Goal: Task Accomplishment & Management: Manage account settings

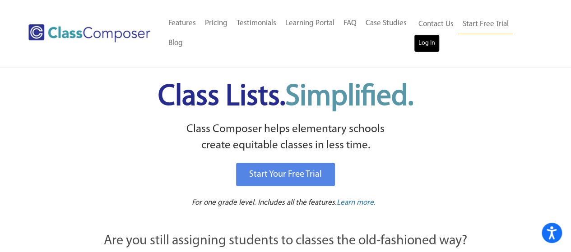
click at [429, 43] on link "Log In" at bounding box center [427, 43] width 26 height 18
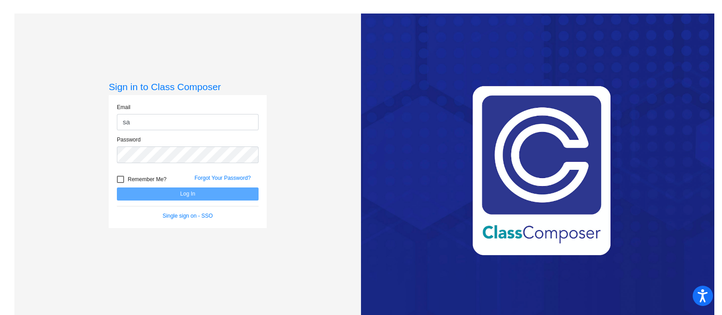
type input "sarakelian@gusd.net"
click at [119, 51] on div "Sign in to Class Composer Email sarakelian@gusd.net Password Remember Me? Forgo…" at bounding box center [187, 171] width 347 height 315
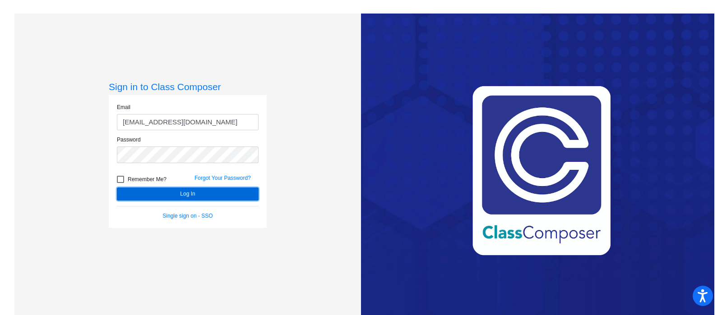
click at [217, 196] on button "Log In" at bounding box center [188, 194] width 142 height 13
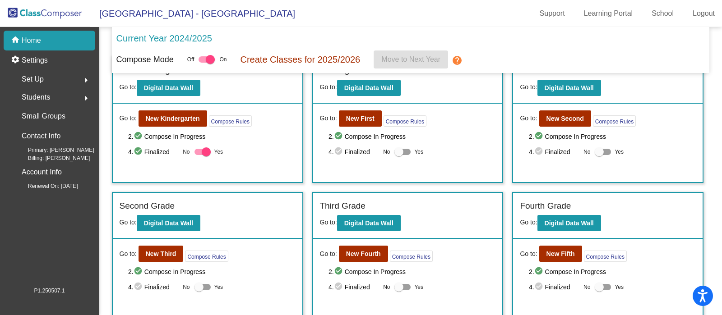
scroll to position [25, 0]
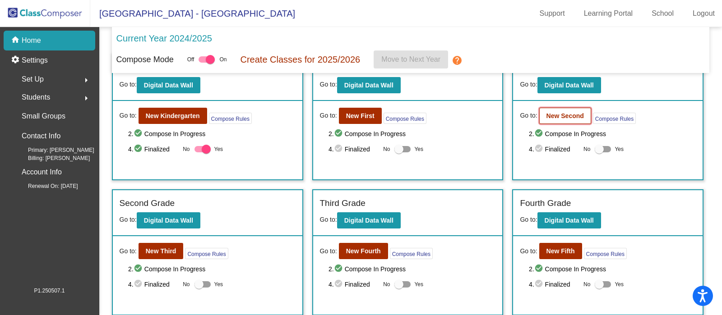
click at [567, 115] on b "New Second" at bounding box center [564, 115] width 37 height 7
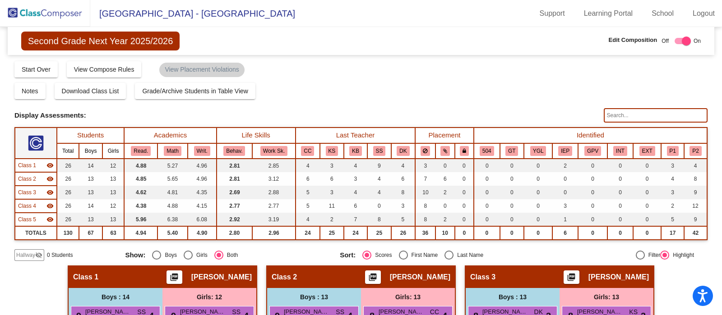
click at [47, 23] on img at bounding box center [45, 13] width 90 height 27
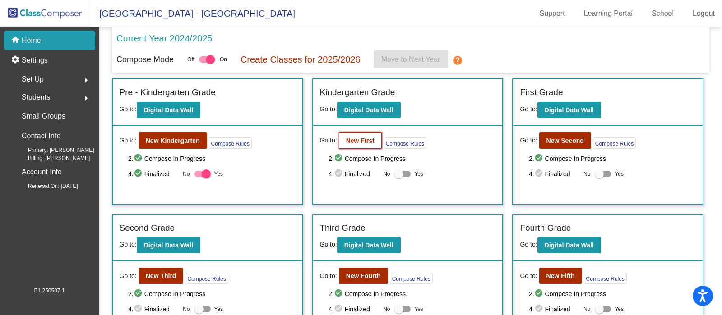
click at [361, 142] on b "New First" at bounding box center [360, 140] width 28 height 7
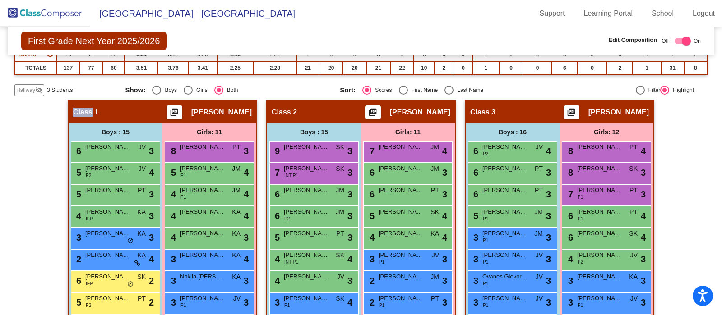
scroll to position [166, 0]
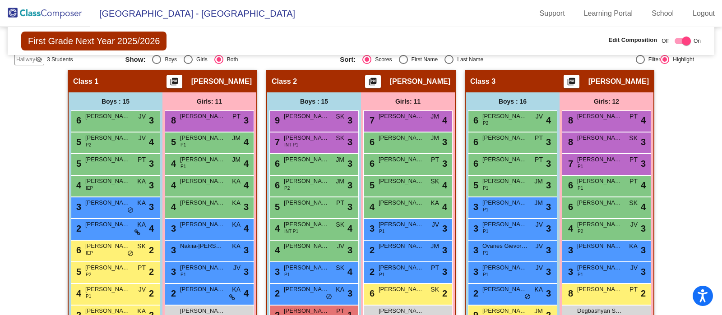
scroll to position [197, 0]
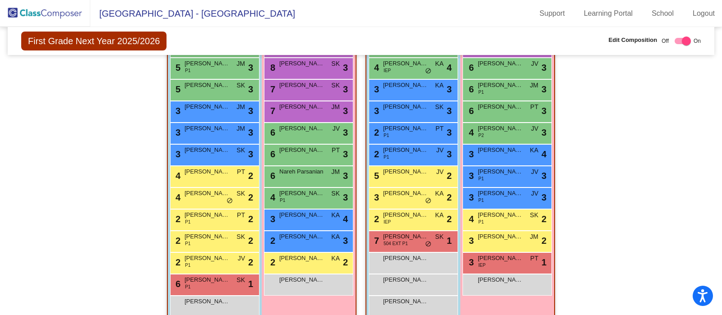
scroll to position [672, 0]
click at [311, 256] on span "Leah Aloyan" at bounding box center [301, 258] width 45 height 9
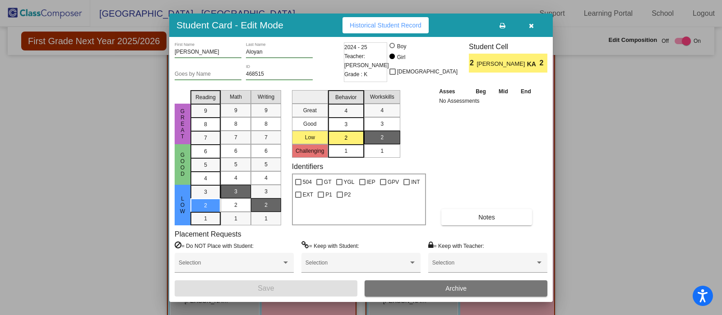
click at [415, 289] on button "Archive" at bounding box center [456, 289] width 183 height 16
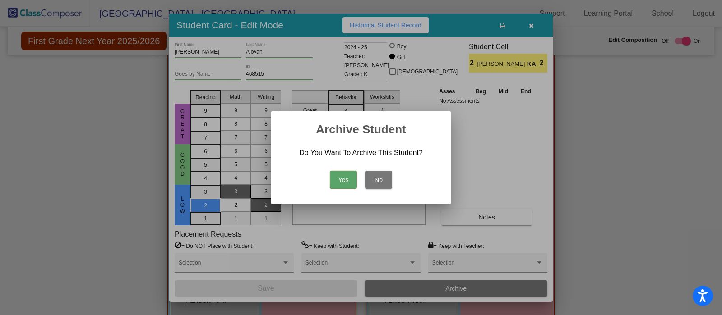
click at [343, 180] on button "Yes" at bounding box center [343, 180] width 27 height 18
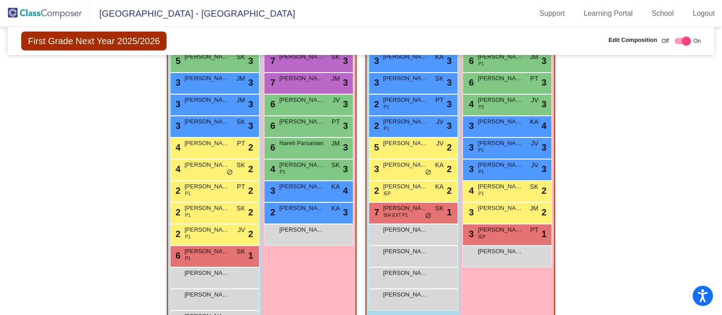
scroll to position [695, 0]
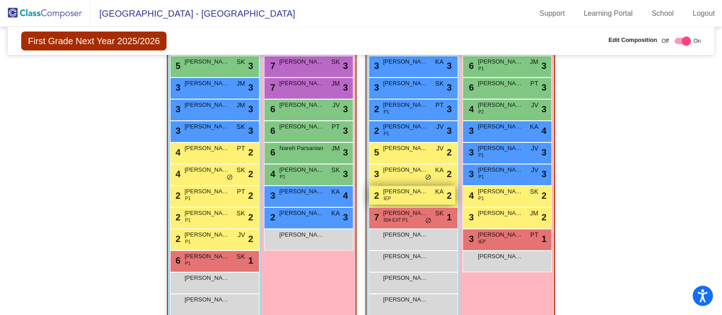
click at [429, 194] on div "2 Julian Romero Prieto IEP KA lock do_not_disturb_alt 2" at bounding box center [412, 195] width 86 height 18
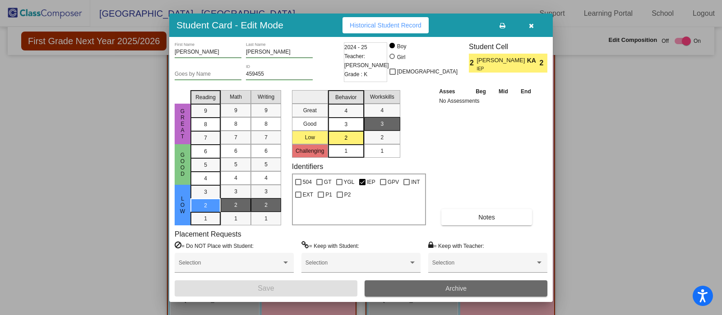
click at [485, 288] on button "Archive" at bounding box center [456, 289] width 183 height 16
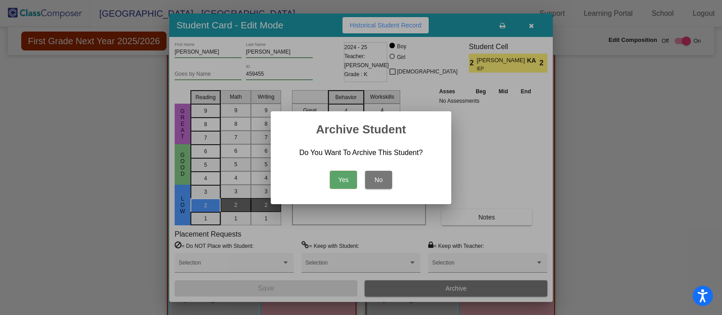
click at [335, 180] on button "Yes" at bounding box center [343, 180] width 27 height 18
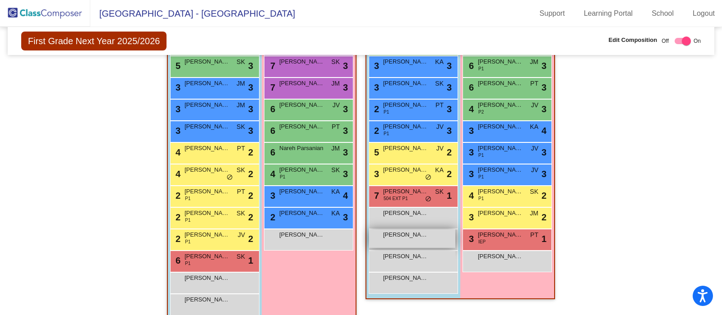
click at [421, 232] on span "David Ghazaryan" at bounding box center [405, 235] width 45 height 9
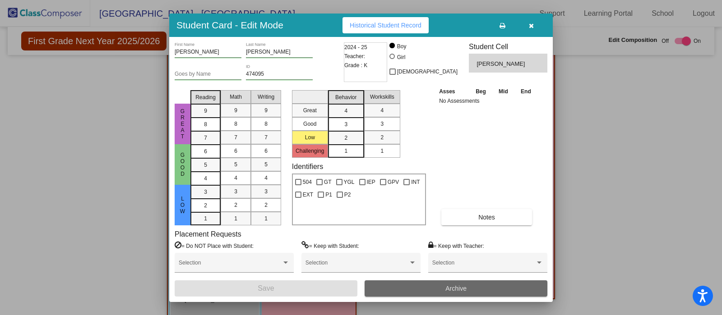
click at [449, 282] on button "Archive" at bounding box center [456, 289] width 183 height 16
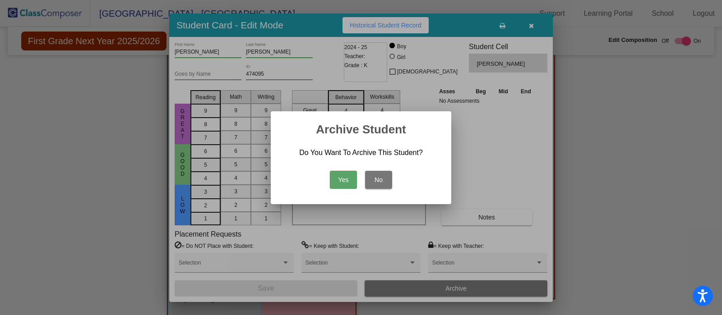
click at [345, 177] on button "Yes" at bounding box center [343, 180] width 27 height 18
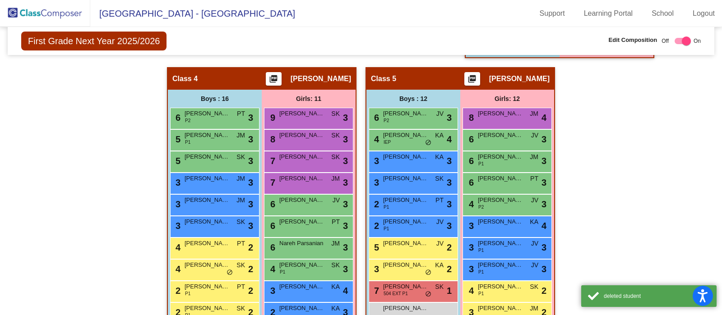
scroll to position [571, 0]
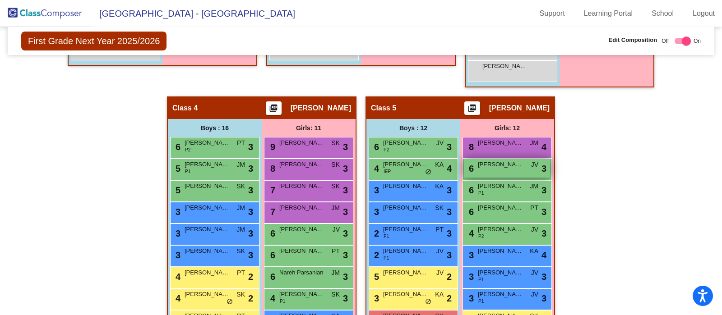
click at [515, 170] on div "6 Leona Hakopian JV lock do_not_disturb_alt 3" at bounding box center [507, 168] width 86 height 18
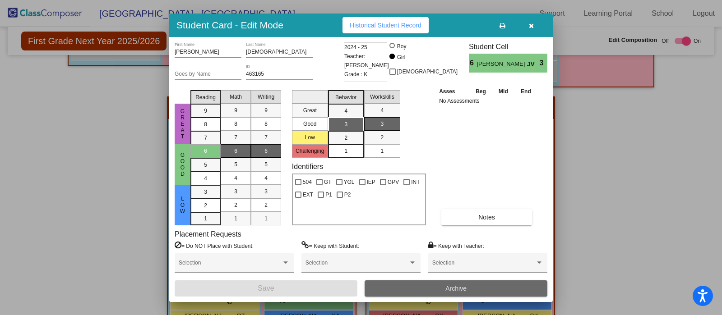
click at [458, 290] on span "Archive" at bounding box center [455, 288] width 21 height 7
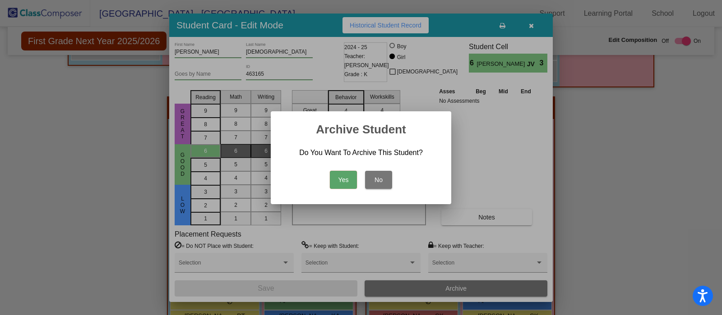
click at [341, 181] on button "Yes" at bounding box center [343, 180] width 27 height 18
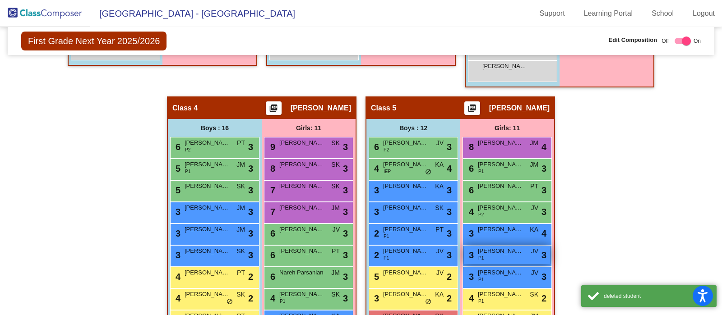
click at [516, 252] on span "Khrystyna Omelianiuk" at bounding box center [500, 251] width 45 height 9
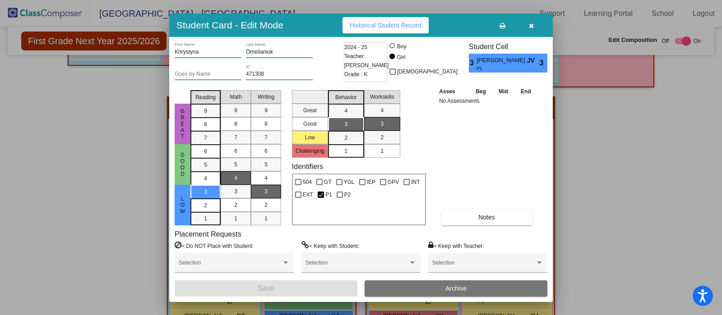
click at [489, 289] on button "Archive" at bounding box center [456, 289] width 183 height 16
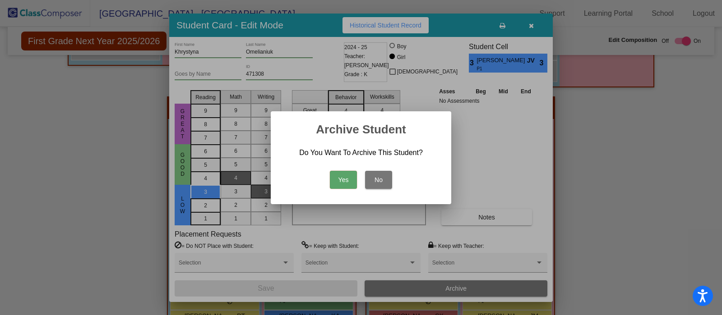
click at [336, 180] on button "Yes" at bounding box center [343, 180] width 27 height 18
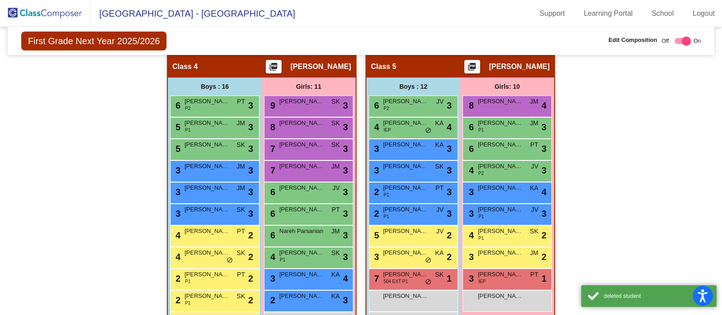
scroll to position [629, 0]
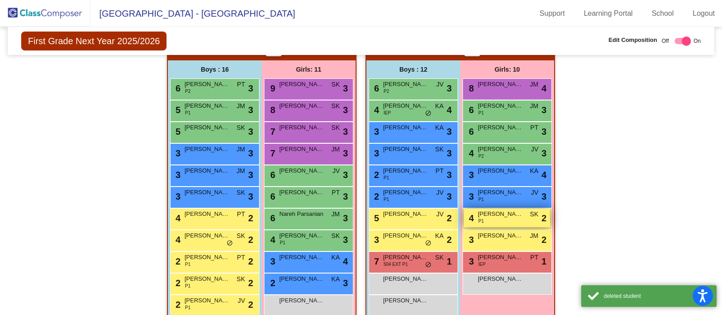
click at [513, 220] on div "4 Zhanna Sarkisyan P1 SK lock do_not_disturb_alt 2" at bounding box center [507, 218] width 86 height 18
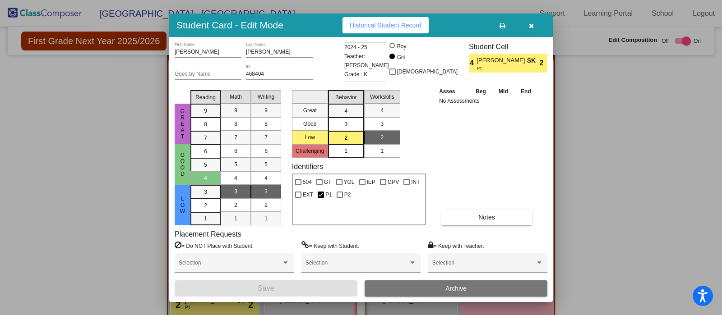
click at [411, 283] on button "Archive" at bounding box center [456, 289] width 183 height 16
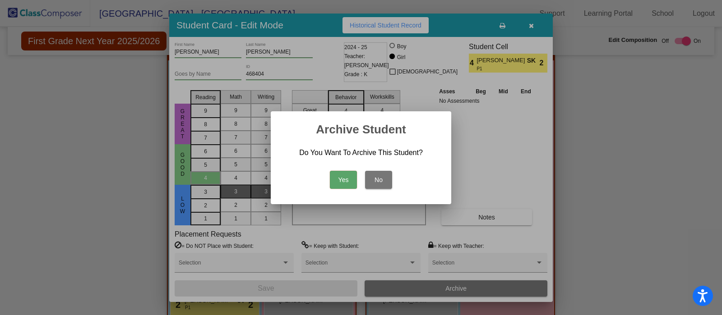
click at [337, 187] on button "Yes" at bounding box center [343, 180] width 27 height 18
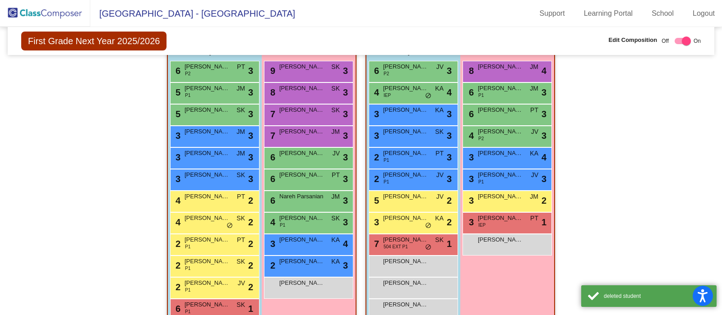
scroll to position [648, 0]
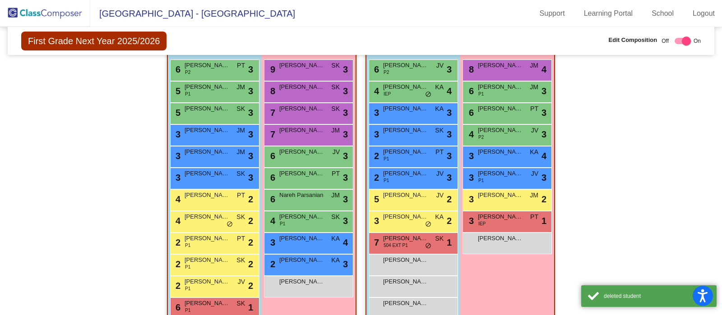
click at [515, 239] on span "Amilia Gulanian" at bounding box center [500, 238] width 45 height 9
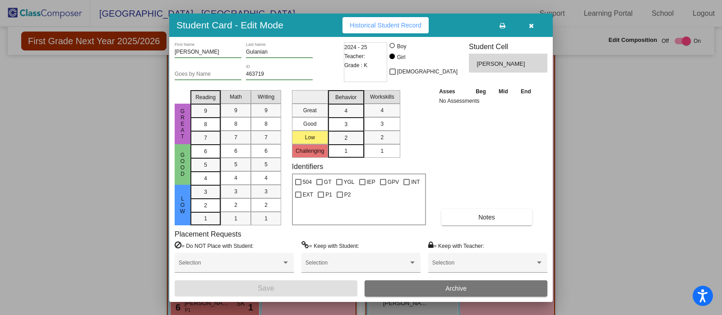
click at [422, 286] on button "Archive" at bounding box center [456, 289] width 183 height 16
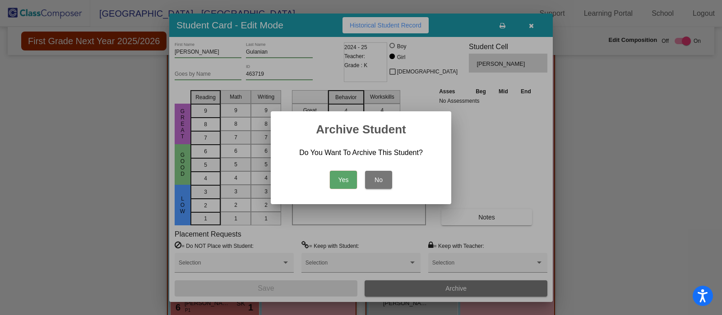
click at [347, 182] on button "Yes" at bounding box center [343, 180] width 27 height 18
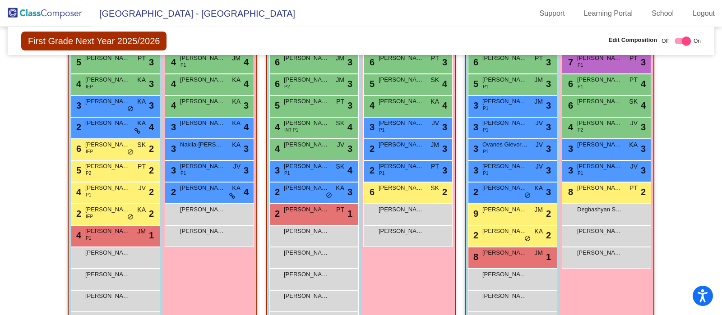
scroll to position [273, 0]
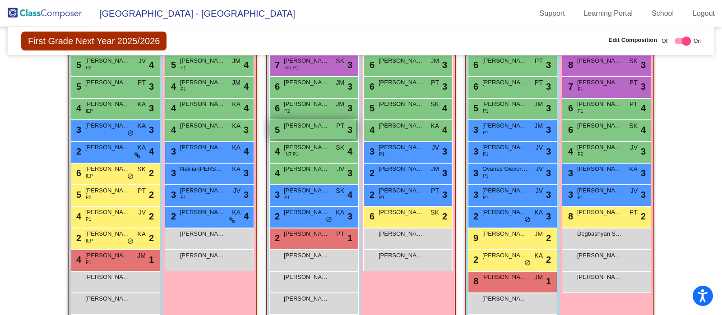
click at [309, 124] on span "Peter Guirguis" at bounding box center [306, 125] width 45 height 9
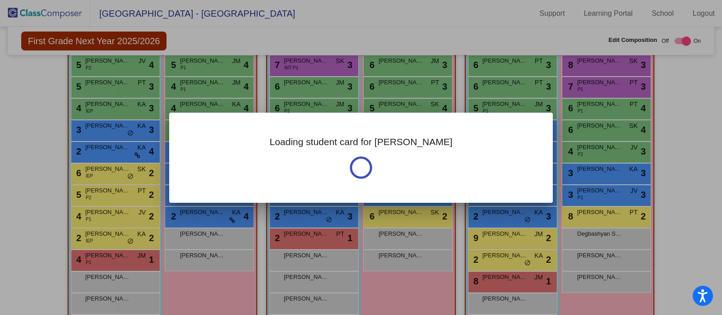
click at [307, 129] on div "Loading student card for Peter" at bounding box center [361, 158] width 384 height 90
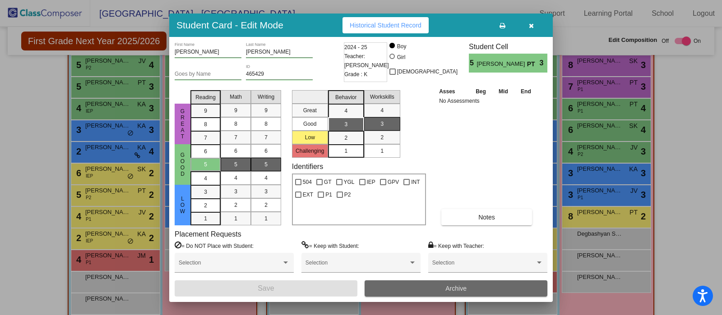
click at [428, 287] on button "Archive" at bounding box center [456, 289] width 183 height 16
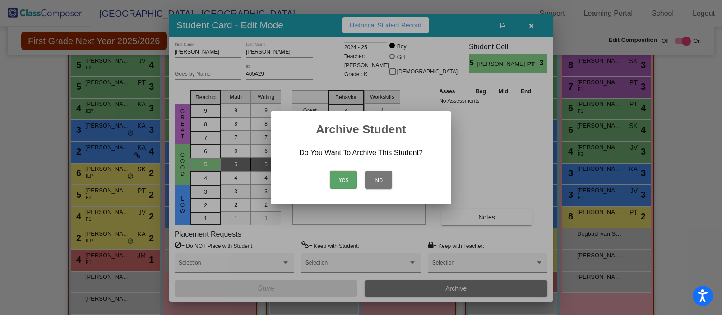
click at [343, 176] on button "Yes" at bounding box center [343, 180] width 27 height 18
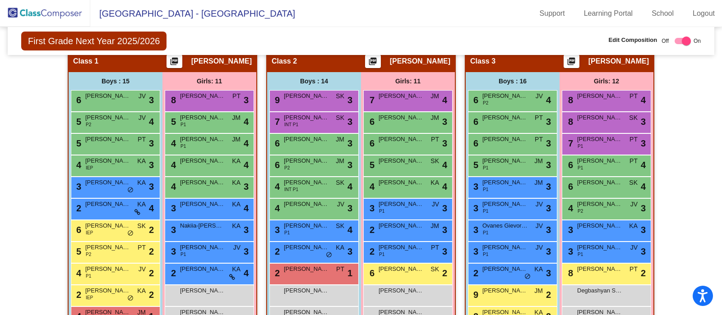
scroll to position [214, 0]
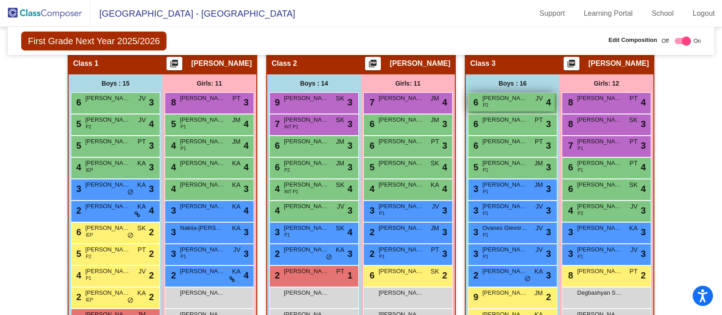
click at [524, 99] on span "Lev Havrylov" at bounding box center [504, 98] width 45 height 9
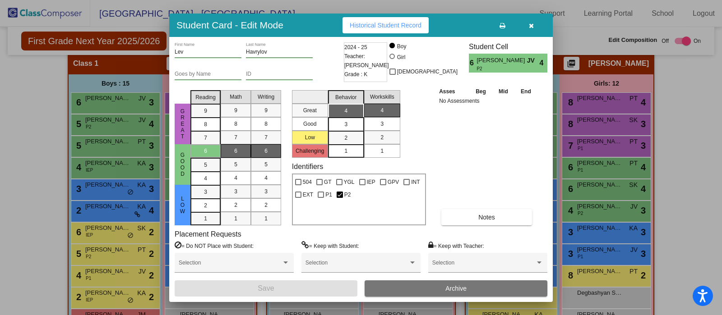
click at [485, 287] on button "Archive" at bounding box center [456, 289] width 183 height 16
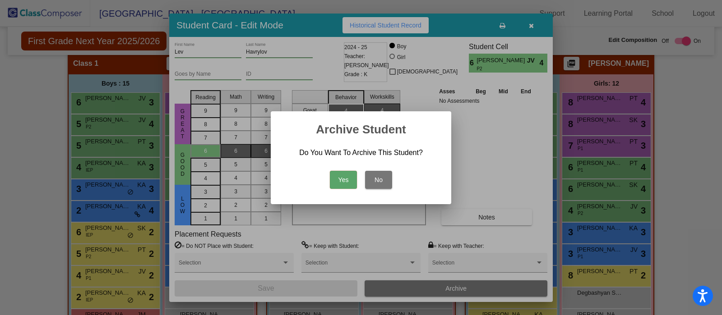
click at [343, 180] on button "Yes" at bounding box center [343, 180] width 27 height 18
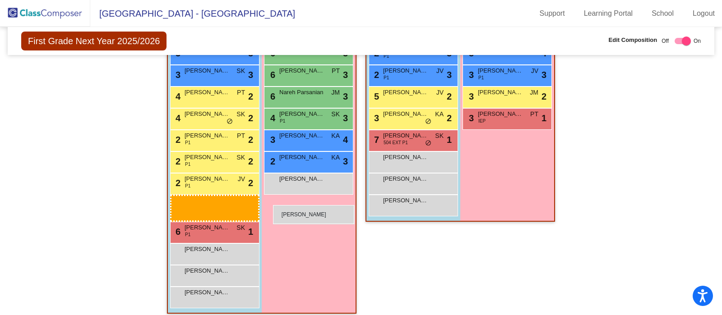
scroll to position [708, 0]
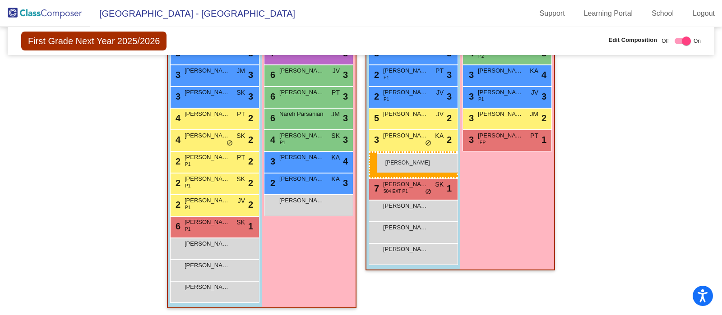
drag, startPoint x: 227, startPoint y: 222, endPoint x: 377, endPoint y: 153, distance: 164.3
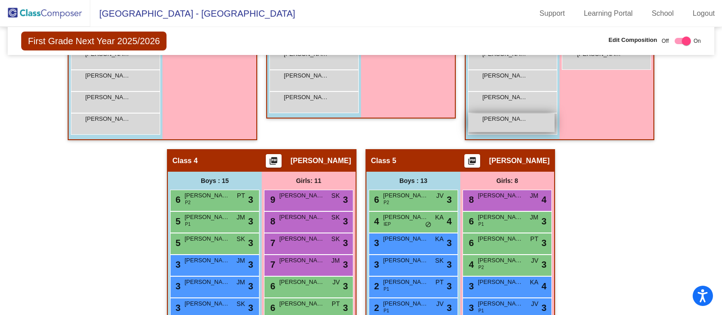
scroll to position [501, 0]
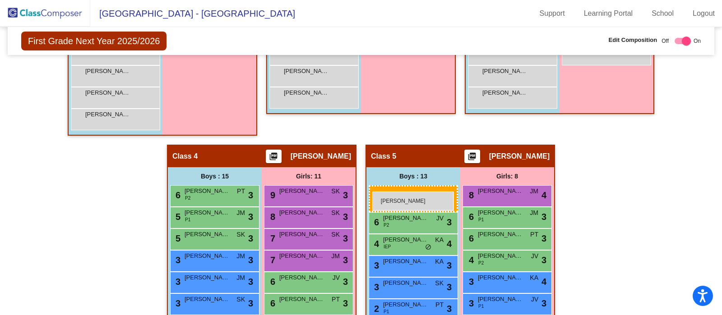
drag, startPoint x: 479, startPoint y: 116, endPoint x: 372, endPoint y: 192, distance: 131.3
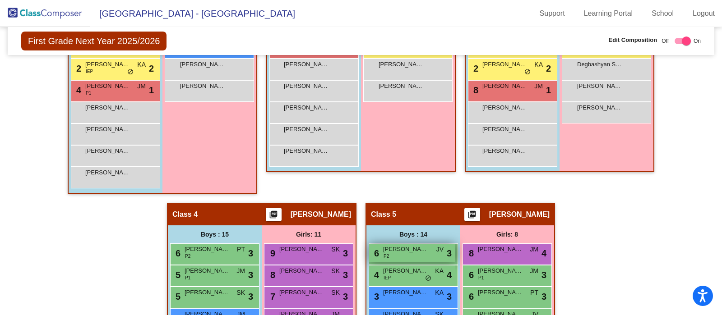
scroll to position [453, 0]
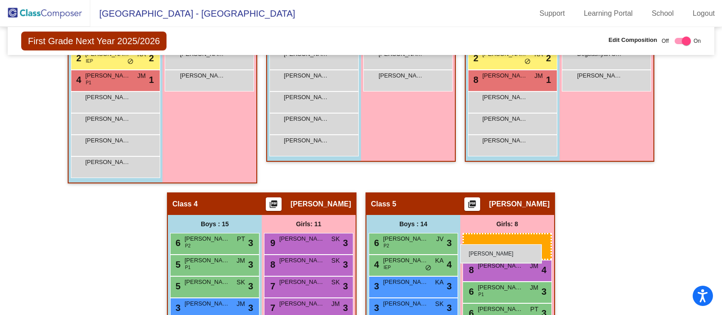
drag, startPoint x: 599, startPoint y: 94, endPoint x: 460, endPoint y: 245, distance: 205.0
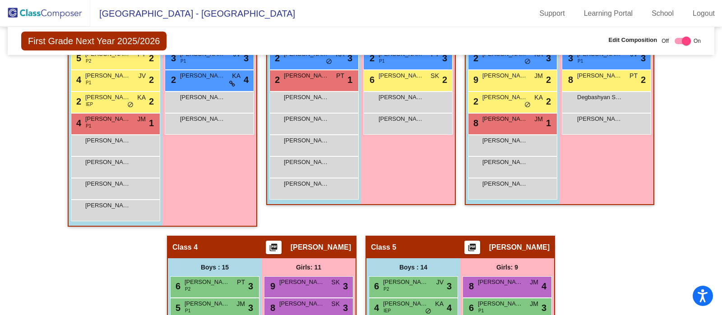
scroll to position [410, 0]
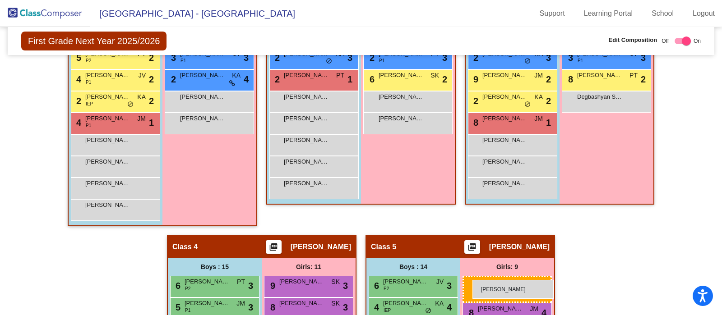
drag, startPoint x: 603, startPoint y: 120, endPoint x: 472, endPoint y: 280, distance: 206.2
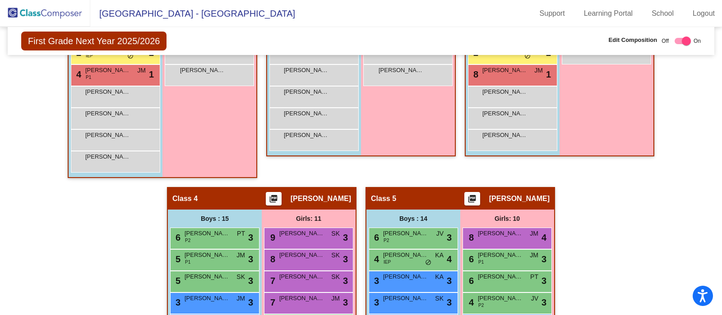
scroll to position [462, 0]
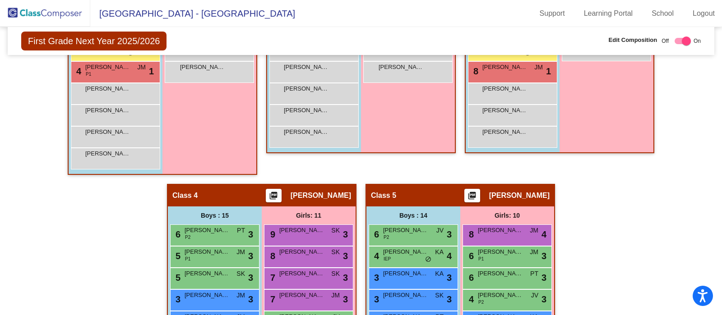
click at [54, 7] on img at bounding box center [45, 13] width 90 height 27
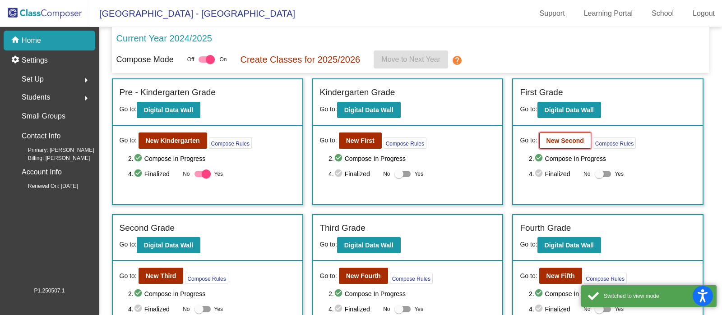
click at [567, 143] on b "New Second" at bounding box center [564, 140] width 37 height 7
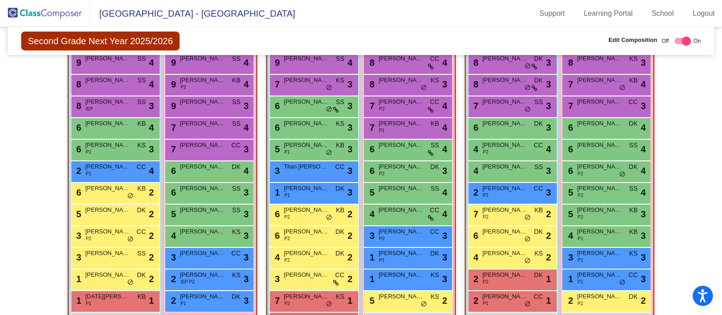
scroll to position [256, 0]
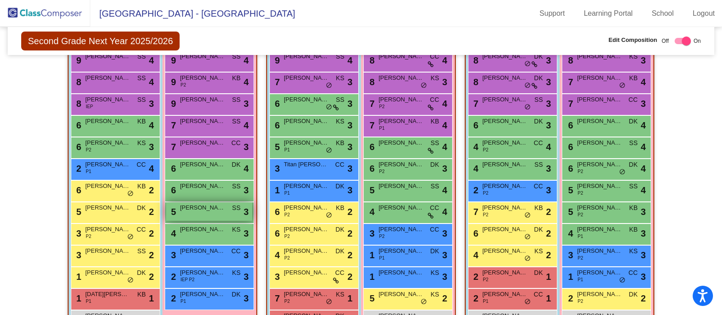
click at [195, 206] on span "Lilit Gharibyan" at bounding box center [202, 207] width 45 height 9
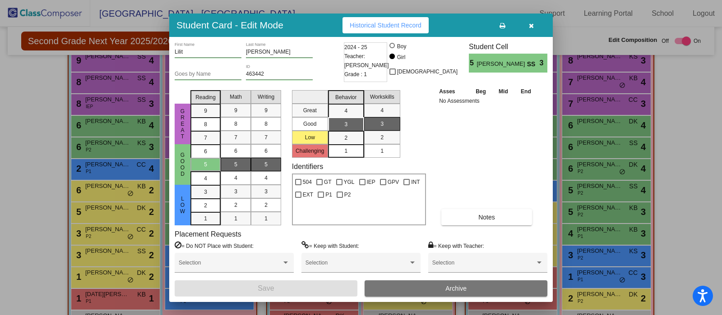
click at [401, 296] on button "Archive" at bounding box center [456, 289] width 183 height 16
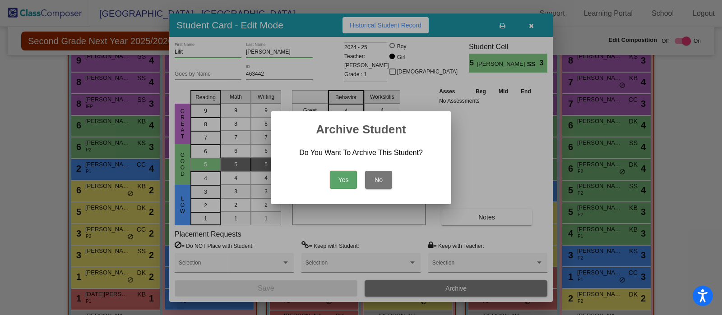
click at [343, 180] on button "Yes" at bounding box center [343, 180] width 27 height 18
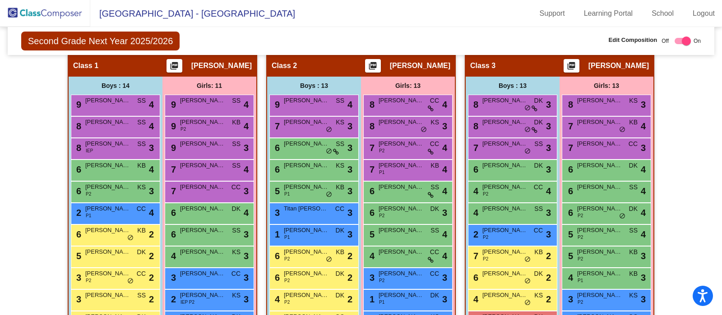
scroll to position [213, 0]
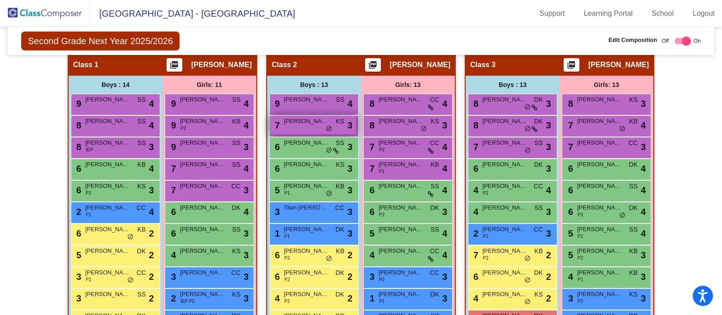
click at [294, 123] on span "Michael Zohrabyan" at bounding box center [306, 121] width 45 height 9
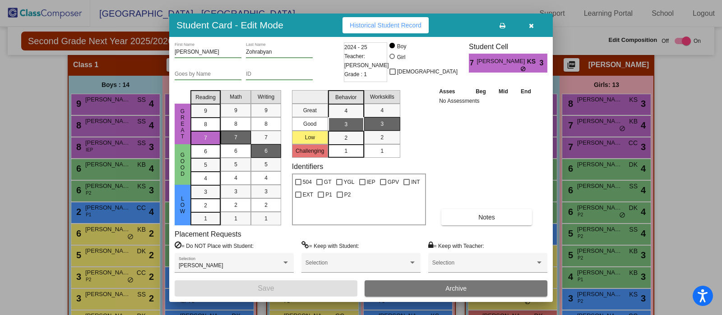
click at [403, 287] on button "Archive" at bounding box center [456, 289] width 183 height 16
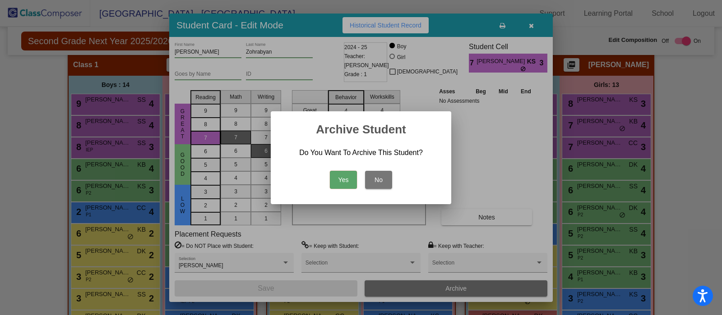
click at [338, 175] on button "Yes" at bounding box center [343, 180] width 27 height 18
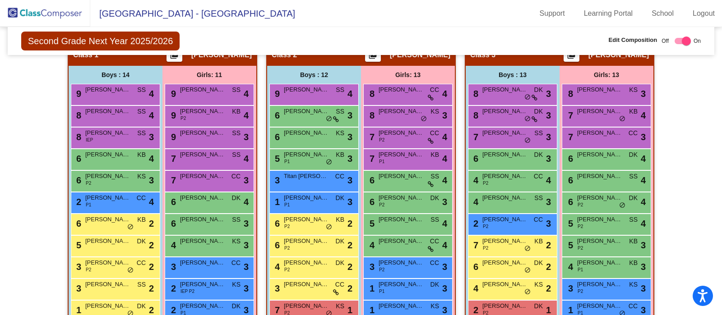
scroll to position [220, 0]
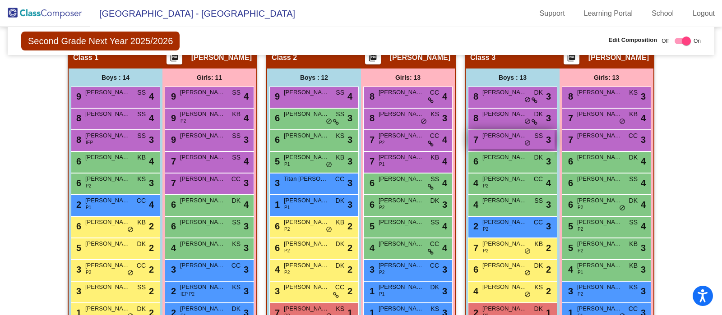
click at [524, 142] on span "do_not_disturb_alt" at bounding box center [527, 143] width 6 height 7
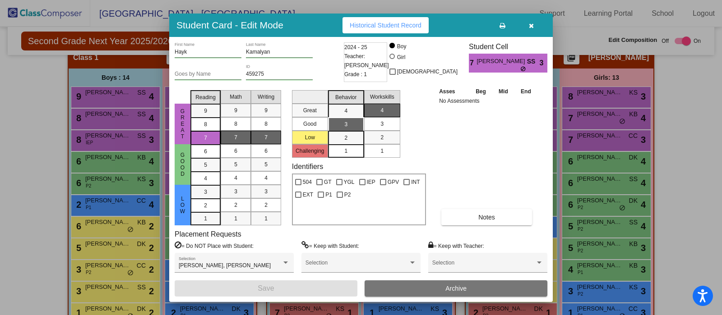
click at [454, 288] on span "Archive" at bounding box center [455, 288] width 21 height 7
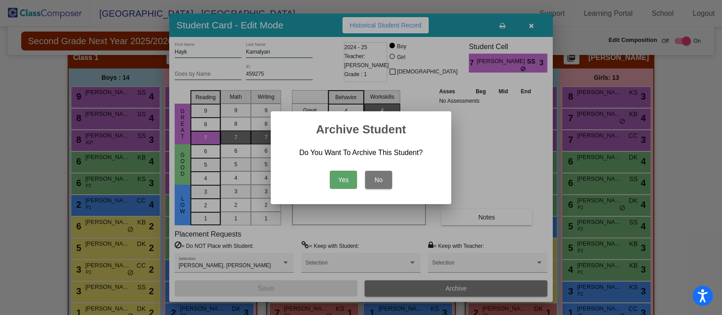
click at [341, 178] on button "Yes" at bounding box center [343, 180] width 27 height 18
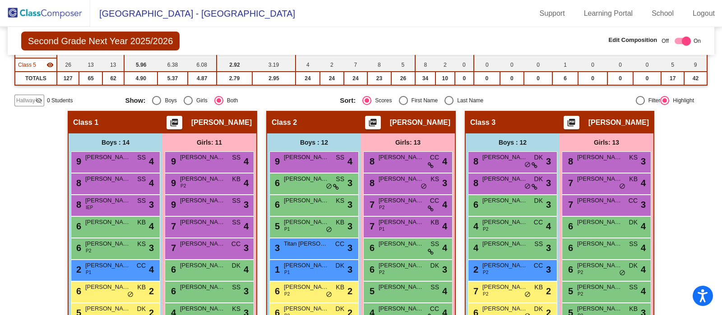
scroll to position [154, 0]
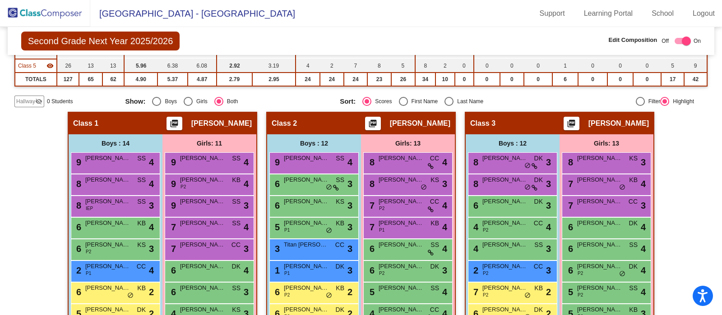
click at [61, 14] on img at bounding box center [45, 13] width 90 height 27
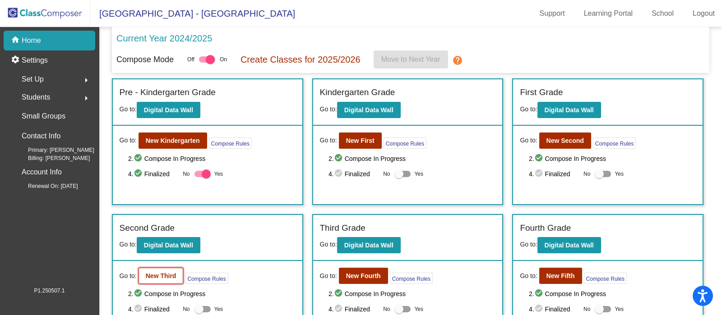
click at [149, 278] on button "New Third" at bounding box center [161, 276] width 45 height 16
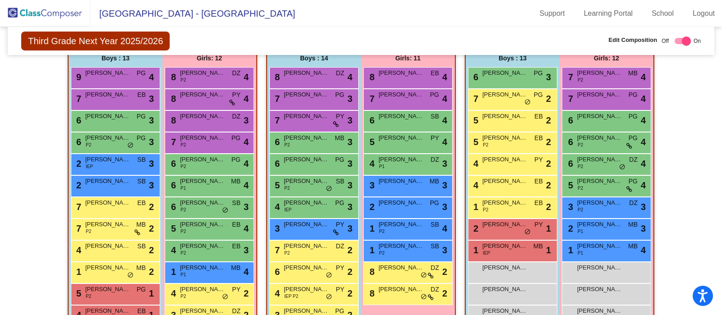
scroll to position [254, 0]
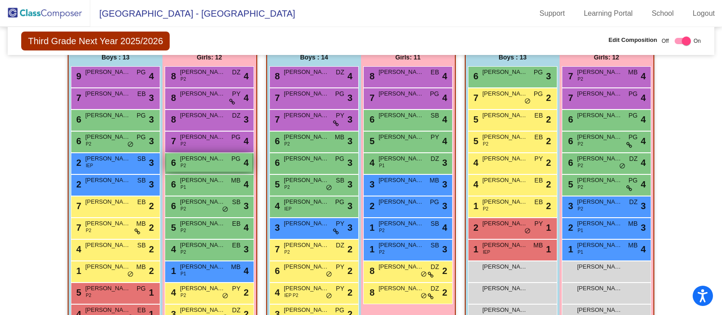
click at [195, 168] on div "6 Anna Torosyan P2 PG lock do_not_disturb_alt 4" at bounding box center [209, 162] width 86 height 18
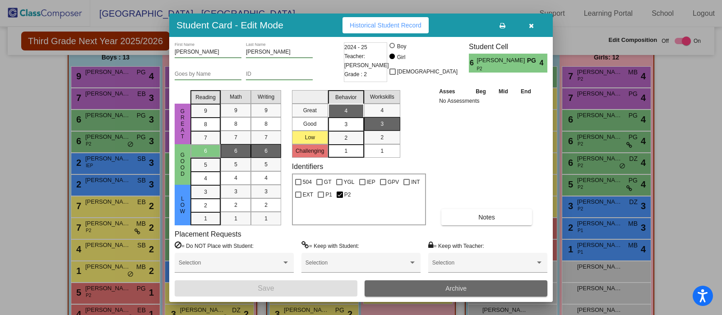
click at [430, 295] on button "Archive" at bounding box center [456, 289] width 183 height 16
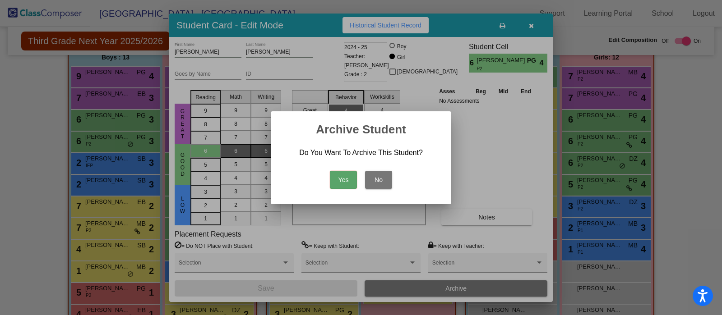
click at [347, 177] on button "Yes" at bounding box center [343, 180] width 27 height 18
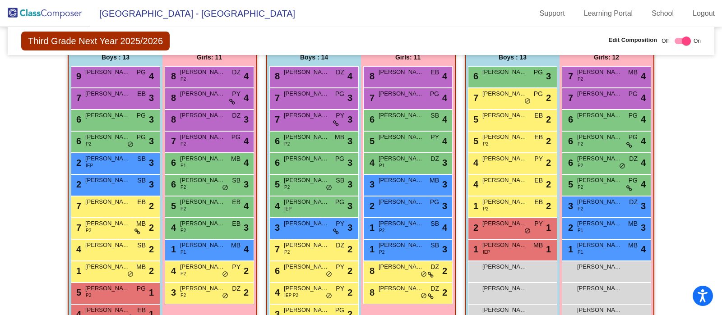
click at [214, 245] on span "Gayane Hovhannisyan" at bounding box center [202, 245] width 45 height 9
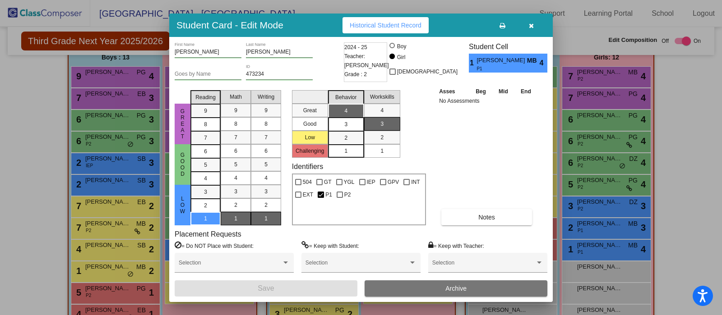
click at [420, 301] on div "Gayane First Name Hovhannisyan Last Name Goes by Name 473234 ID 2024 - 25 Teach…" at bounding box center [361, 169] width 384 height 265
click at [391, 287] on button "Archive" at bounding box center [456, 289] width 183 height 16
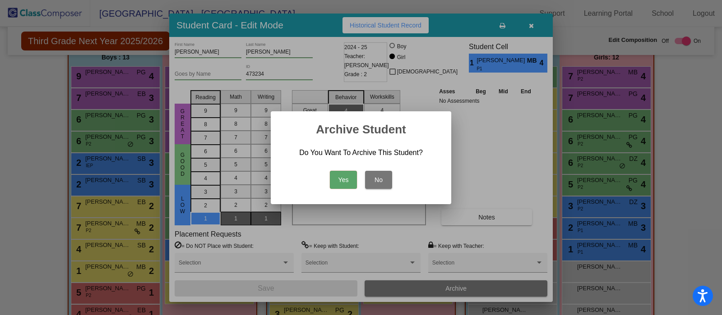
click at [344, 182] on button "Yes" at bounding box center [343, 180] width 27 height 18
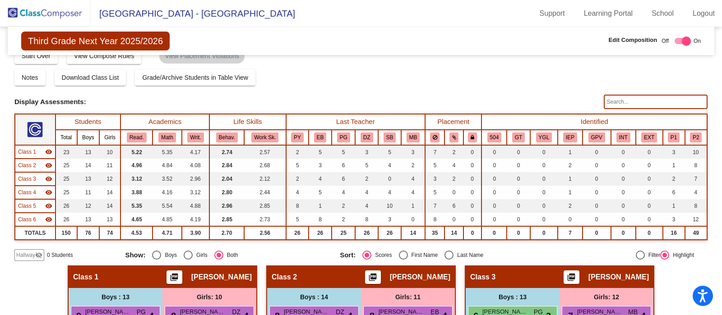
scroll to position [12, 0]
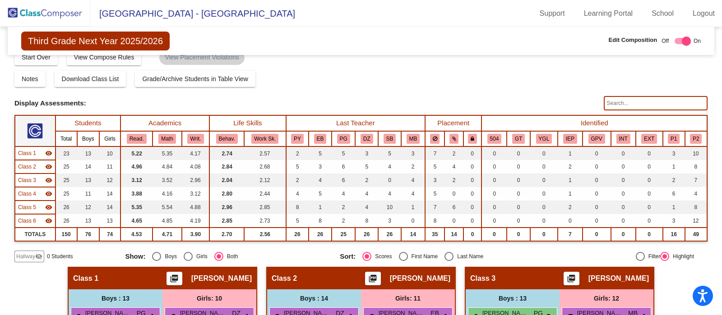
click at [653, 99] on input "text" at bounding box center [656, 103] width 104 height 14
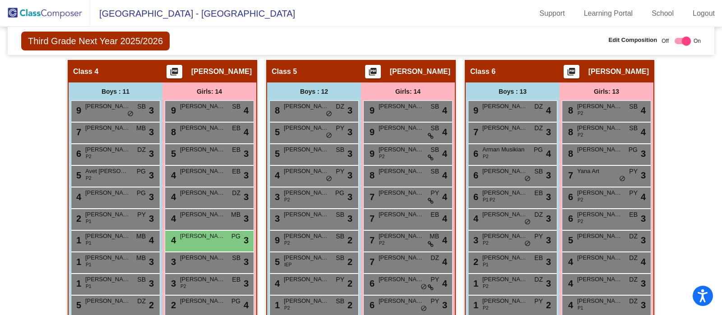
scroll to position [576, 0]
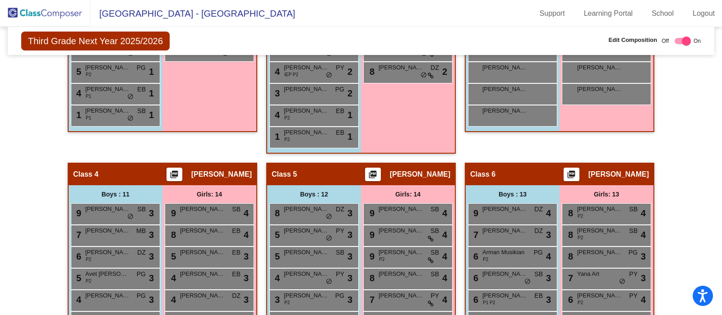
click at [689, 110] on div "Hallway - Hallway Class picture_as_pdf Add Student First Name Last Name Student…" at bounding box center [360, 163] width 693 height 717
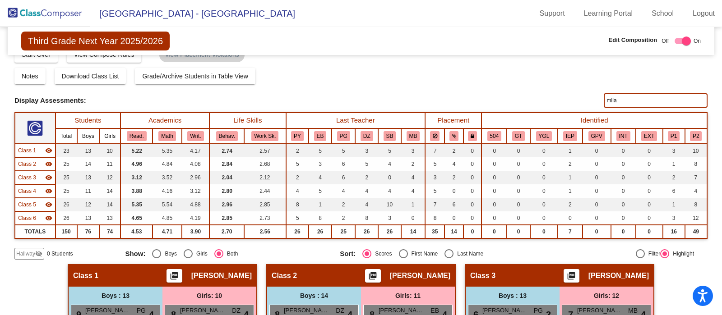
scroll to position [11, 0]
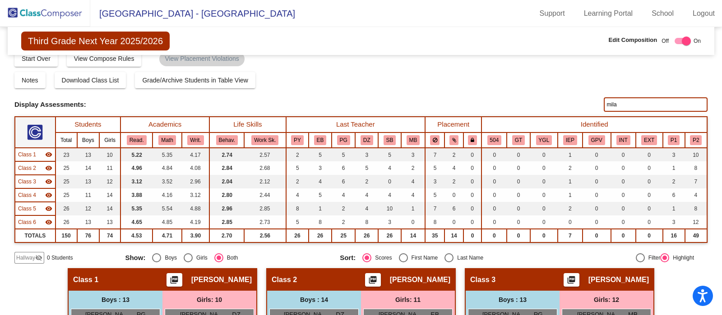
click at [665, 101] on input "mila" at bounding box center [656, 104] width 104 height 14
type input "m"
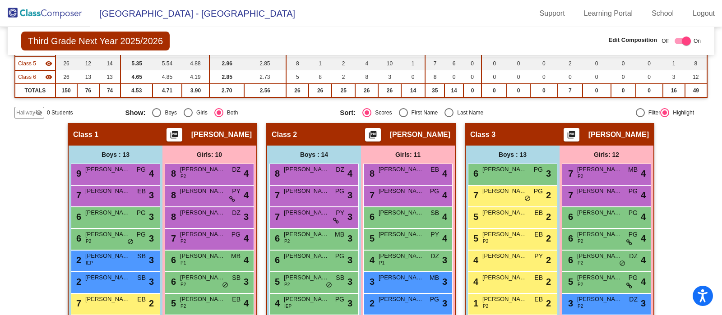
scroll to position [176, 0]
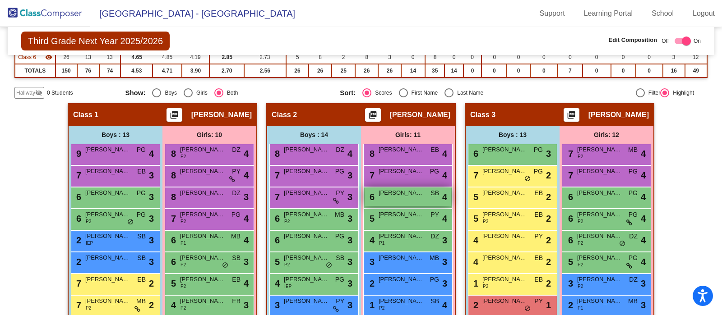
click at [416, 199] on div "6 Noella Hakopian SB lock do_not_disturb_alt 4" at bounding box center [408, 197] width 86 height 18
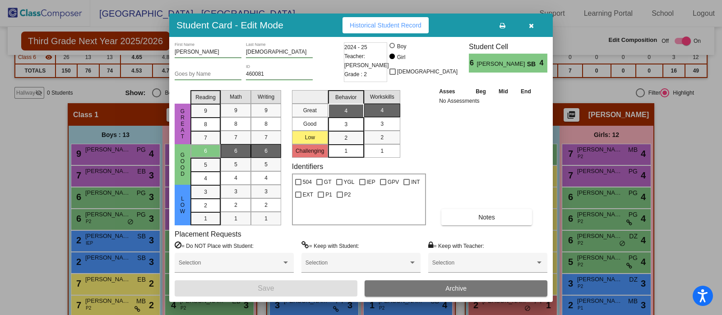
click at [438, 283] on button "Archive" at bounding box center [456, 289] width 183 height 16
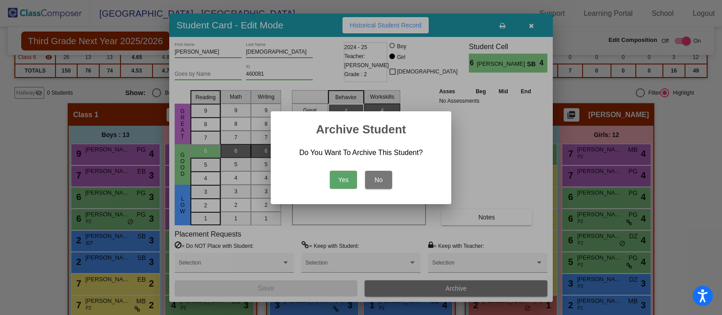
click at [331, 183] on button "Yes" at bounding box center [343, 180] width 27 height 18
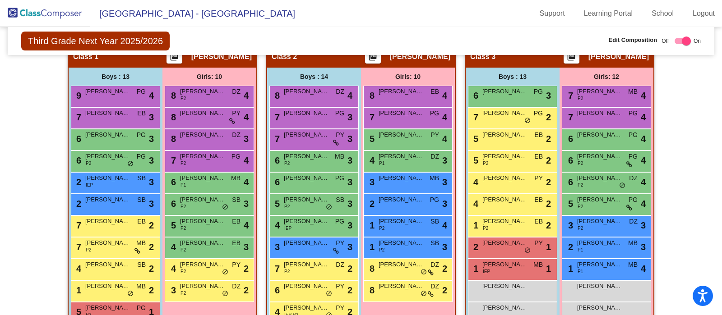
scroll to position [234, 0]
click at [618, 115] on span "Callie Williams" at bounding box center [599, 113] width 45 height 9
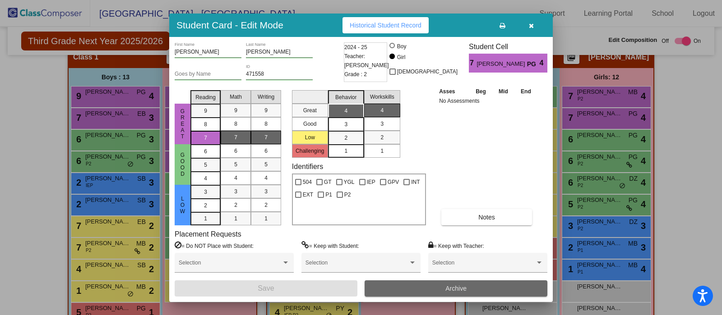
click at [463, 284] on button "Archive" at bounding box center [456, 289] width 183 height 16
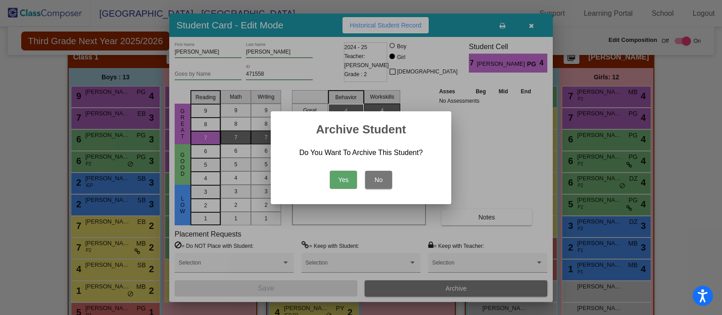
click at [344, 180] on button "Yes" at bounding box center [343, 180] width 27 height 18
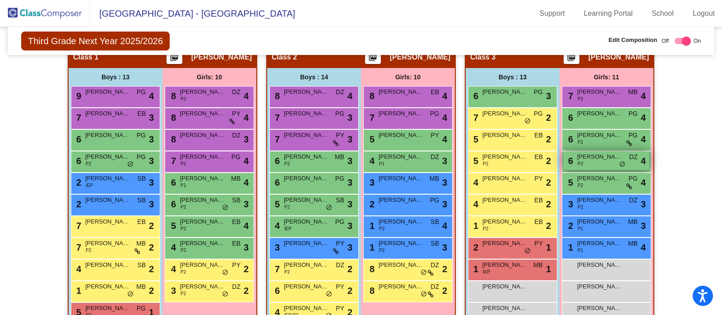
click at [614, 158] on span "Maria Hovhannisyan" at bounding box center [599, 157] width 45 height 9
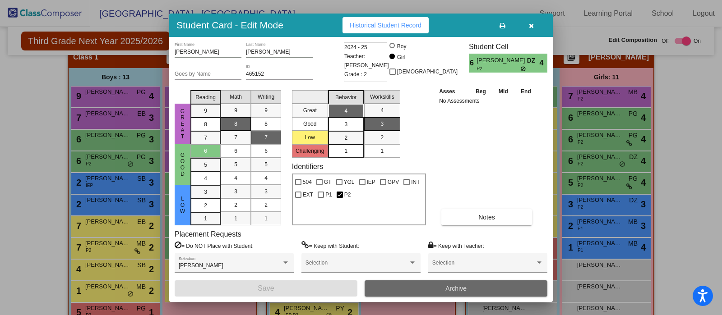
click at [438, 285] on button "Archive" at bounding box center [456, 289] width 183 height 16
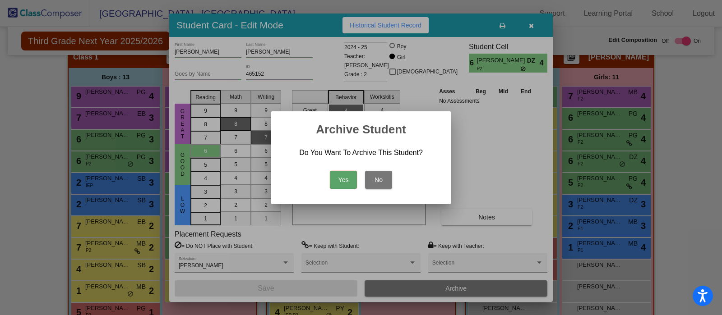
click at [333, 176] on button "Yes" at bounding box center [343, 180] width 27 height 18
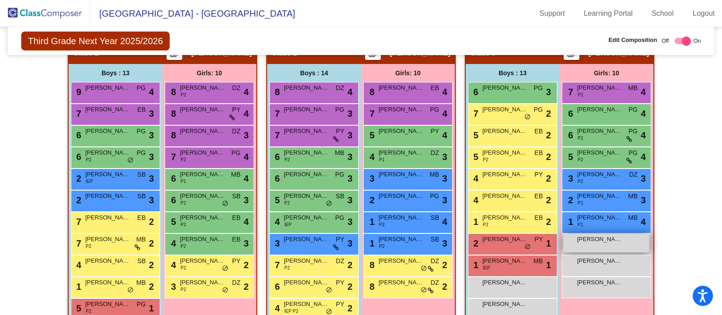
scroll to position [231, 0]
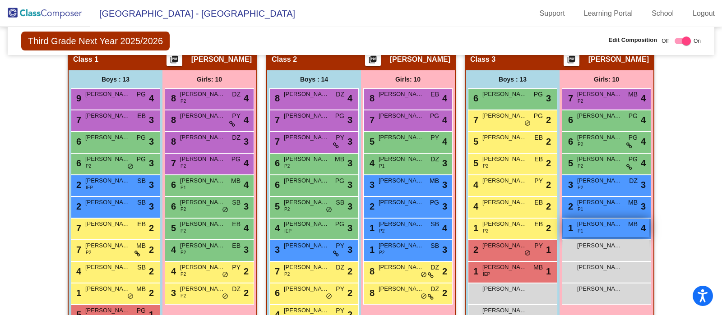
click at [625, 224] on div "1 Escolero Audrey P1 MB lock do_not_disturb_alt 4" at bounding box center [606, 228] width 86 height 18
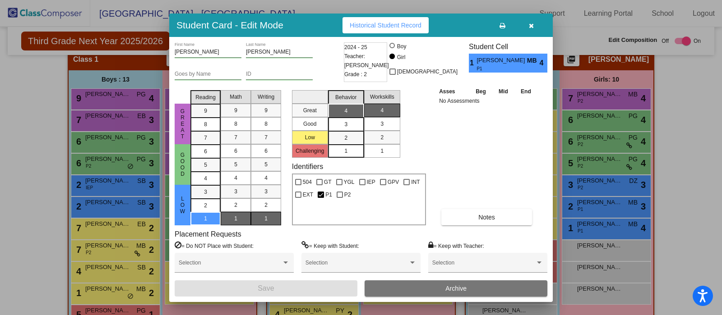
click at [472, 287] on button "Archive" at bounding box center [456, 289] width 183 height 16
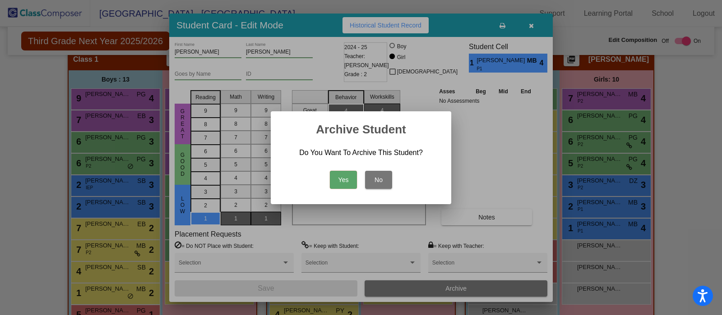
click at [342, 179] on button "Yes" at bounding box center [343, 180] width 27 height 18
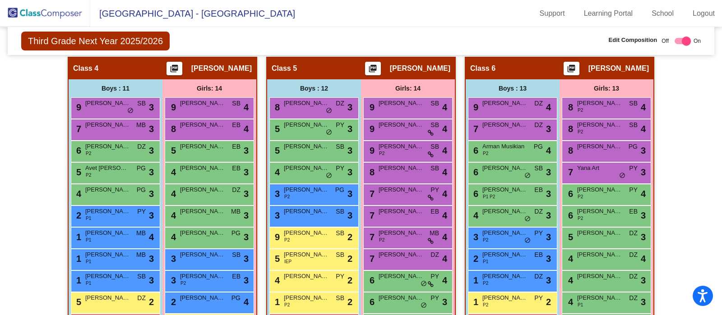
scroll to position [569, 0]
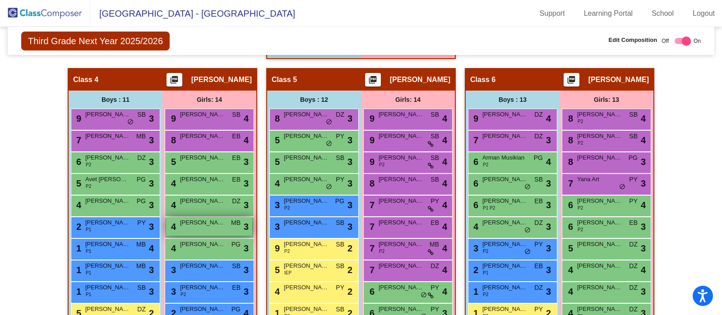
click at [195, 220] on span "Evelina Hovhannisyan" at bounding box center [202, 222] width 45 height 9
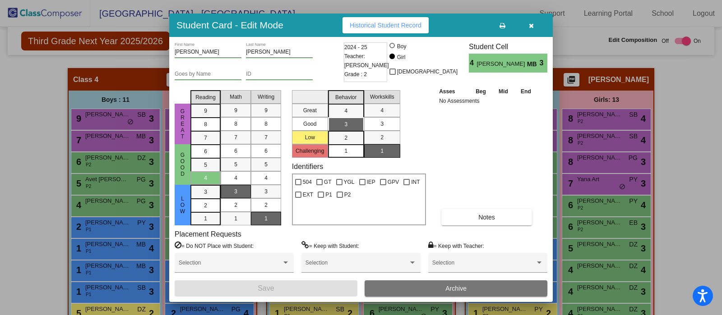
click at [459, 289] on span "Archive" at bounding box center [455, 288] width 21 height 7
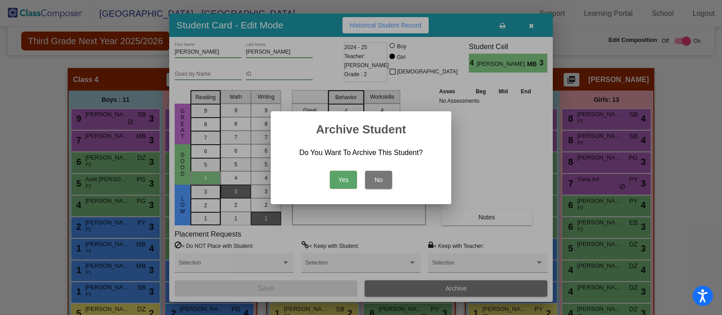
click at [343, 179] on button "Yes" at bounding box center [343, 180] width 27 height 18
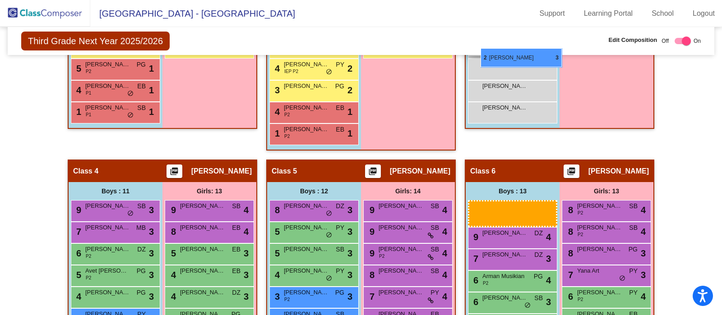
scroll to position [473, 0]
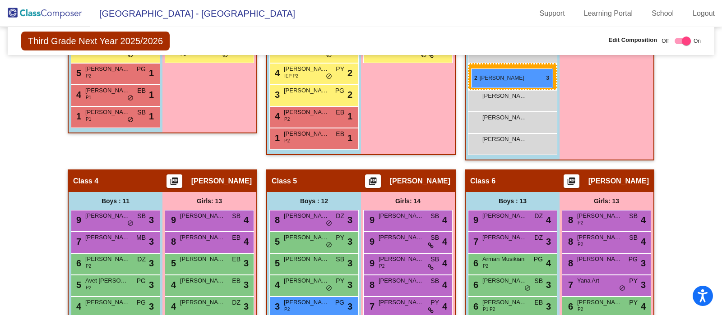
drag, startPoint x: 498, startPoint y: 180, endPoint x: 471, endPoint y: 68, distance: 115.0
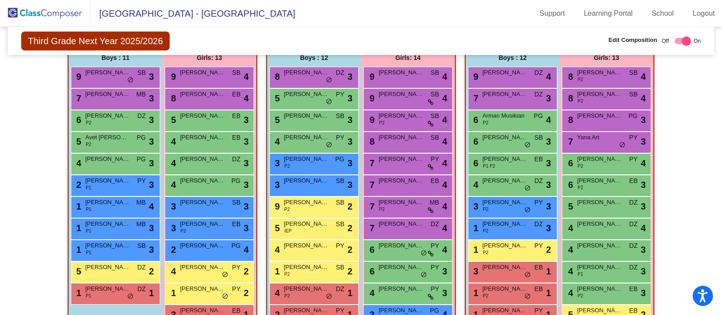
scroll to position [610, 0]
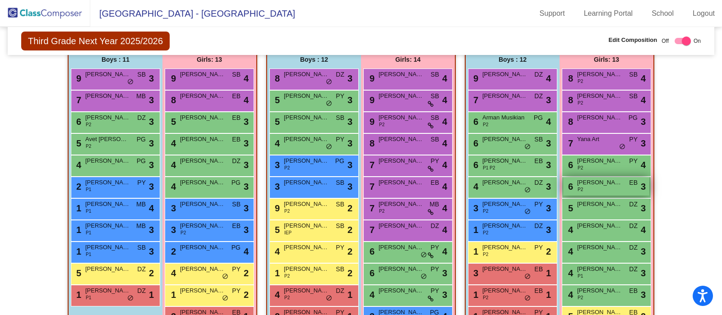
click at [641, 185] on span "3" at bounding box center [643, 187] width 5 height 14
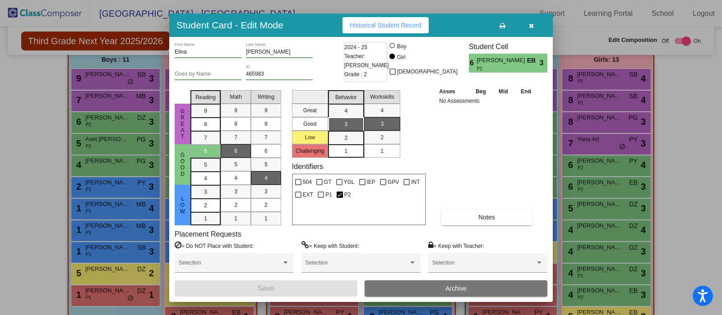
click at [531, 25] on icon "button" at bounding box center [531, 26] width 5 height 6
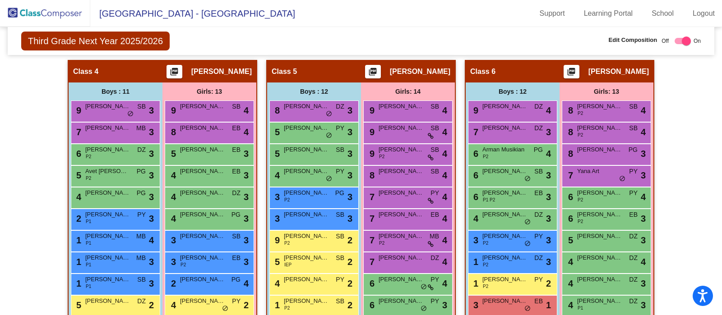
scroll to position [547, 0]
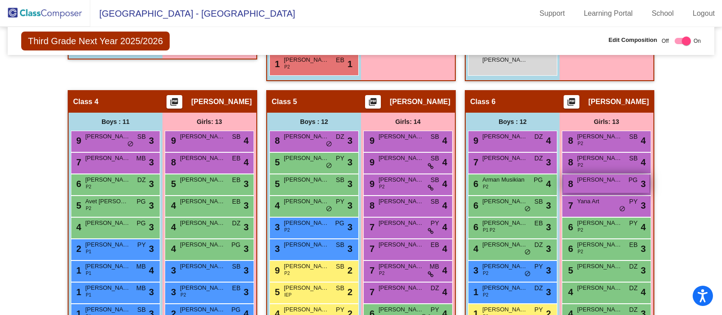
click at [622, 178] on div "8 Victoria Tatous PG lock do_not_disturb_alt 3" at bounding box center [606, 184] width 86 height 18
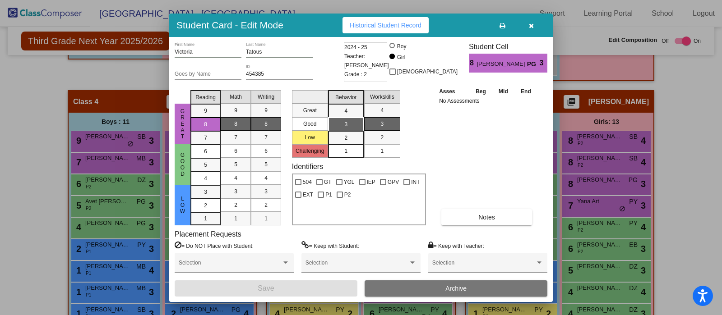
click at [531, 25] on icon "button" at bounding box center [531, 26] width 5 height 6
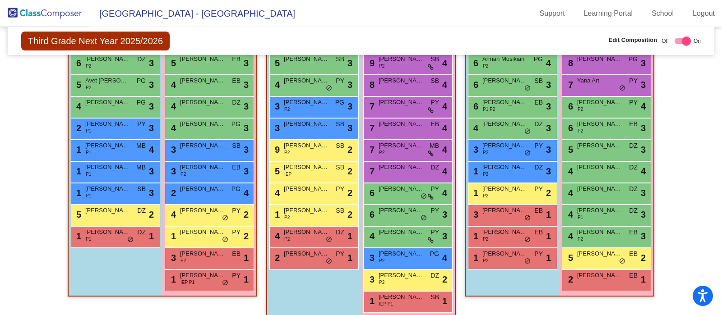
scroll to position [679, 0]
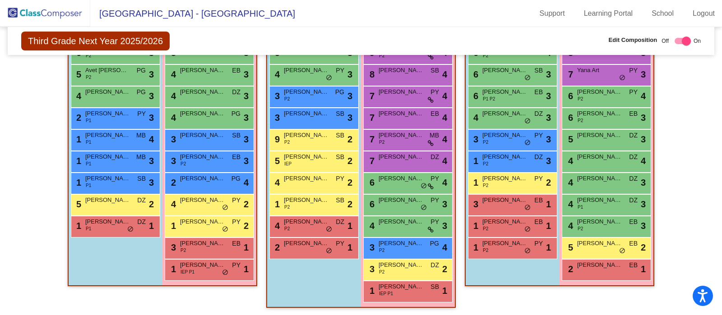
click at [631, 242] on span "EB" at bounding box center [633, 243] width 9 height 9
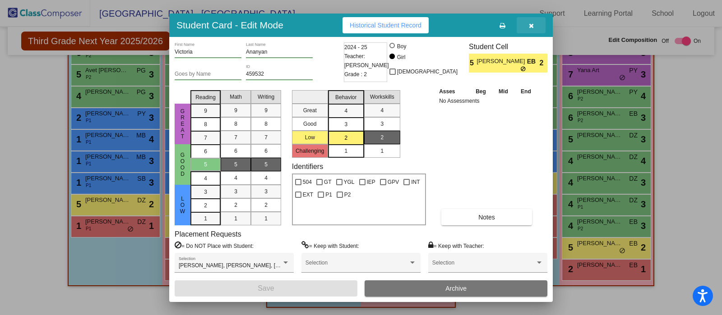
click at [530, 25] on icon "button" at bounding box center [531, 26] width 5 height 6
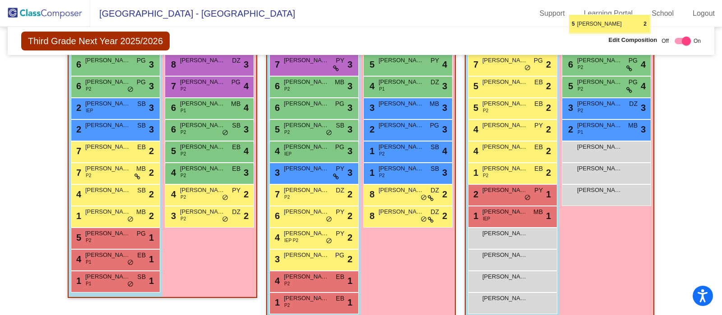
scroll to position [302, 0]
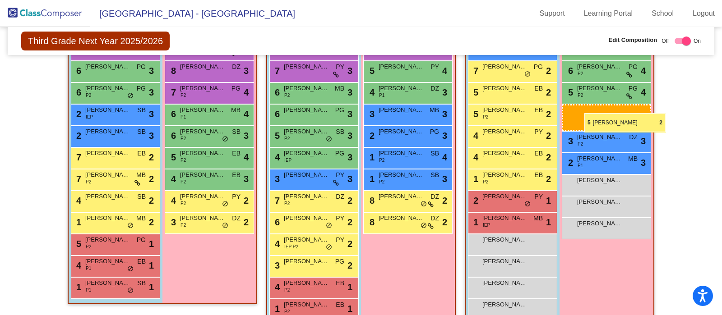
drag, startPoint x: 594, startPoint y: 245, endPoint x: 584, endPoint y: 113, distance: 132.1
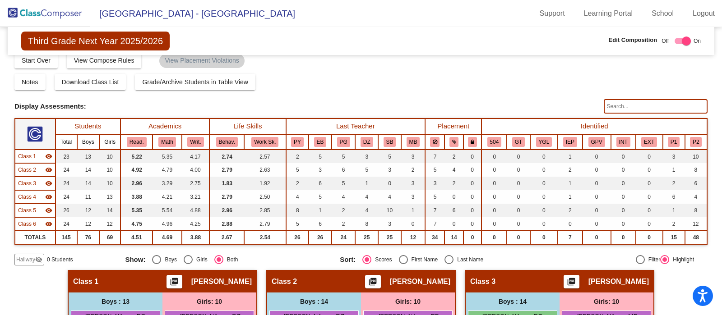
scroll to position [0, 0]
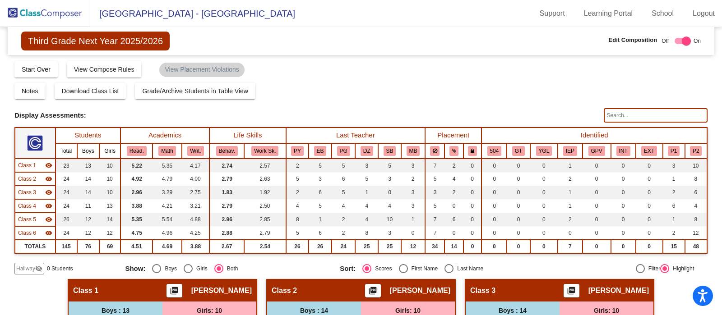
click at [50, 12] on img at bounding box center [45, 13] width 90 height 27
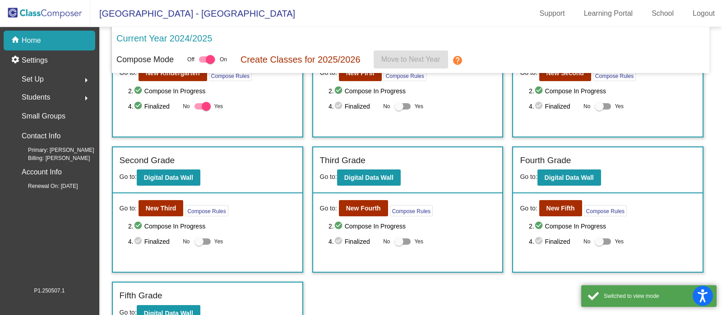
scroll to position [74, 0]
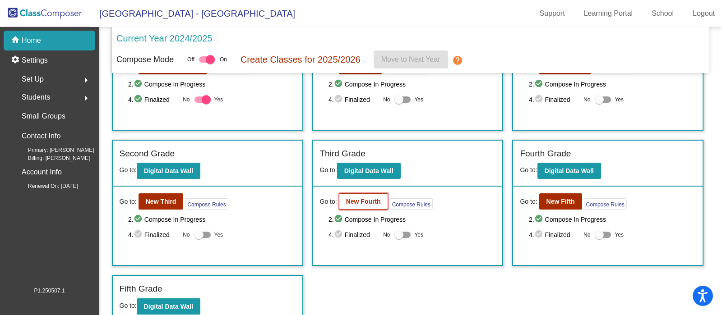
click at [364, 200] on b "New Fourth" at bounding box center [363, 201] width 35 height 7
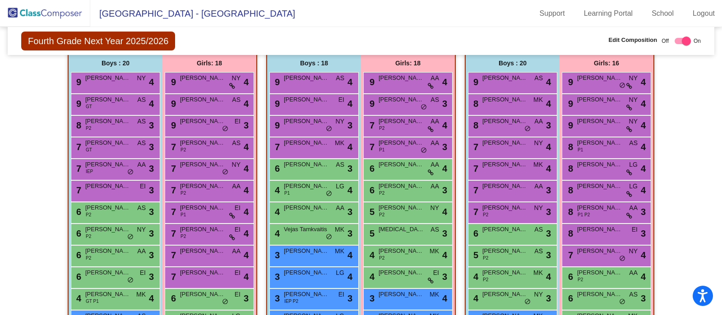
scroll to position [208, 0]
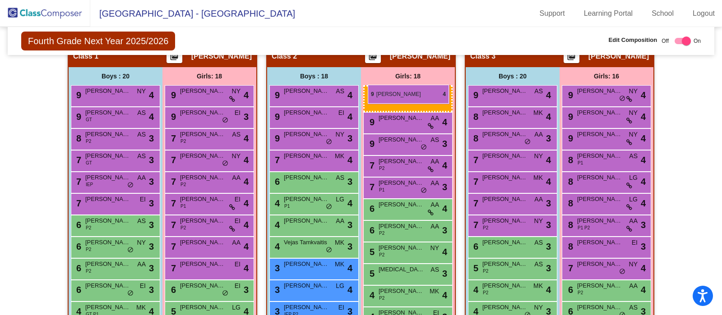
drag, startPoint x: 223, startPoint y: 116, endPoint x: 368, endPoint y: 85, distance: 148.1
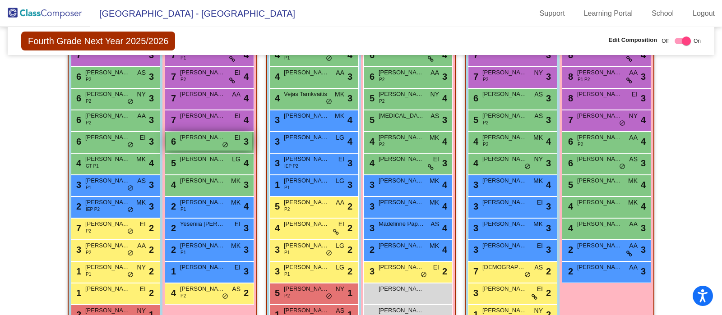
scroll to position [357, 0]
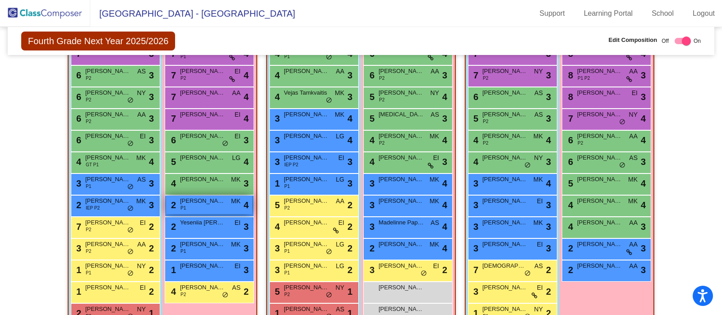
click at [204, 203] on span "Sofiya Seraliyeva" at bounding box center [202, 201] width 45 height 9
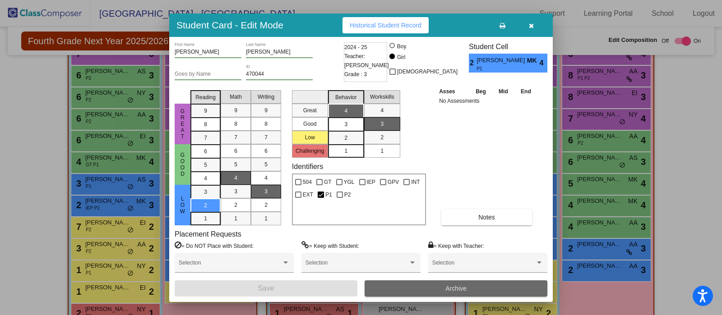
click at [438, 283] on button "Archive" at bounding box center [456, 289] width 183 height 16
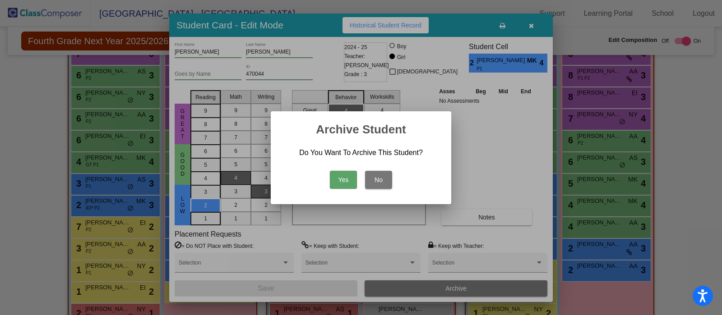
click at [344, 176] on button "Yes" at bounding box center [343, 180] width 27 height 18
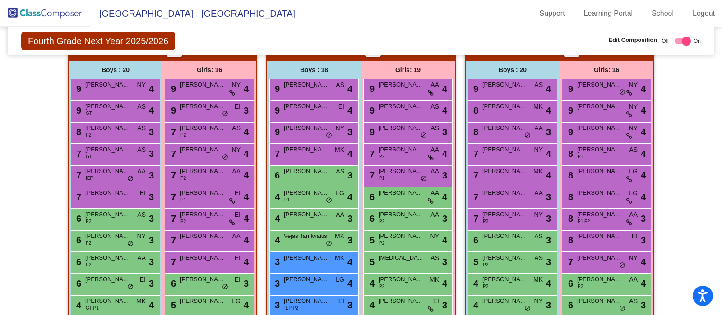
scroll to position [214, 0]
click at [324, 89] on div "9 Alen Gharibyan AS lock do_not_disturb_alt 4" at bounding box center [313, 88] width 86 height 18
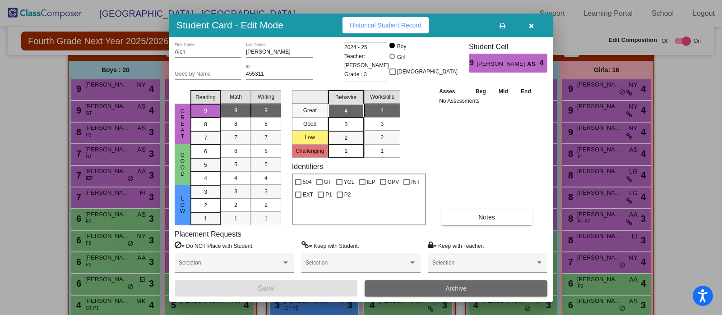
click at [401, 283] on button "Archive" at bounding box center [456, 289] width 183 height 16
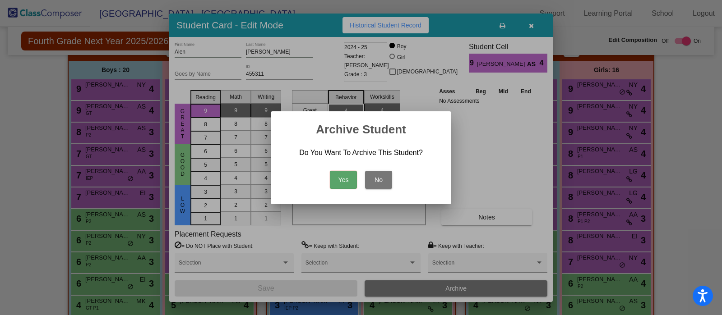
click at [343, 179] on button "Yes" at bounding box center [343, 180] width 27 height 18
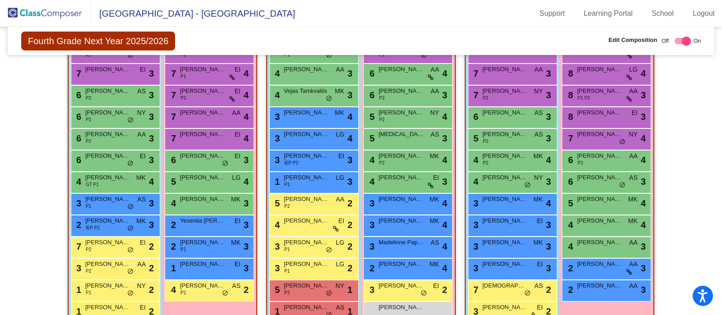
scroll to position [338, 0]
click at [330, 180] on div "1 Alex Hovhannisyan P1 LG lock do_not_disturb_alt 3" at bounding box center [313, 181] width 86 height 18
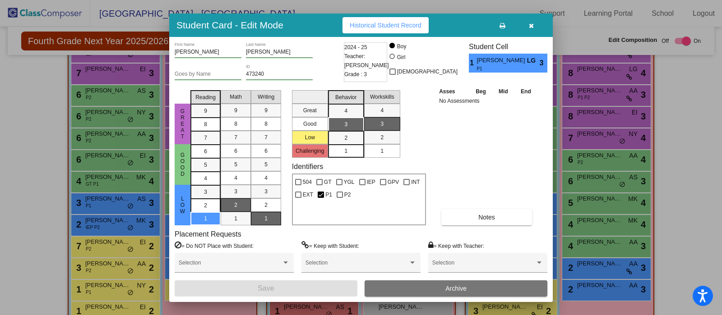
click at [471, 284] on button "Archive" at bounding box center [456, 289] width 183 height 16
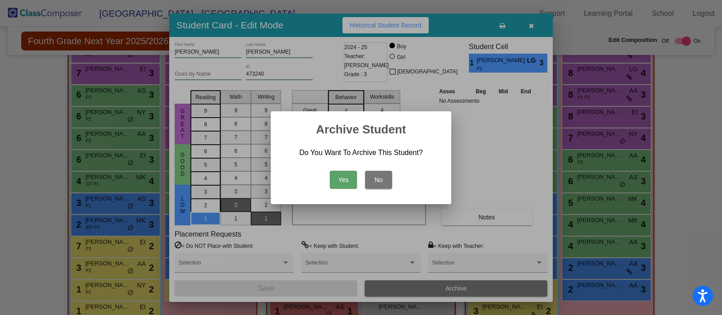
click at [338, 177] on button "Yes" at bounding box center [343, 180] width 27 height 18
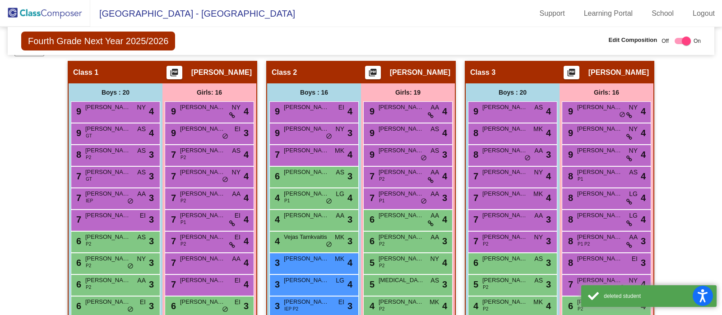
scroll to position [190, 0]
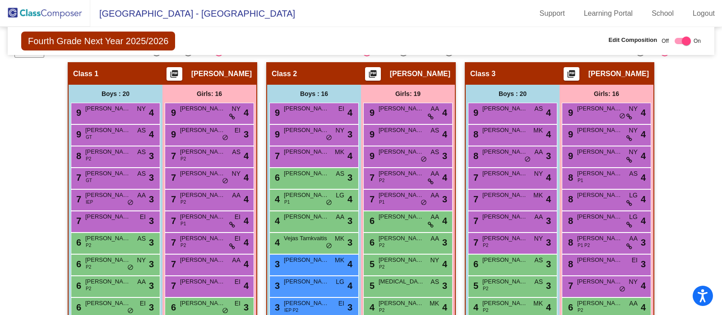
click at [607, 110] on span "Skye Khoury" at bounding box center [599, 108] width 45 height 9
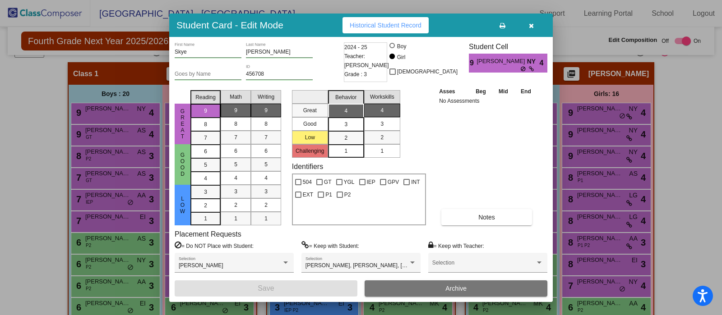
click at [448, 288] on span "Archive" at bounding box center [455, 288] width 21 height 7
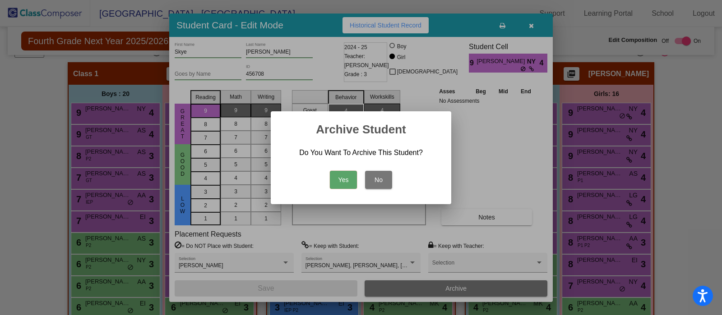
click at [336, 176] on button "Yes" at bounding box center [343, 180] width 27 height 18
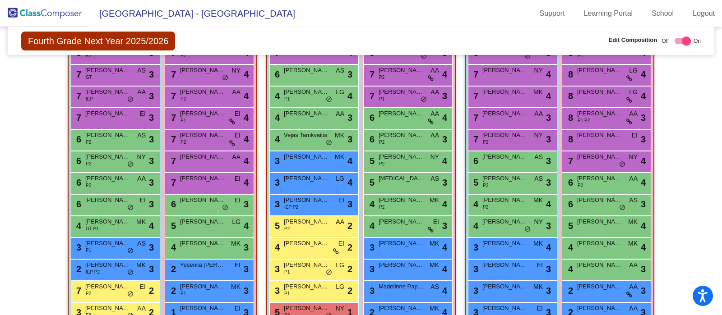
scroll to position [298, 0]
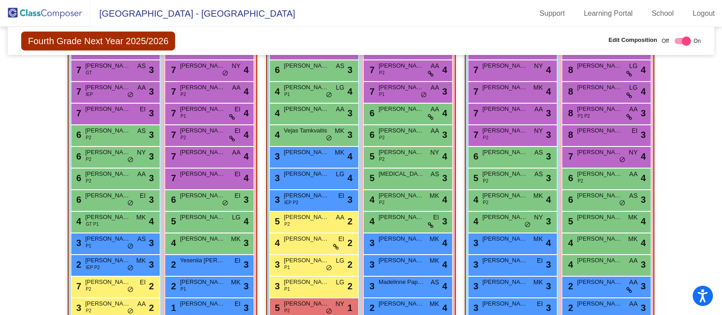
click at [615, 261] on span "Lily Hambardzumyan" at bounding box center [599, 260] width 45 height 9
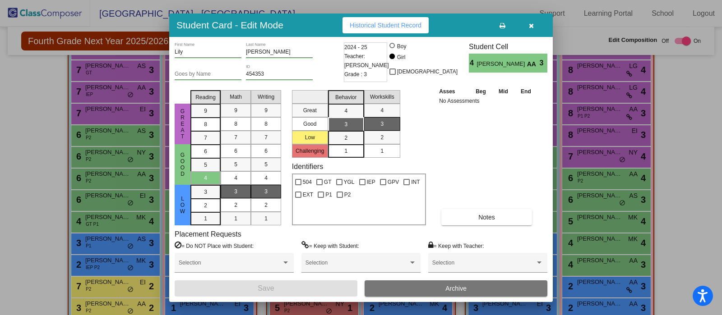
click at [442, 283] on button "Archive" at bounding box center [456, 289] width 183 height 16
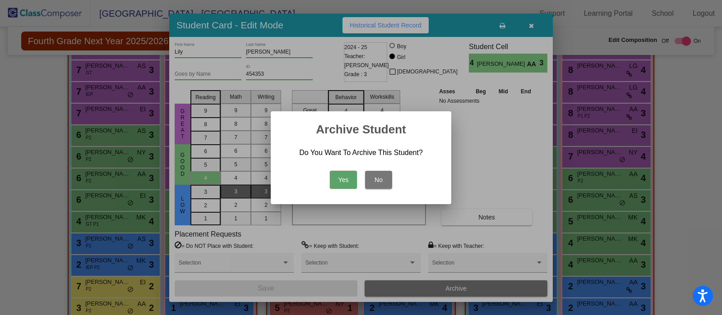
click at [339, 177] on button "Yes" at bounding box center [343, 180] width 27 height 18
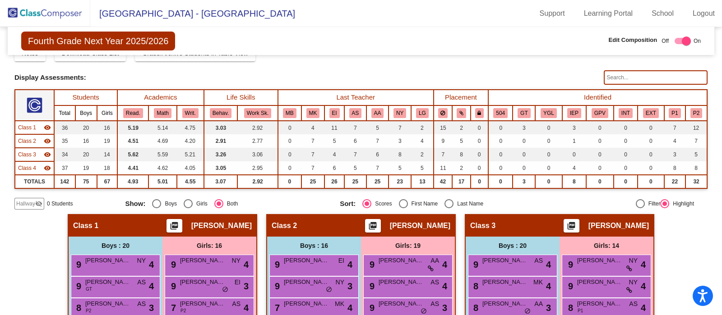
scroll to position [0, 0]
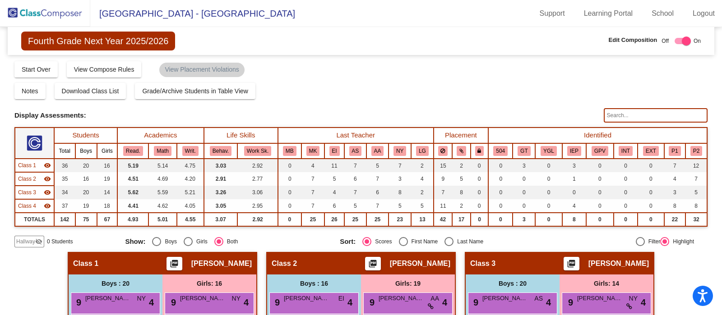
click at [43, 14] on img at bounding box center [45, 13] width 90 height 27
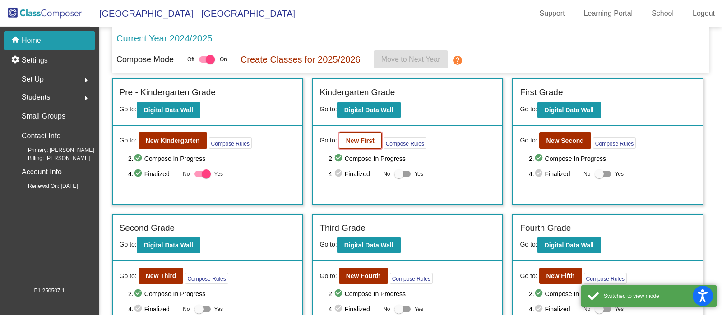
click at [358, 139] on b "New First" at bounding box center [360, 140] width 28 height 7
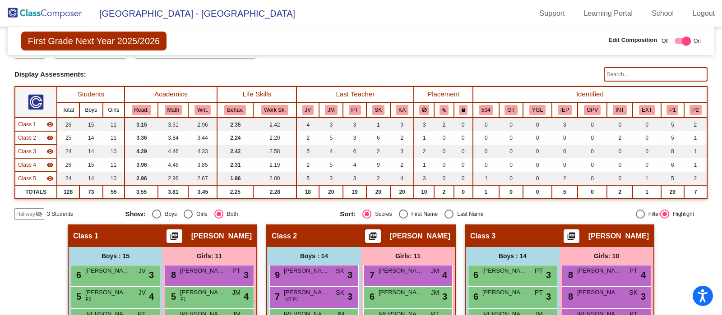
scroll to position [42, 0]
click at [657, 71] on input "text" at bounding box center [656, 74] width 104 height 14
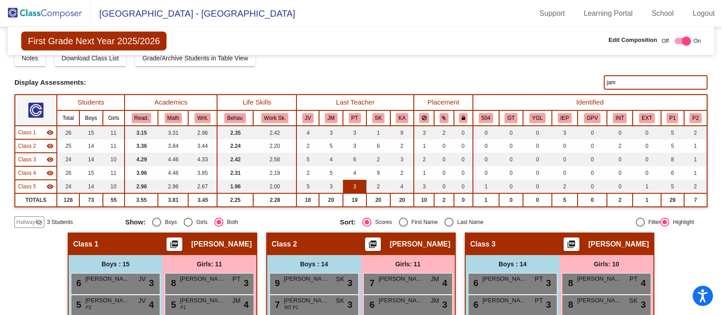
scroll to position [28, 0]
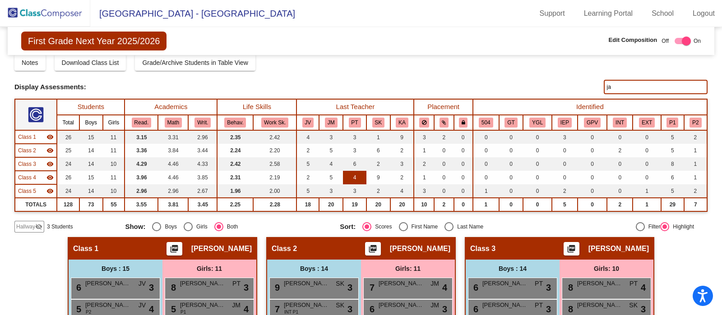
type input "j"
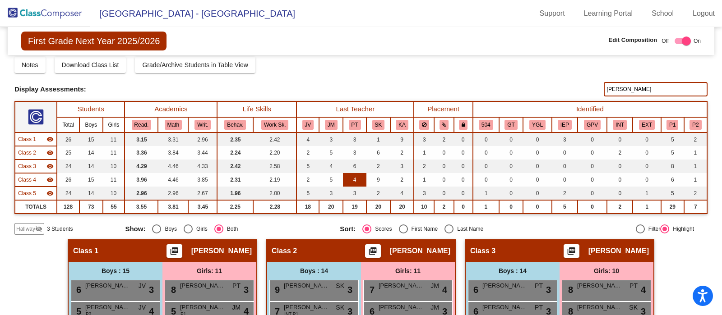
scroll to position [22, 0]
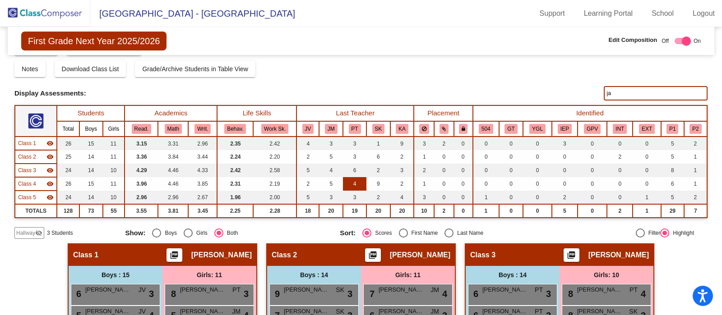
type input "j"
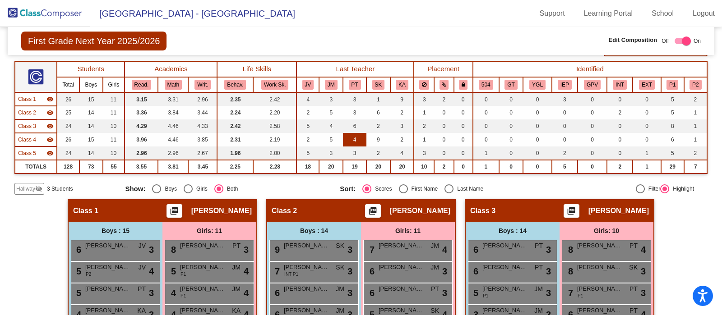
scroll to position [0, 0]
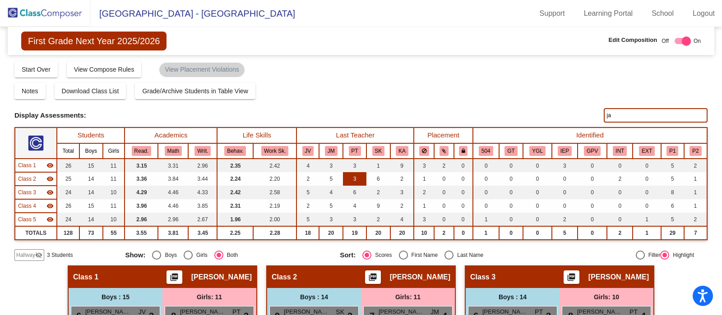
type input "j"
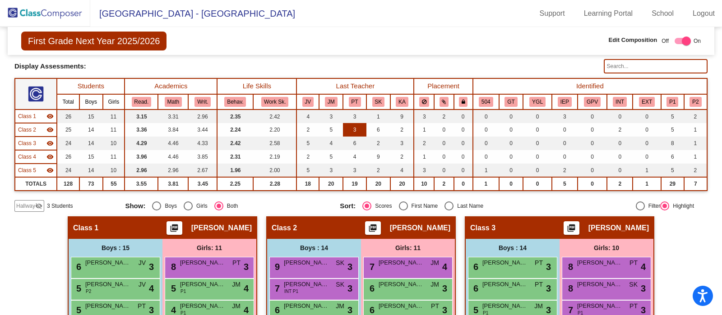
scroll to position [56, 0]
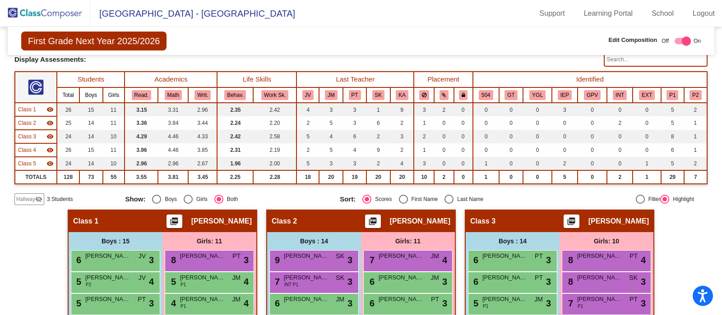
click at [51, 13] on img at bounding box center [45, 13] width 90 height 27
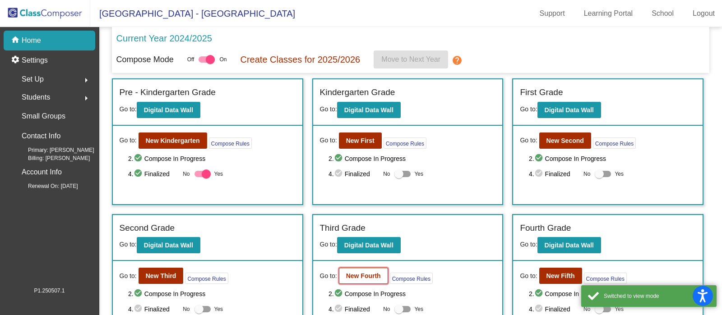
click at [368, 278] on b "New Fourth" at bounding box center [363, 276] width 35 height 7
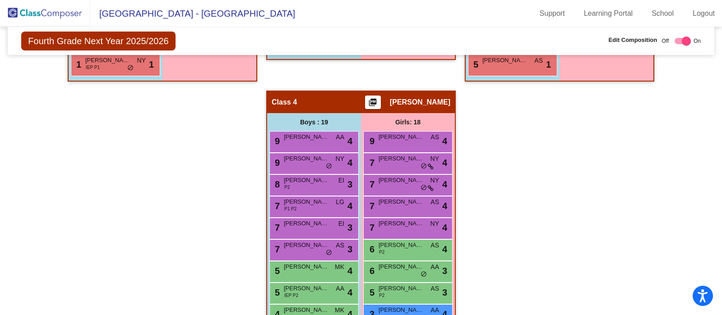
scroll to position [645, 0]
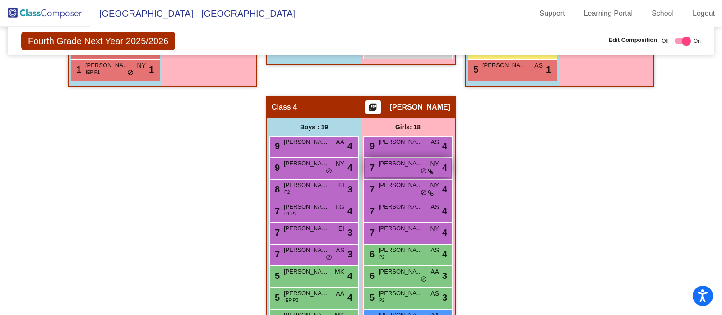
click at [421, 168] on span "do_not_disturb_alt" at bounding box center [424, 171] width 6 height 7
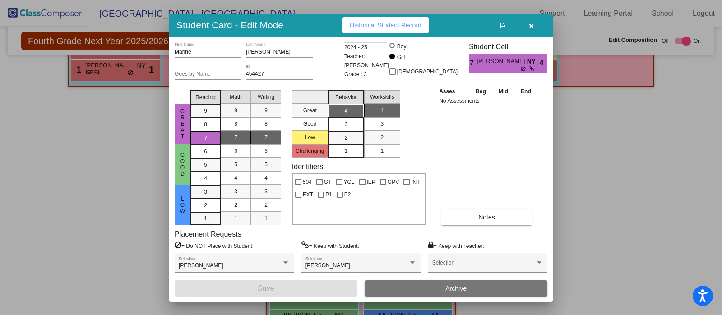
click at [524, 27] on button "button" at bounding box center [531, 25] width 29 height 16
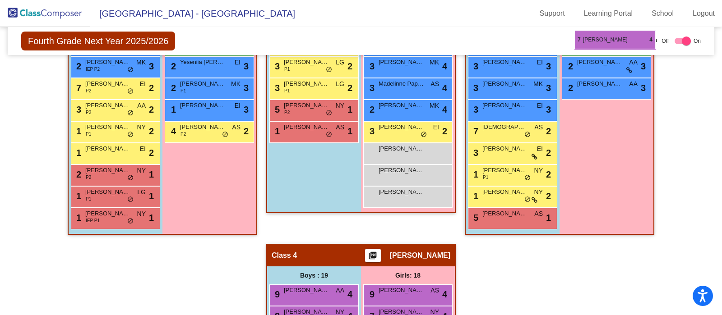
scroll to position [478, 0]
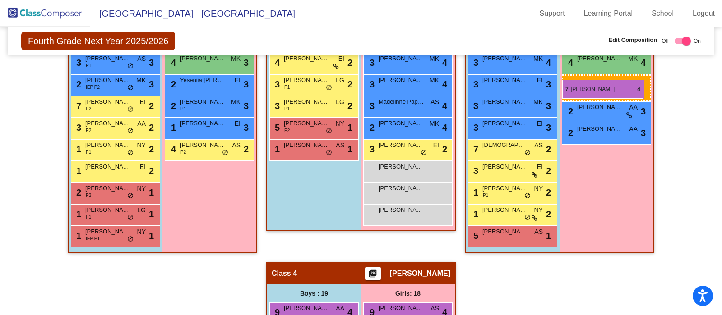
drag, startPoint x: 397, startPoint y: 196, endPoint x: 562, endPoint y: 80, distance: 202.2
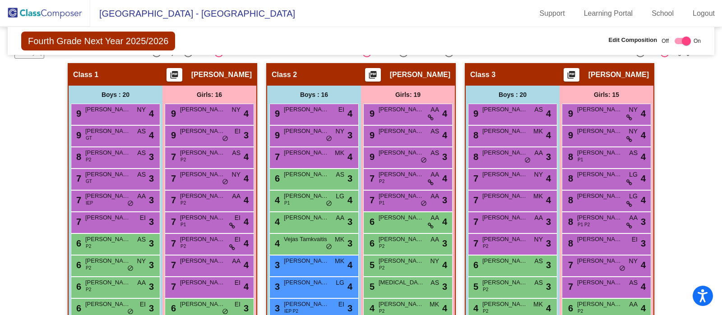
scroll to position [180, 0]
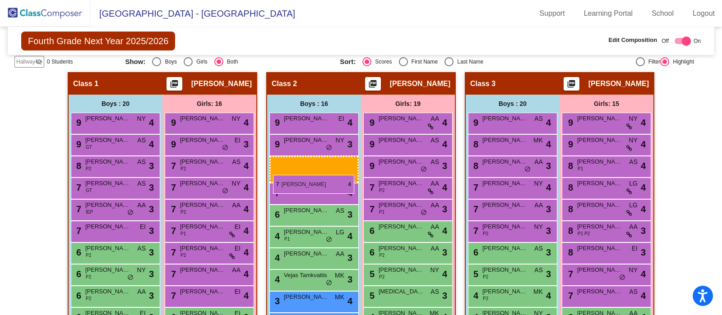
drag, startPoint x: 528, startPoint y: 205, endPoint x: 273, endPoint y: 175, distance: 256.7
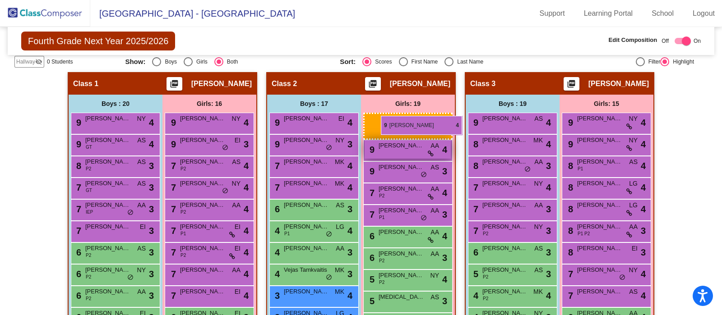
drag, startPoint x: 401, startPoint y: 139, endPoint x: 378, endPoint y: 115, distance: 33.8
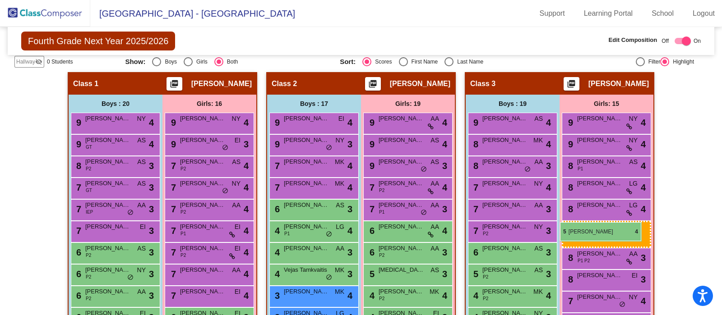
drag, startPoint x: 397, startPoint y: 275, endPoint x: 560, endPoint y: 222, distance: 171.2
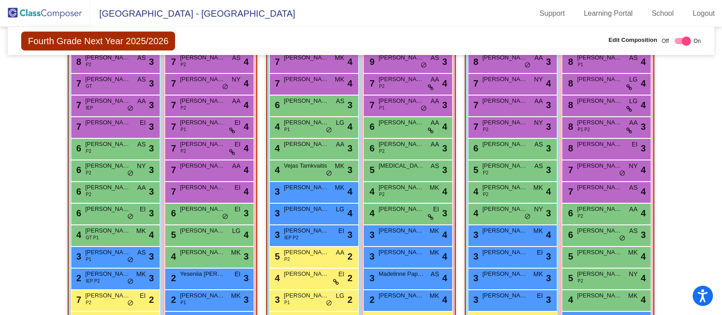
scroll to position [286, 0]
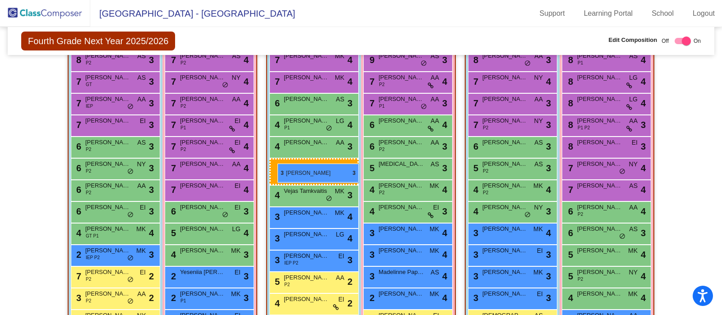
drag, startPoint x: 95, startPoint y: 260, endPoint x: 277, endPoint y: 164, distance: 206.7
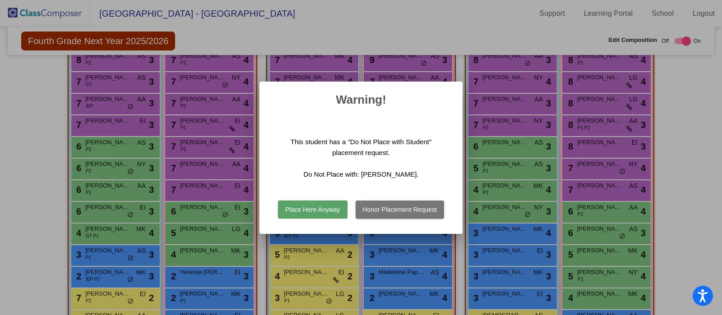
click at [390, 206] on button "Honor Placement Request" at bounding box center [400, 210] width 88 height 18
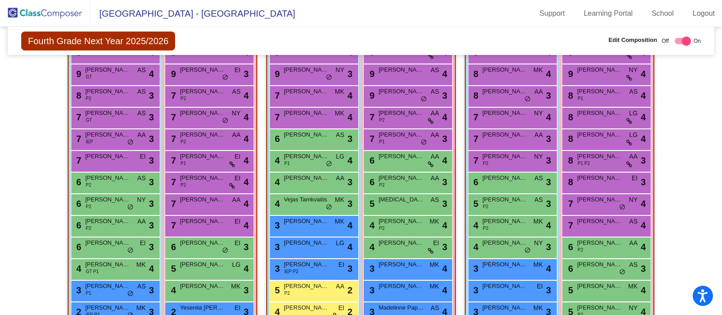
scroll to position [249, 0]
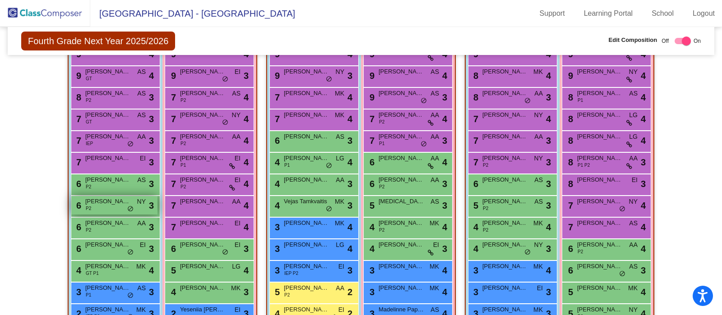
click at [98, 209] on div "6 Anri Vardanyan P2 NY lock do_not_disturb_alt 3" at bounding box center [114, 205] width 86 height 18
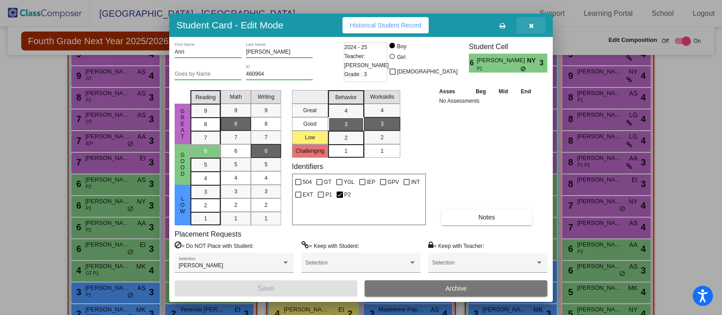
click at [531, 25] on icon "button" at bounding box center [531, 26] width 5 height 6
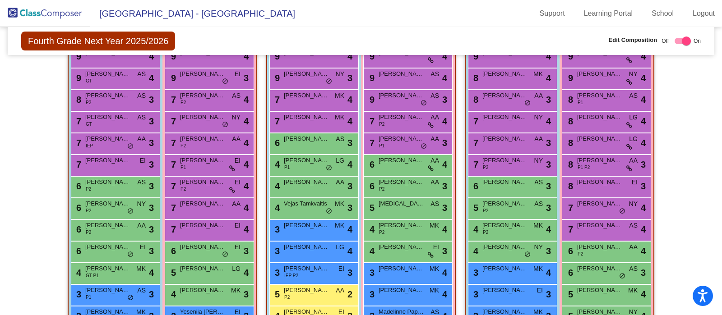
scroll to position [231, 0]
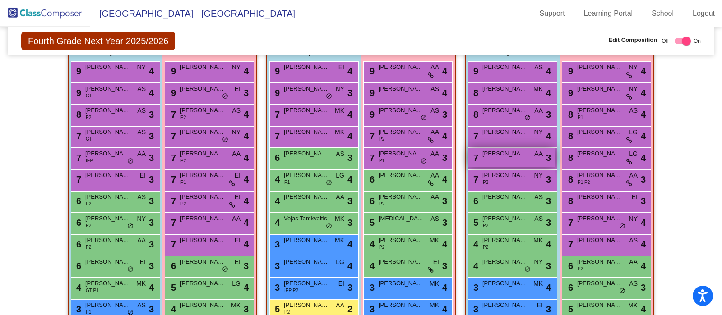
click at [527, 158] on div "7 Anri Vardanyan AA lock do_not_disturb_alt 3" at bounding box center [511, 157] width 86 height 18
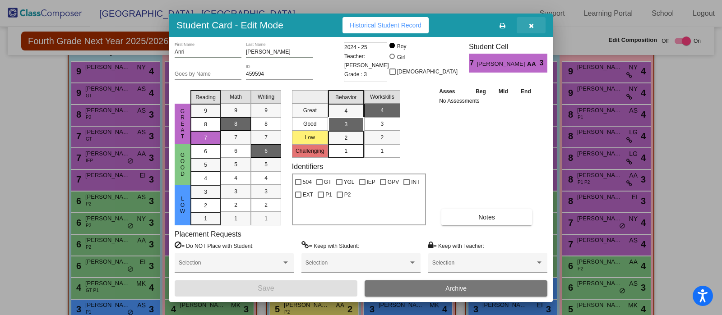
click at [531, 25] on icon "button" at bounding box center [531, 26] width 5 height 6
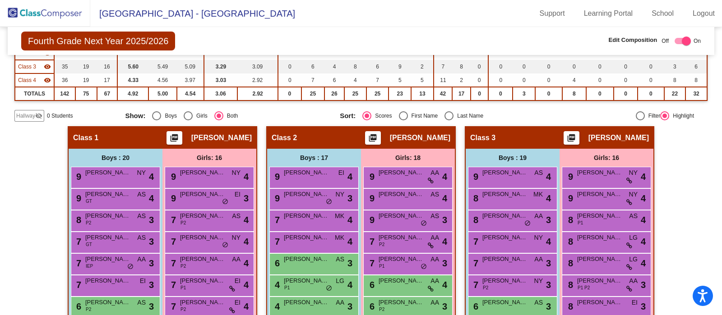
scroll to position [125, 0]
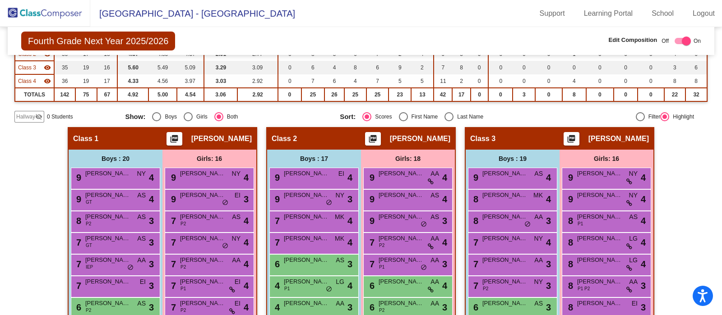
click at [0, 0] on div "Boys : 19" at bounding box center [0, 0] width 0 height 0
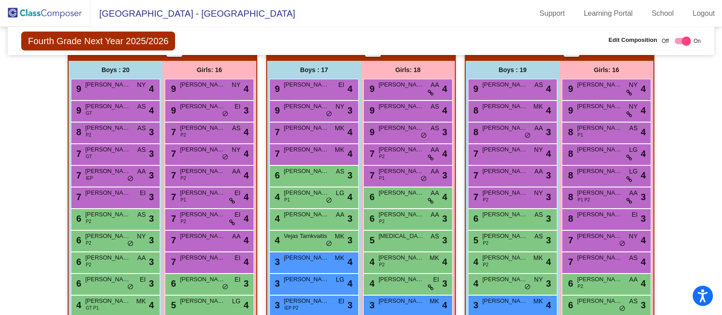
scroll to position [208, 0]
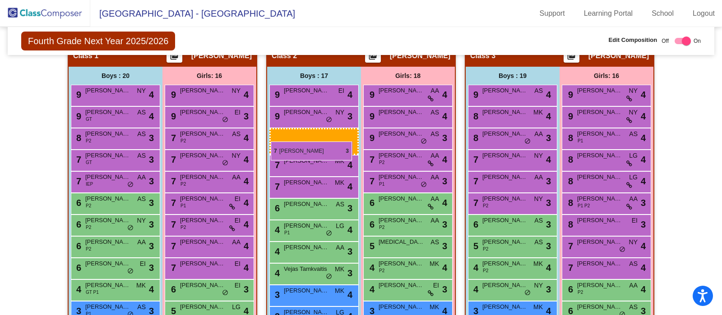
drag, startPoint x: 115, startPoint y: 199, endPoint x: 271, endPoint y: 142, distance: 166.1
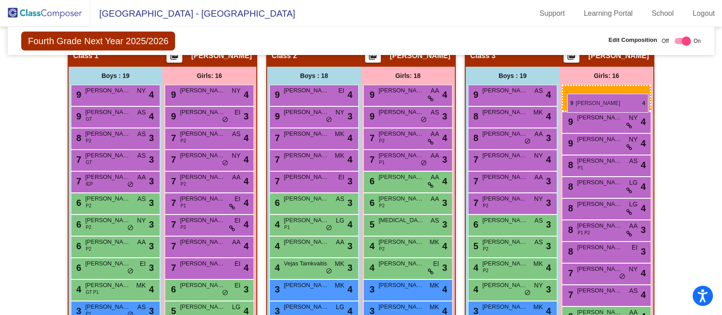
drag, startPoint x: 401, startPoint y: 113, endPoint x: 567, endPoint y: 94, distance: 167.1
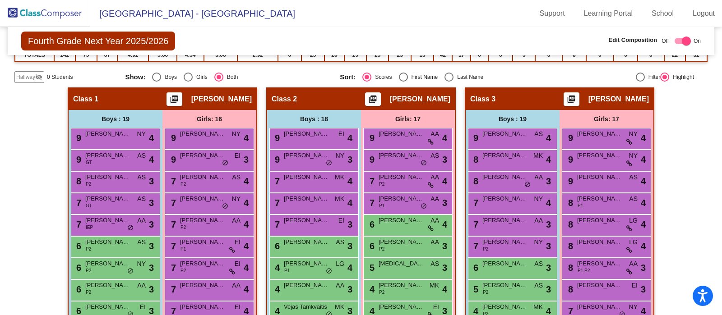
scroll to position [161, 0]
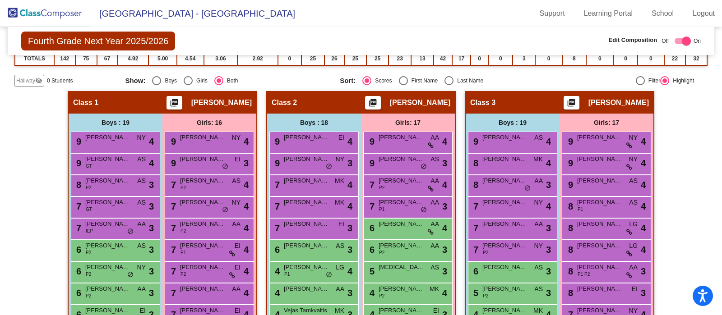
click at [45, 14] on img at bounding box center [45, 13] width 90 height 27
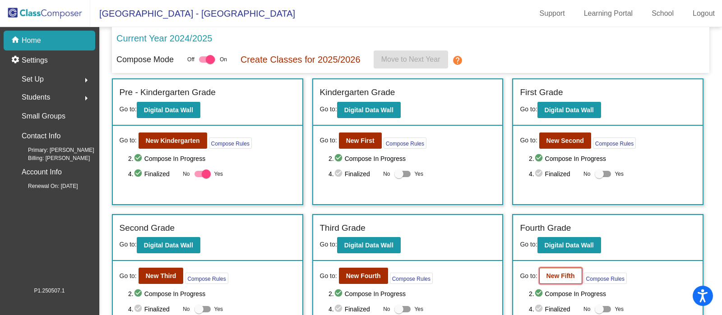
click at [571, 276] on b "New Fifth" at bounding box center [560, 276] width 28 height 7
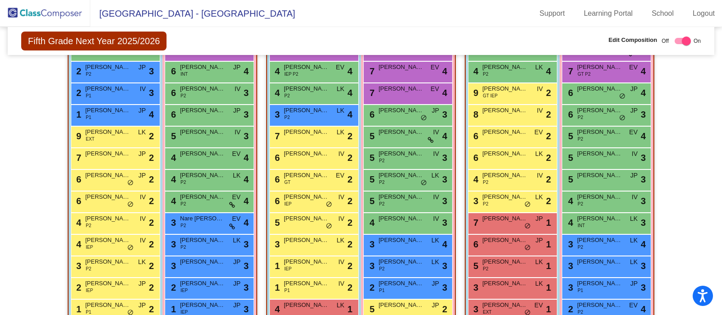
scroll to position [290, 0]
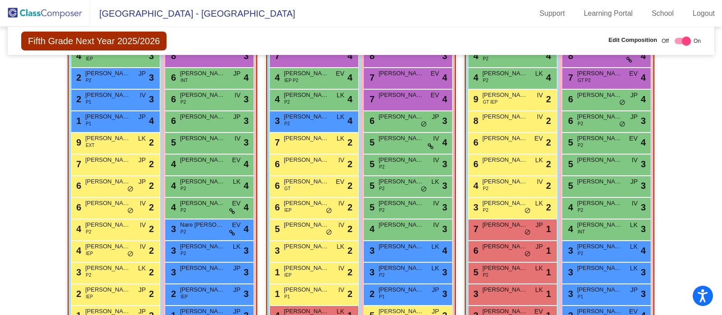
click at [212, 166] on div "4 Sophia Guirguis EV lock do_not_disturb_alt 4" at bounding box center [209, 164] width 86 height 18
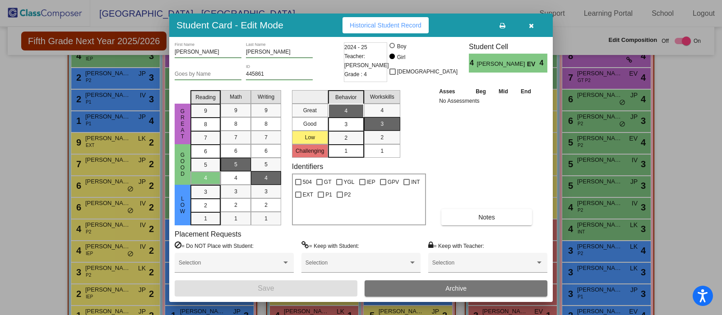
click at [466, 287] on span "Archive" at bounding box center [455, 288] width 21 height 7
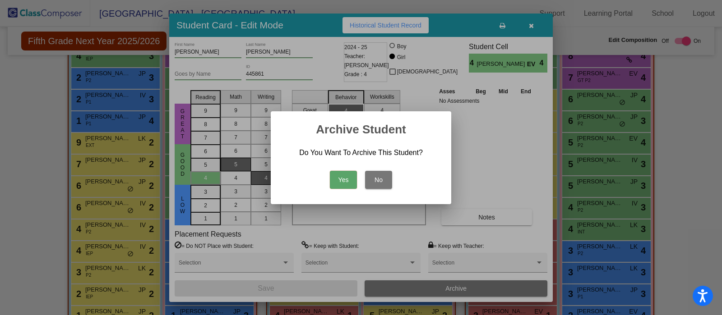
click at [330, 185] on button "Yes" at bounding box center [343, 180] width 27 height 18
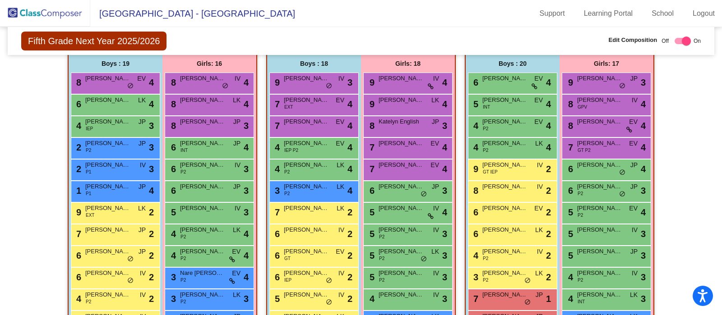
scroll to position [222, 0]
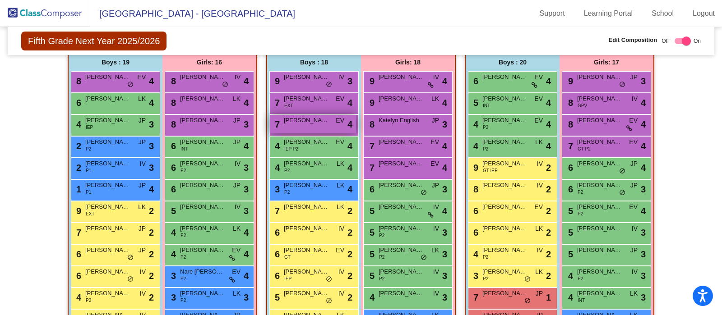
click at [314, 131] on div "7 Allen Hovnanyan EV lock do_not_disturb_alt 4" at bounding box center [313, 124] width 86 height 18
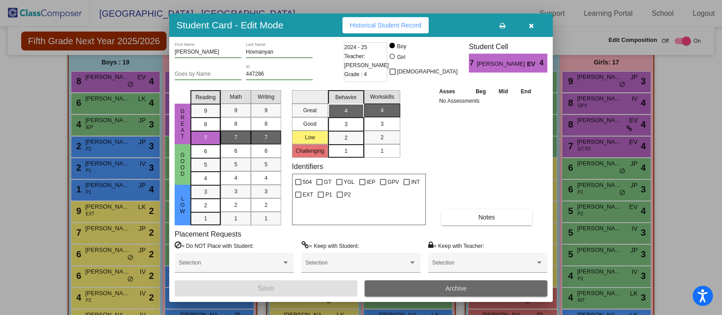
click at [485, 287] on button "Archive" at bounding box center [456, 289] width 183 height 16
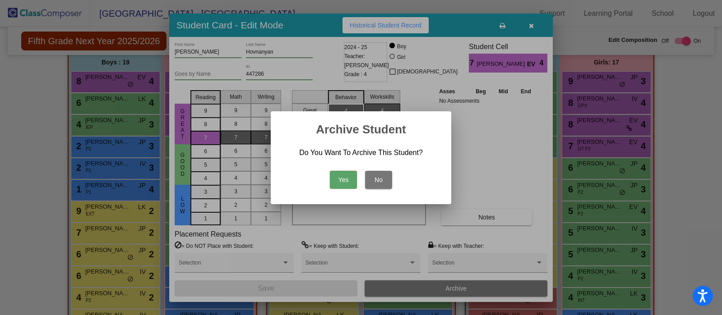
click at [336, 180] on button "Yes" at bounding box center [343, 180] width 27 height 18
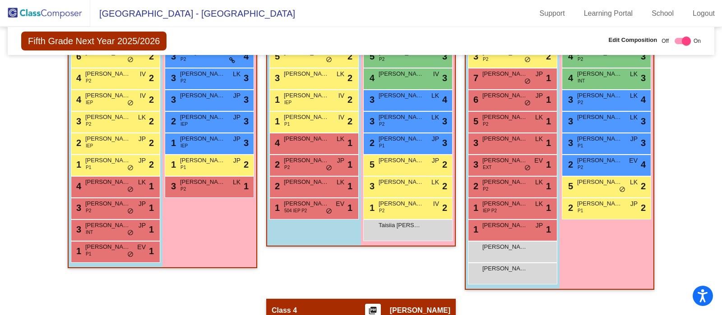
scroll to position [444, 0]
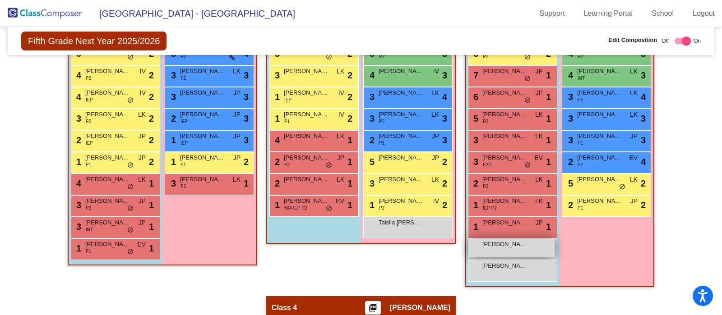
click at [532, 250] on div "Edgar Jamakochian lock do_not_disturb_alt" at bounding box center [511, 248] width 86 height 18
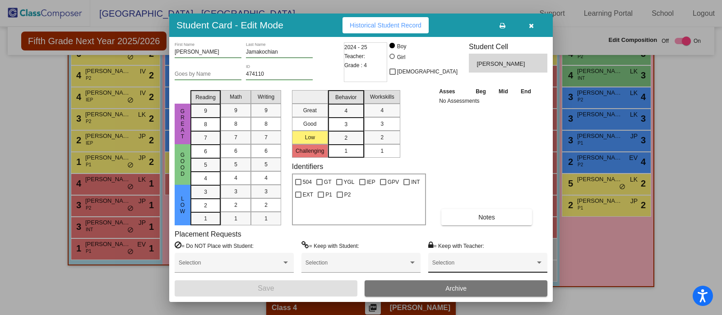
click at [487, 266] on span at bounding box center [483, 266] width 103 height 6
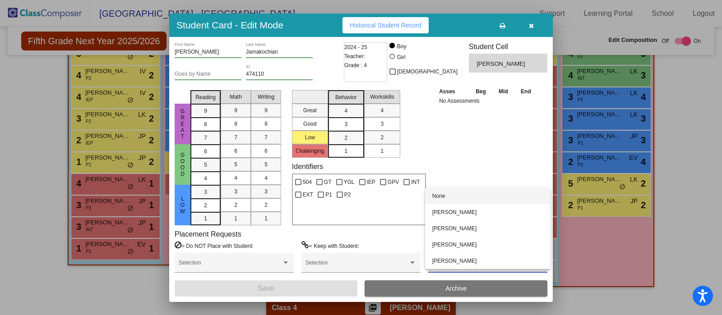
click at [444, 294] on div at bounding box center [361, 157] width 722 height 315
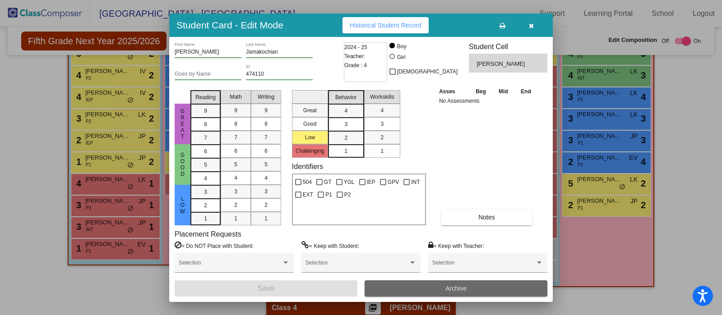
click at [462, 284] on button "Archive" at bounding box center [456, 289] width 183 height 16
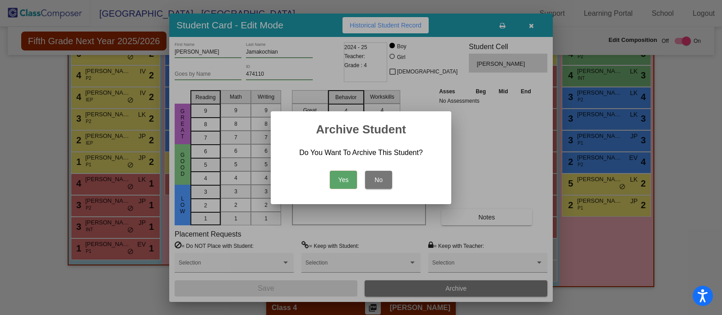
click at [339, 178] on button "Yes" at bounding box center [343, 180] width 27 height 18
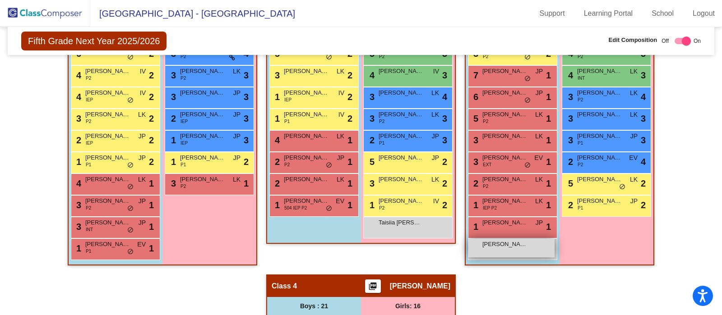
click at [511, 245] on span "Erik Gevorgyan" at bounding box center [504, 244] width 45 height 9
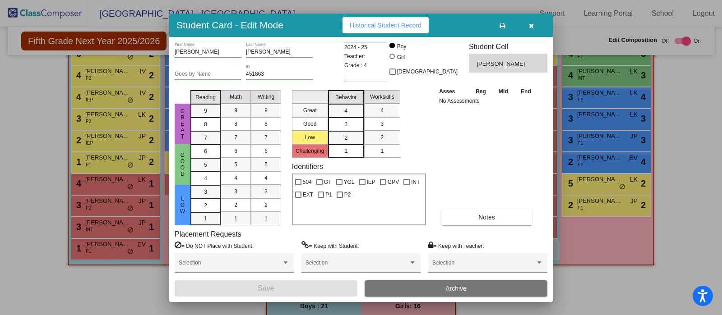
click at [469, 283] on button "Archive" at bounding box center [456, 289] width 183 height 16
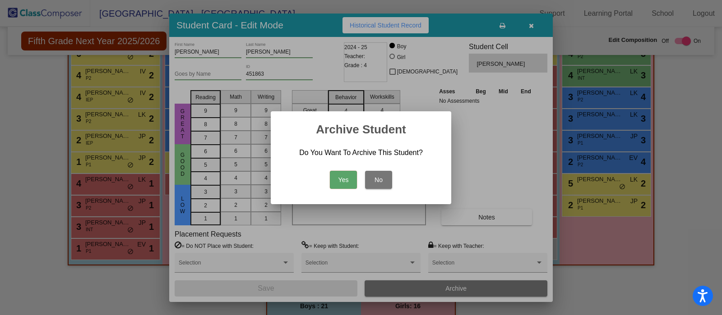
click at [338, 180] on button "Yes" at bounding box center [343, 180] width 27 height 18
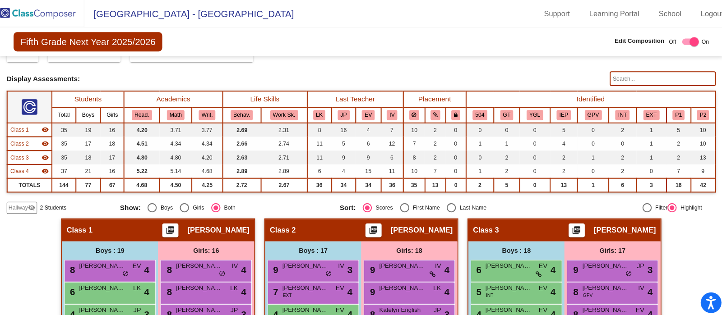
scroll to position [0, 0]
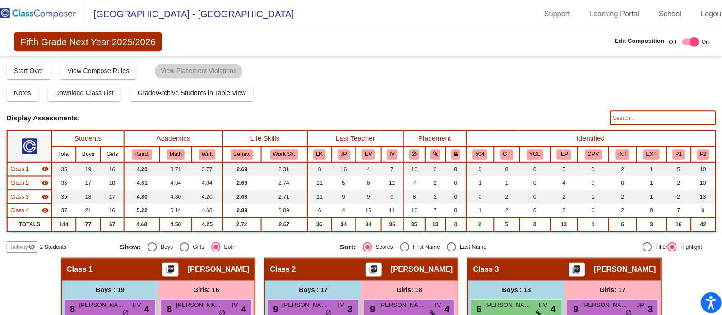
click at [656, 115] on input "text" at bounding box center [656, 115] width 104 height 14
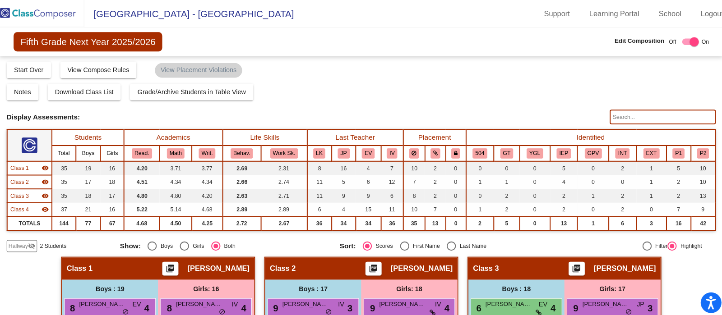
click at [28, 242] on span "Hallway" at bounding box center [25, 241] width 19 height 8
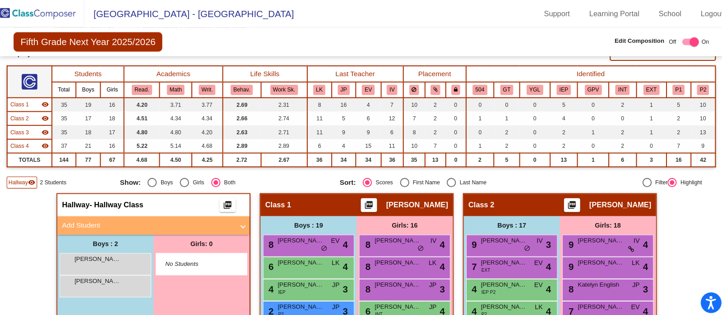
scroll to position [111, 0]
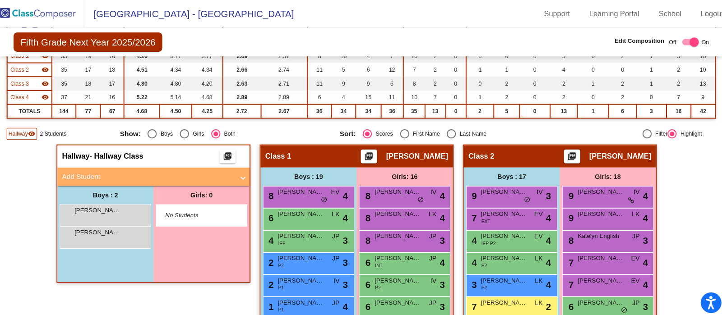
click at [89, 171] on mat-panel-title "Add Student" at bounding box center [153, 173] width 168 height 10
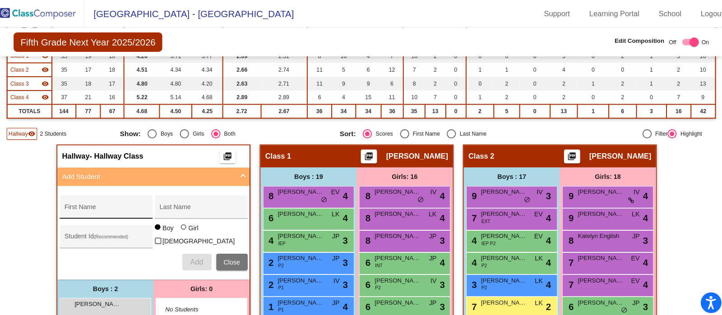
click at [87, 204] on input "First Name" at bounding box center [111, 205] width 81 height 7
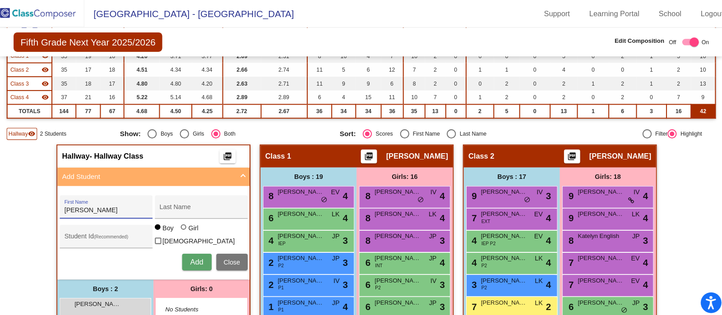
type input "Asatryan"
type input "Aram"
type input "452557"
click at [191, 253] on button "Add" at bounding box center [200, 256] width 29 height 16
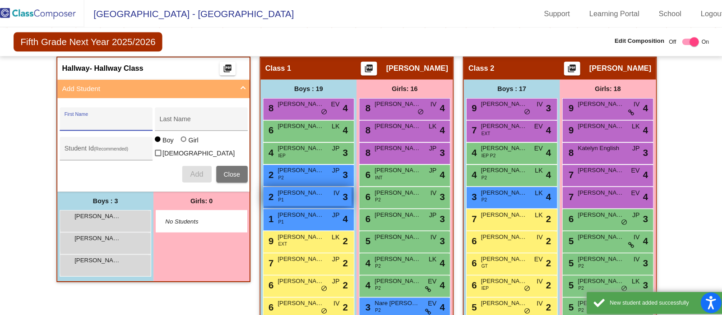
scroll to position [199, 0]
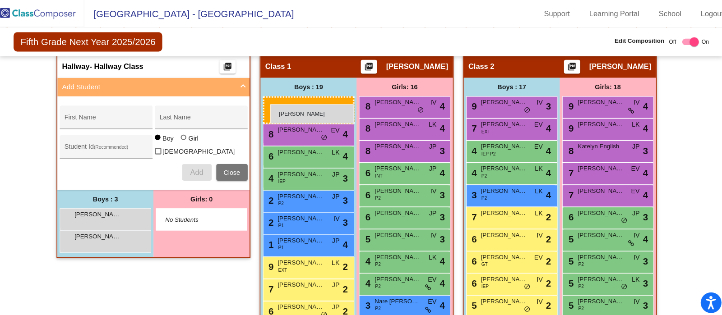
drag, startPoint x: 97, startPoint y: 238, endPoint x: 272, endPoint y: 102, distance: 222.2
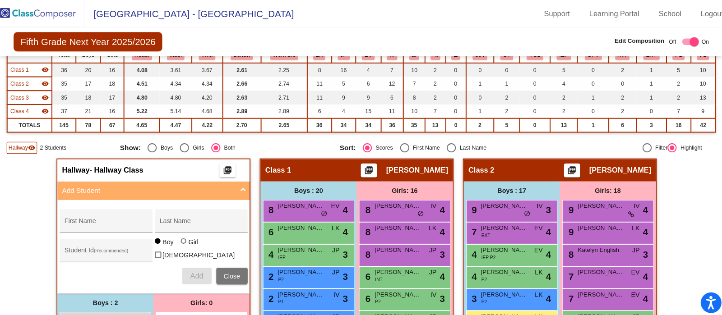
scroll to position [93, 0]
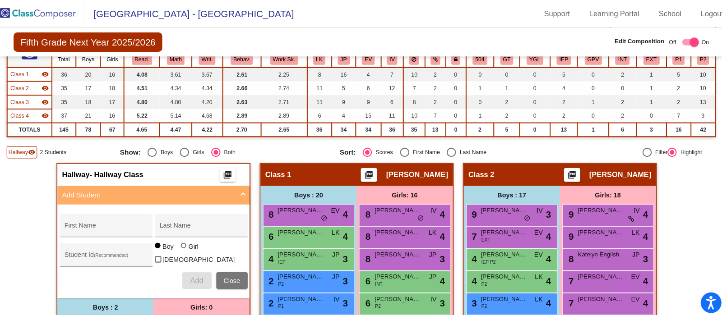
click at [32, 149] on span "Hallway" at bounding box center [25, 149] width 19 height 8
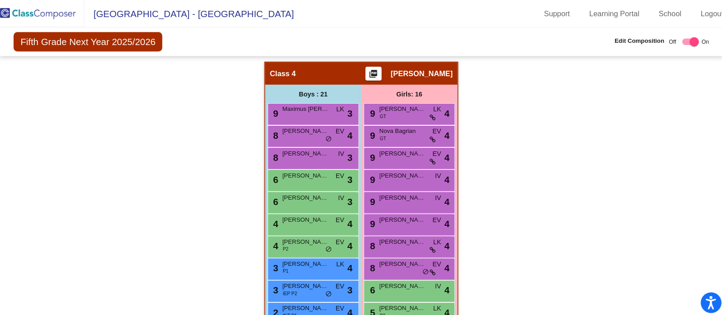
scroll to position [684, 0]
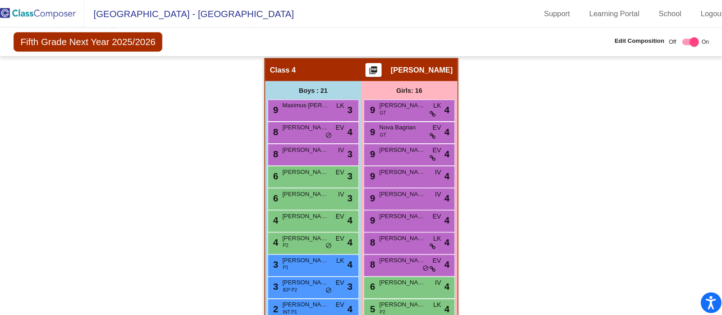
click at [639, 171] on div "Hallway - Hallway Class picture_as_pdf Add Student First Name Last Name Student…" at bounding box center [360, 68] width 693 height 998
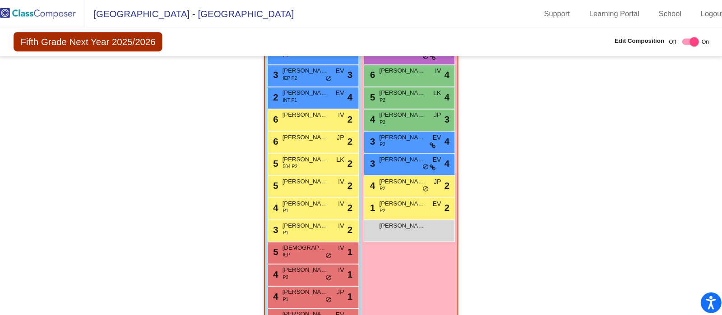
scroll to position [889, 0]
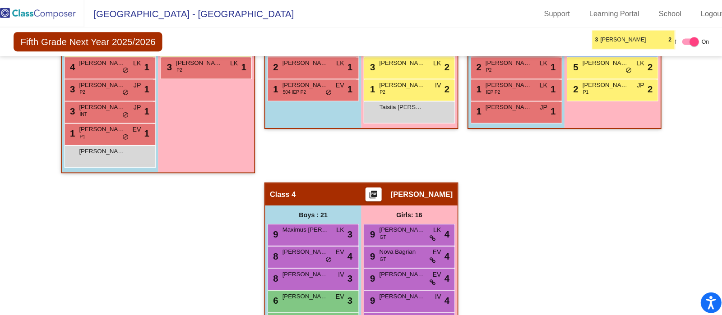
scroll to position [553, 0]
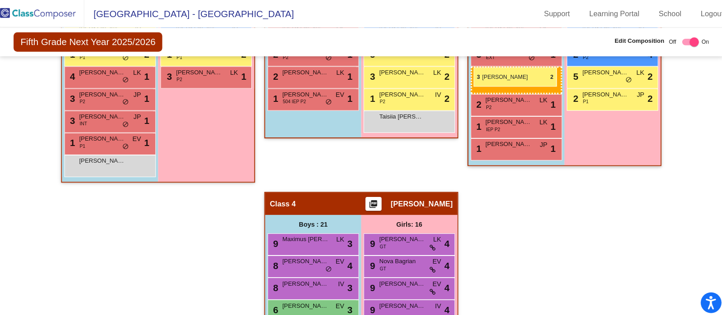
drag, startPoint x: 312, startPoint y: 215, endPoint x: 471, endPoint y: 66, distance: 218.0
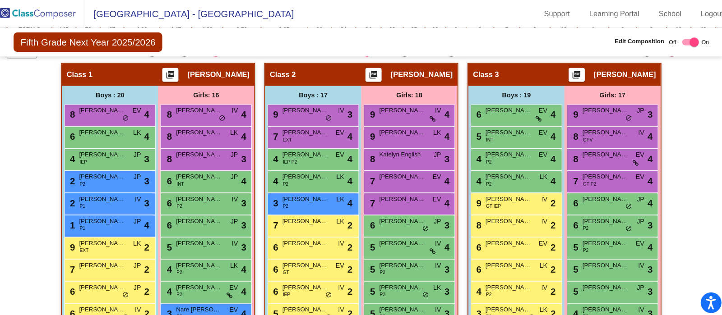
scroll to position [203, 0]
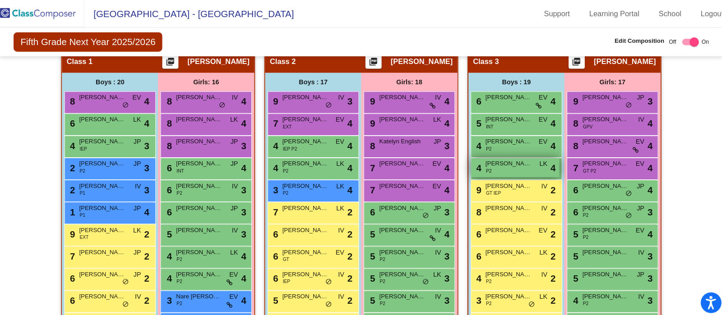
click at [524, 157] on span "Davit Sayadyan" at bounding box center [504, 160] width 45 height 9
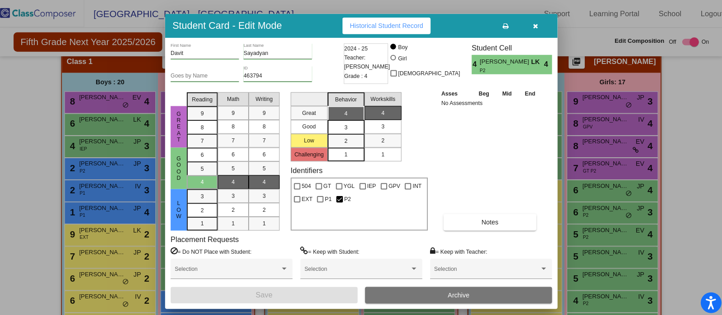
click at [531, 29] on button "button" at bounding box center [531, 25] width 29 height 16
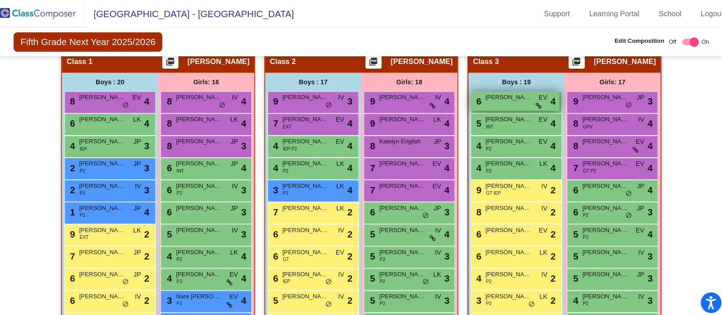
click at [494, 100] on div "6 David Patatanyan EV lock do_not_disturb_alt 4" at bounding box center [511, 99] width 86 height 18
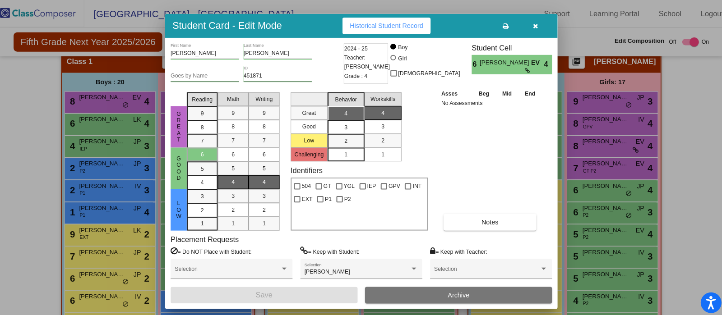
click at [531, 25] on icon "button" at bounding box center [531, 26] width 5 height 6
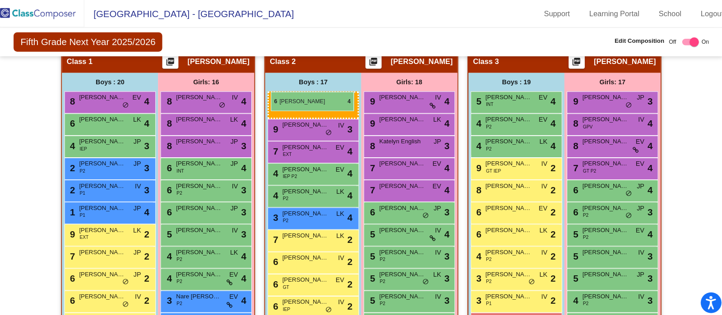
drag, startPoint x: 513, startPoint y: 92, endPoint x: 273, endPoint y: 90, distance: 241.0
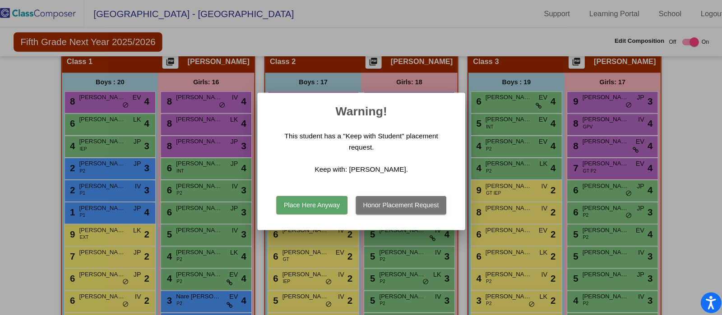
click at [406, 192] on button "Honor Placement Request" at bounding box center [400, 201] width 88 height 18
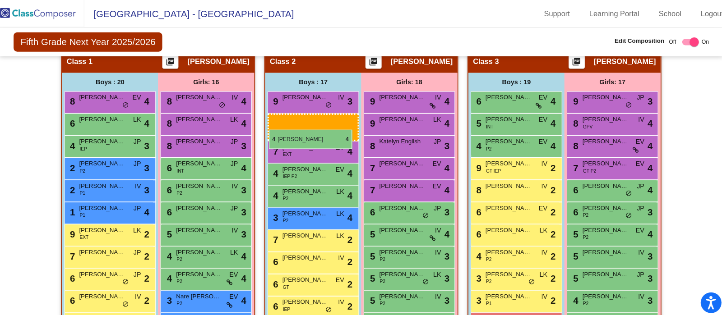
drag, startPoint x: 514, startPoint y: 161, endPoint x: 271, endPoint y: 127, distance: 245.6
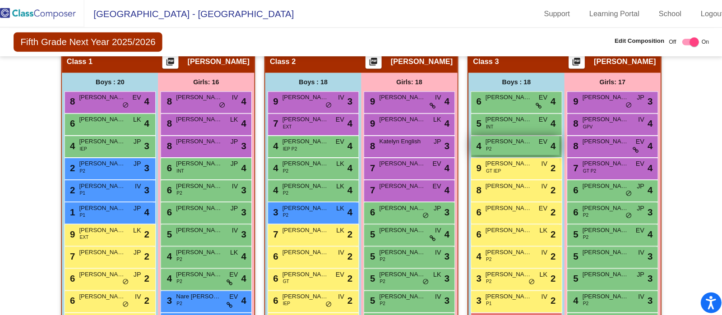
click at [519, 142] on div "4 Arno Mirzoyants P2 EV lock do_not_disturb_alt 4" at bounding box center [511, 142] width 86 height 18
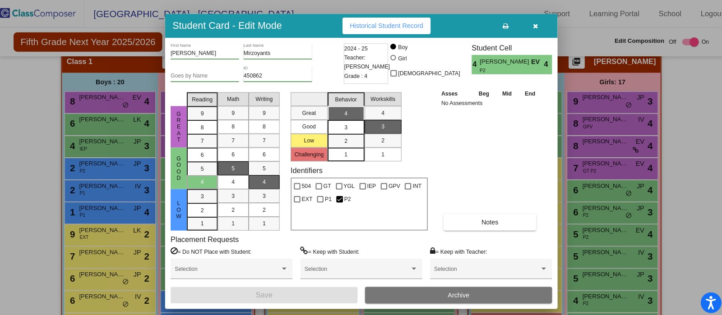
click at [529, 27] on icon "button" at bounding box center [531, 26] width 5 height 6
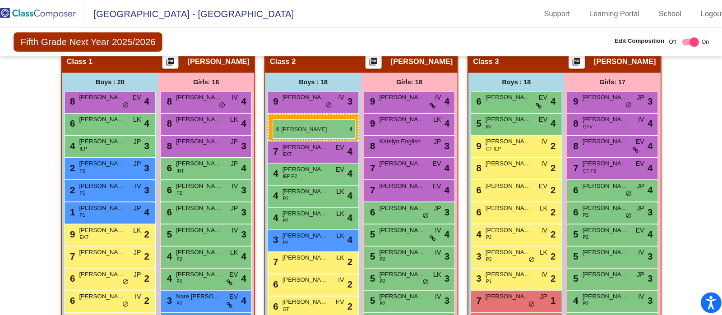
drag, startPoint x: 507, startPoint y: 140, endPoint x: 274, endPoint y: 117, distance: 234.0
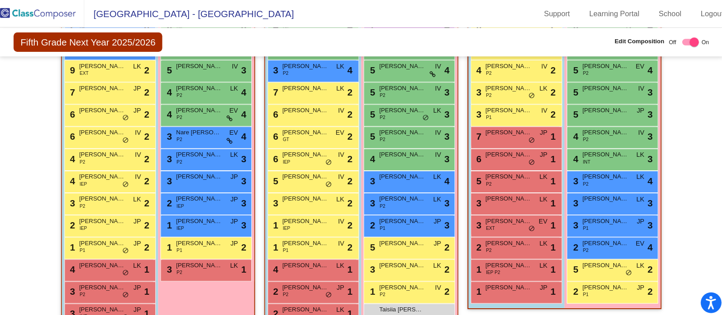
scroll to position [370, 0]
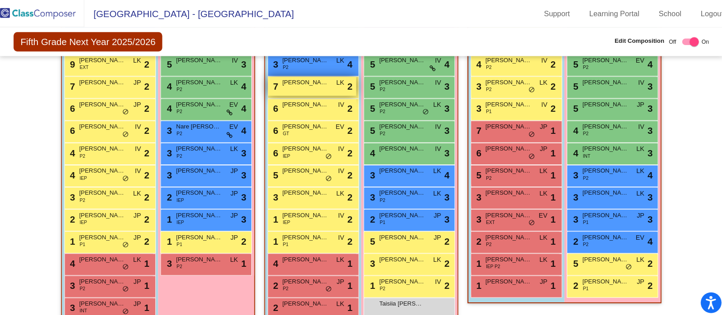
click at [301, 78] on span "Tigran Avagyan" at bounding box center [306, 80] width 45 height 9
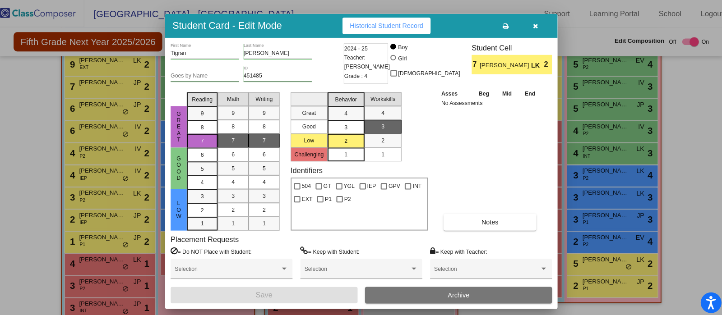
click at [531, 25] on icon "button" at bounding box center [531, 26] width 5 height 6
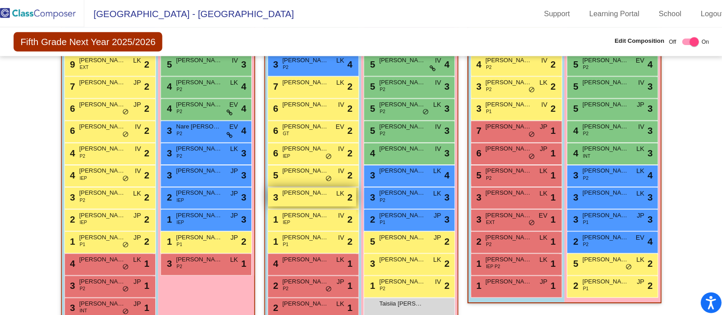
click at [314, 187] on span "Leo Tahmazyan" at bounding box center [306, 189] width 45 height 9
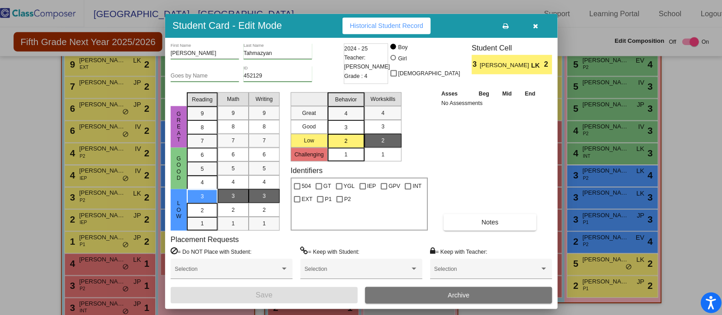
click at [537, 26] on button "button" at bounding box center [531, 25] width 29 height 16
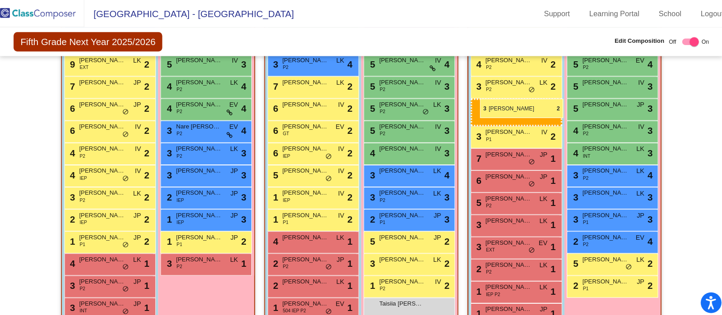
drag, startPoint x: 308, startPoint y: 192, endPoint x: 477, endPoint y: 97, distance: 194.1
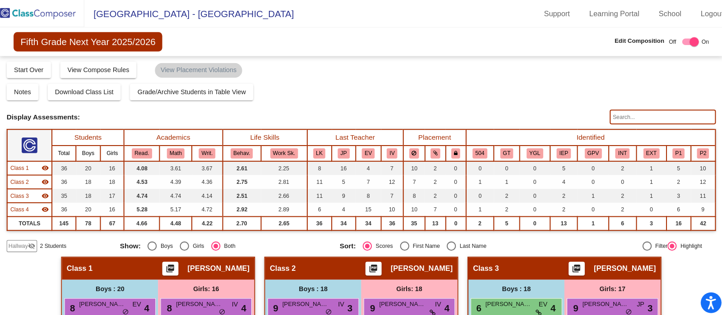
scroll to position [0, 0]
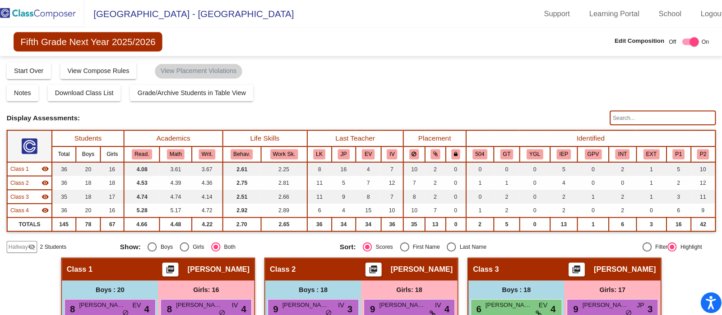
click at [50, 14] on img at bounding box center [45, 13] width 90 height 27
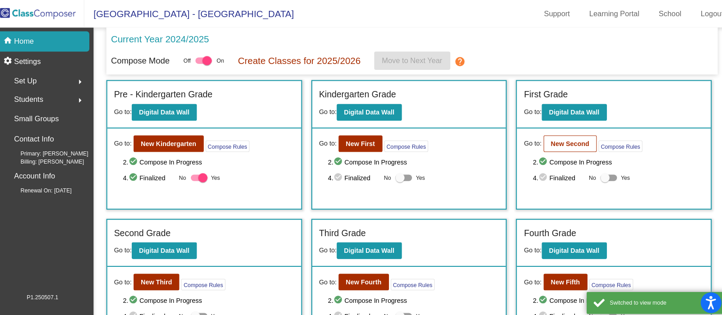
click at [568, 143] on b "New Second" at bounding box center [564, 140] width 37 height 7
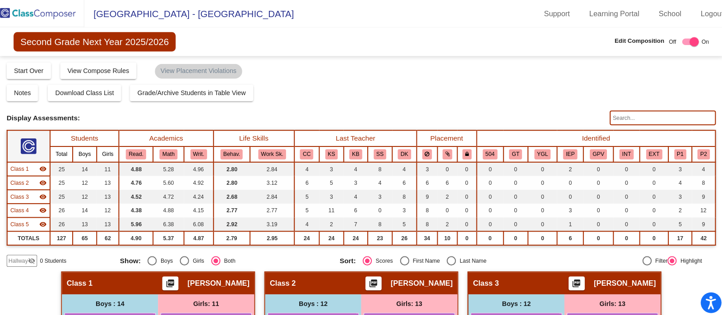
click at [48, 15] on img at bounding box center [45, 13] width 90 height 27
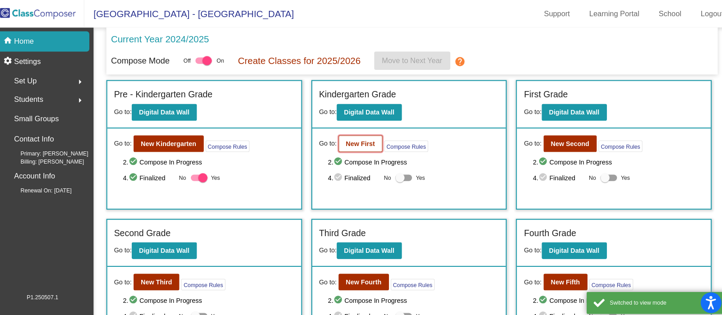
click at [364, 140] on b "New First" at bounding box center [360, 140] width 28 height 7
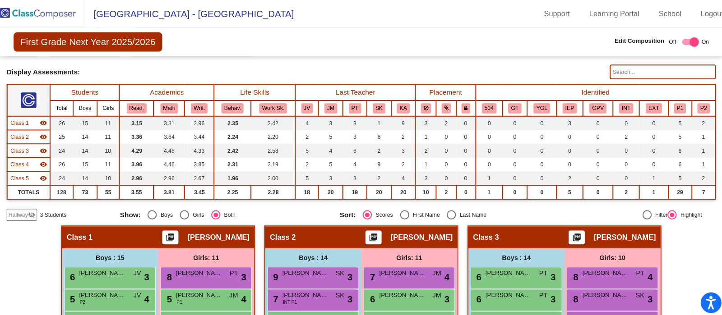
scroll to position [76, 0]
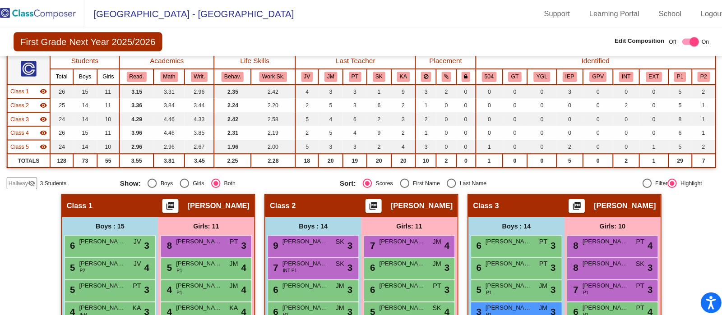
click at [32, 181] on span "Hallway" at bounding box center [25, 180] width 19 height 8
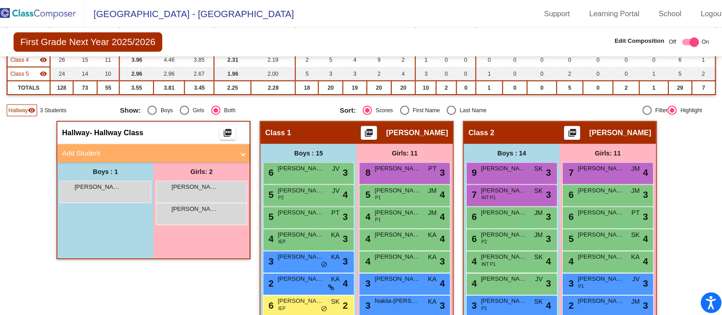
scroll to position [167, 0]
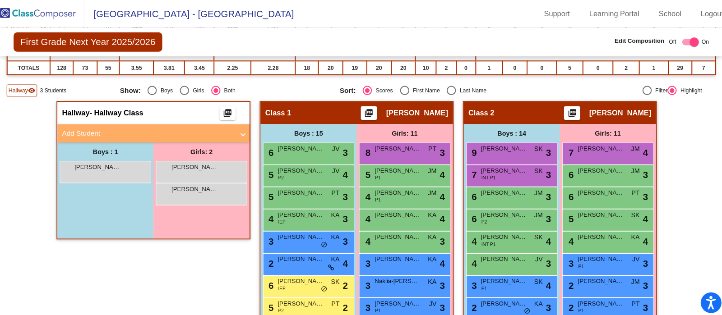
click at [88, 130] on mat-panel-title "Add Student" at bounding box center [153, 130] width 168 height 10
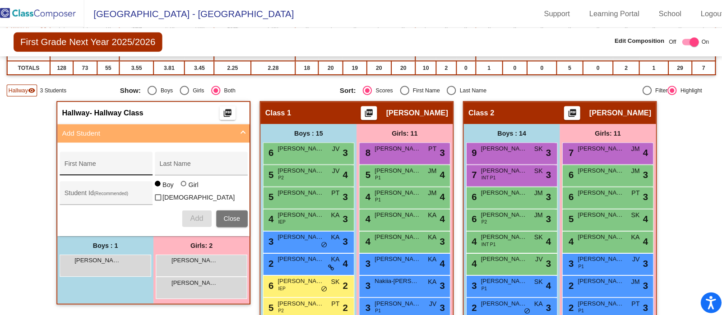
click at [88, 160] on input "First Name" at bounding box center [111, 163] width 81 height 7
type input "Samvel"
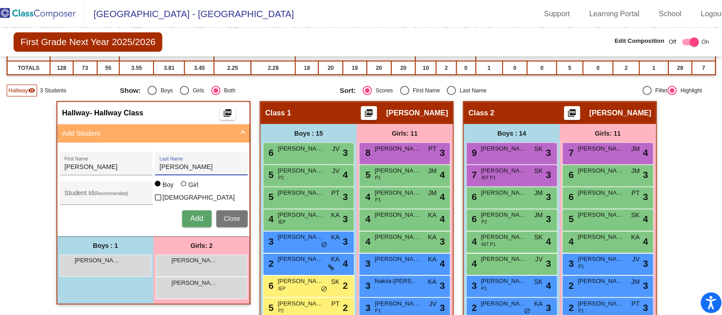
type input "Barseghyan"
type input "470244"
click at [196, 210] on span "Add" at bounding box center [200, 214] width 13 height 8
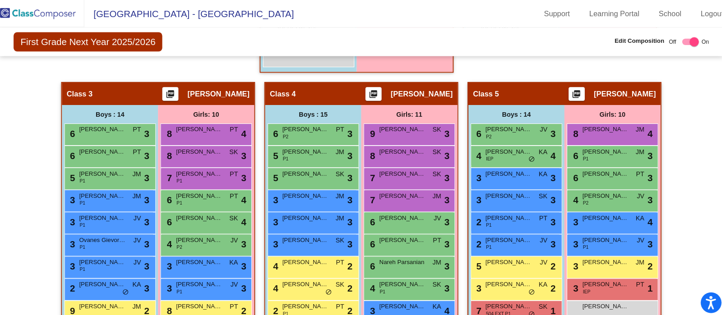
scroll to position [564, 0]
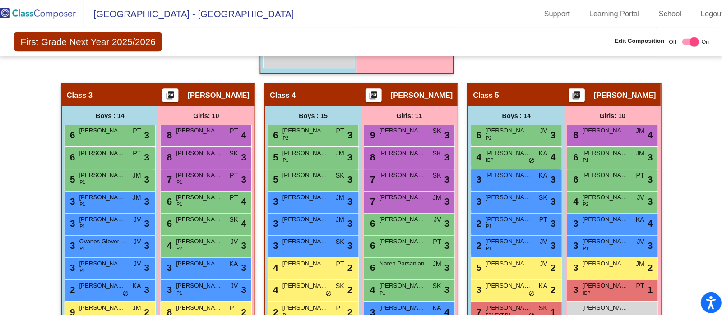
click at [29, 205] on div "Hallway - Hallway Class picture_as_pdf Add Student First Name Last Name Student…" at bounding box center [360, 82] width 693 height 760
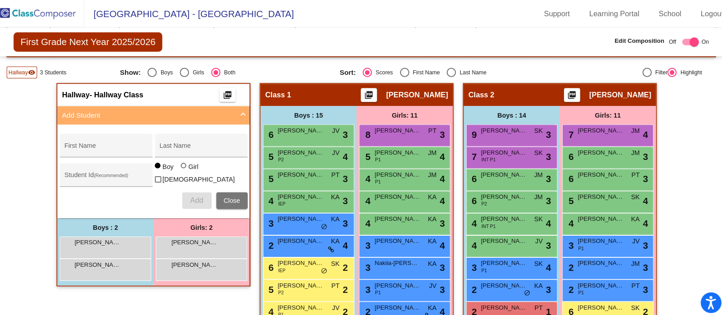
scroll to position [185, 0]
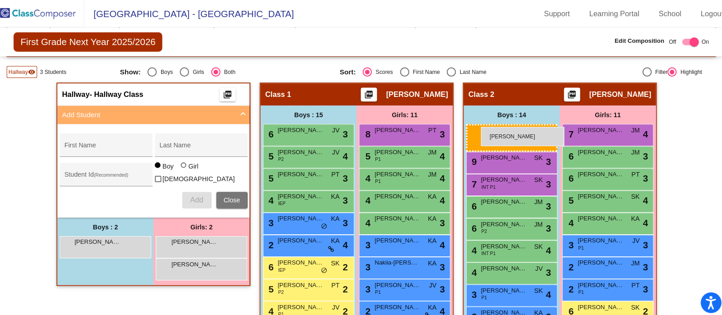
drag, startPoint x: 123, startPoint y: 267, endPoint x: 478, endPoint y: 124, distance: 382.2
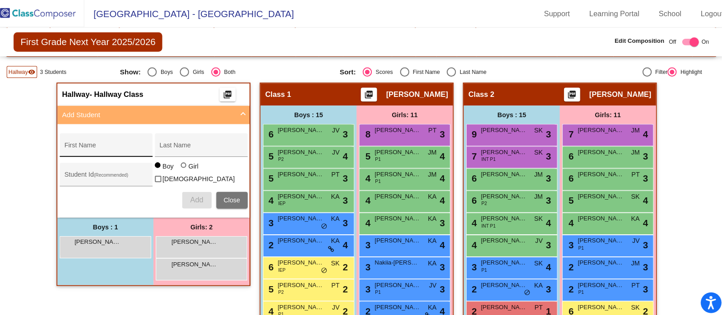
click at [91, 139] on div "First Name" at bounding box center [111, 144] width 81 height 18
type input "Elina"
type input "Davtyan"
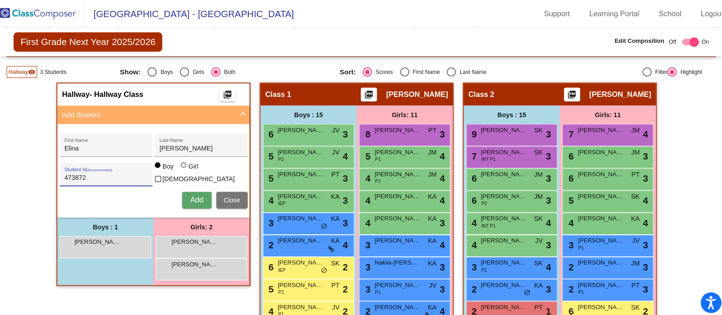
type input "473872"
click at [187, 166] on div at bounding box center [188, 162] width 7 height 7
click at [188, 166] on input "Girl" at bounding box center [188, 166] width 0 height 0
radio input "true"
click at [195, 188] on button "Add" at bounding box center [200, 196] width 29 height 16
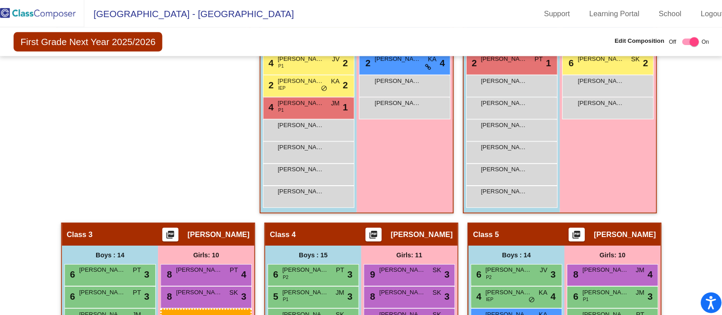
scroll to position [437, 0]
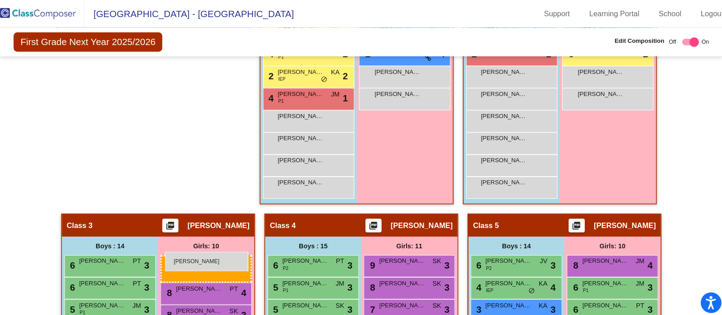
drag, startPoint x: 184, startPoint y: 242, endPoint x: 169, endPoint y: 246, distance: 15.0
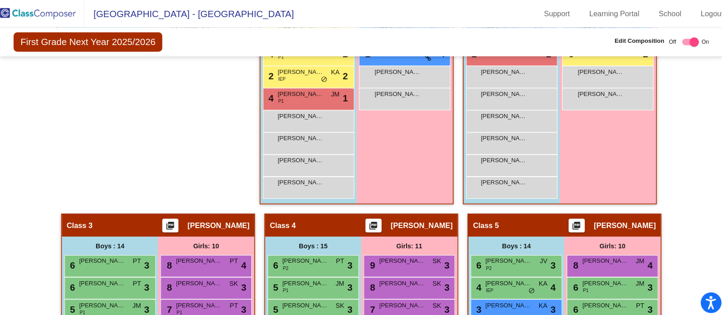
click at [86, 118] on div "Hallway - Hallway Class picture_as_pdf Add Student First Name Last Name Student…" at bounding box center [158, 19] width 190 height 380
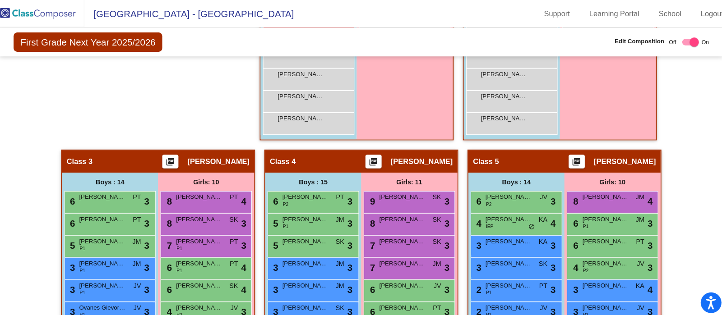
scroll to position [501, 0]
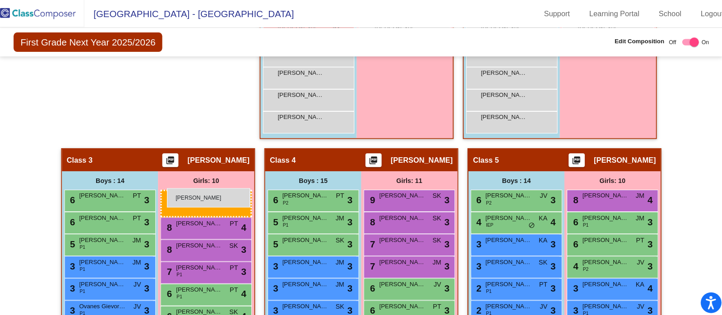
drag, startPoint x: 197, startPoint y: 149, endPoint x: 171, endPoint y: 184, distance: 43.2
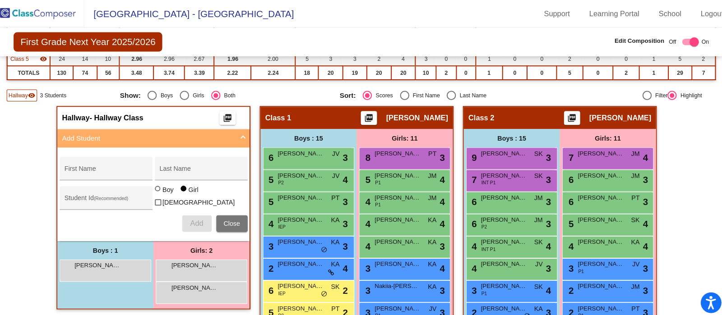
scroll to position [167, 0]
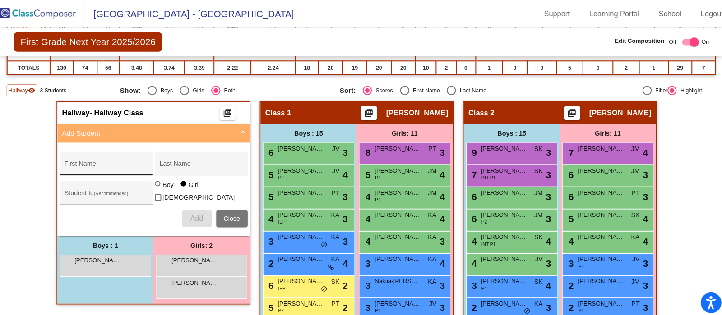
click at [90, 165] on input "First Name" at bounding box center [111, 163] width 81 height 7
type input "Ariel"
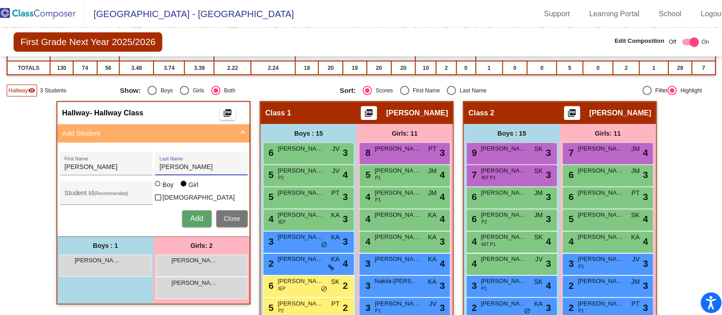
type input "Marti"
type input "462998"
click at [160, 182] on div at bounding box center [161, 179] width 5 height 5
click at [162, 185] on input "Boy" at bounding box center [162, 184] width 0 height 0
radio input "true"
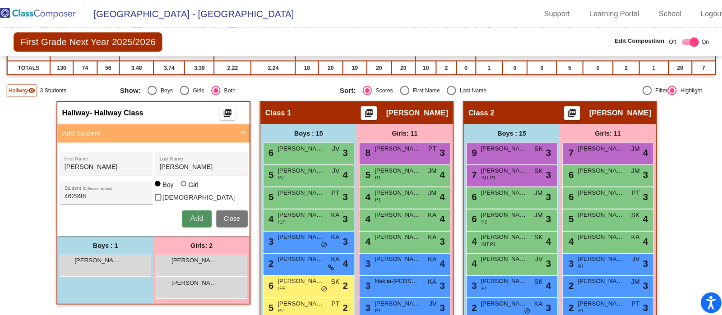
click at [197, 211] on span "Add" at bounding box center [200, 214] width 13 height 8
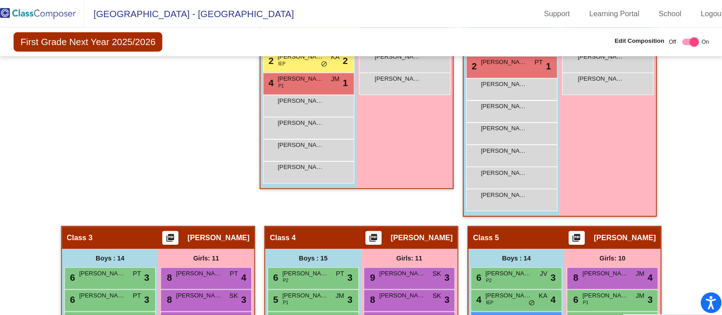
scroll to position [456, 0]
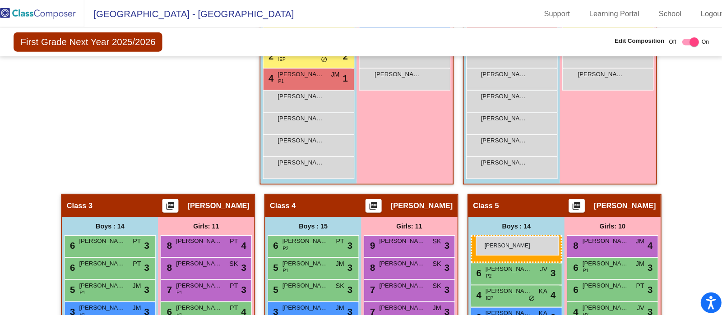
drag, startPoint x: 118, startPoint y: 253, endPoint x: 473, endPoint y: 231, distance: 355.8
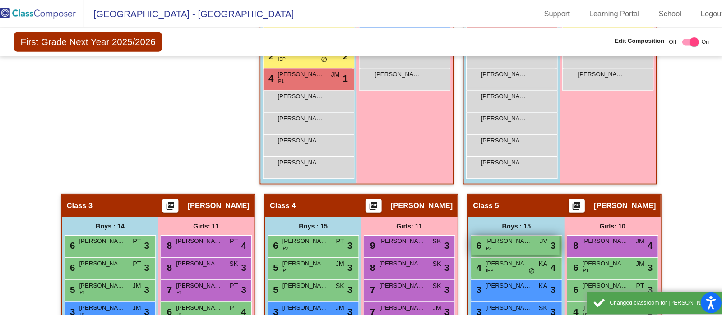
click at [473, 231] on div "6 Sviatoslav Nazaruk P2 JV lock do_not_disturb_alt 3" at bounding box center [511, 240] width 86 height 18
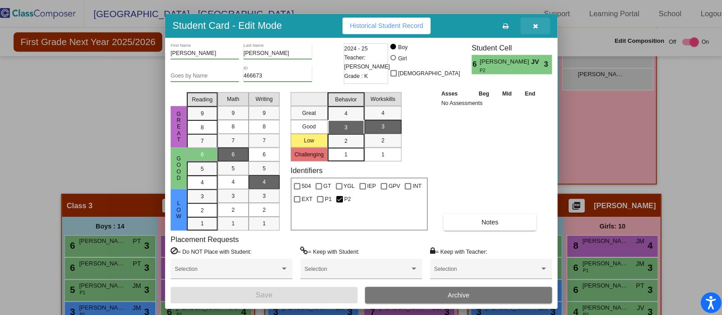
click at [527, 27] on button "button" at bounding box center [531, 25] width 29 height 16
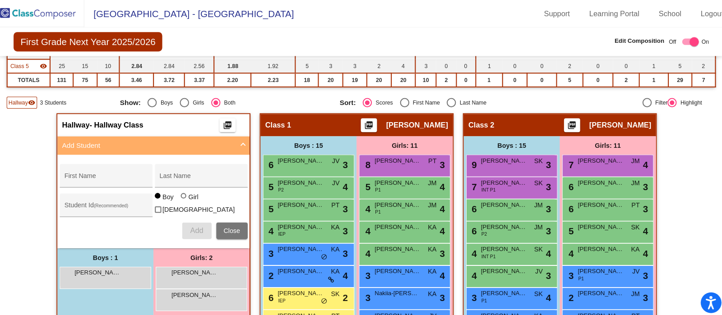
scroll to position [153, 0]
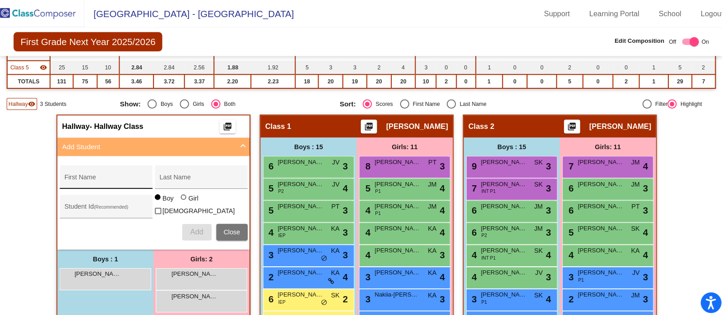
click at [90, 176] on input "First Name" at bounding box center [111, 176] width 81 height 7
type input "Albert"
type input "Ohanjanyan"
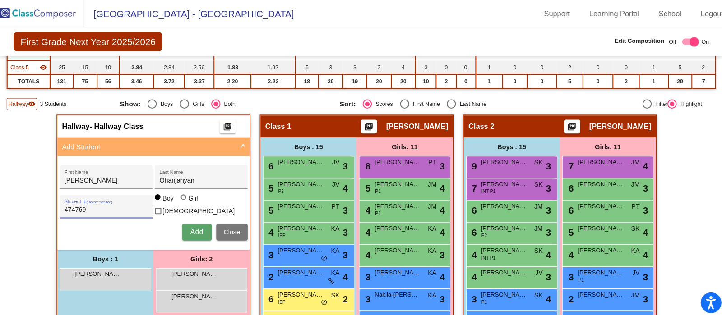
type input "474769"
click at [200, 219] on button "Add" at bounding box center [200, 227] width 29 height 16
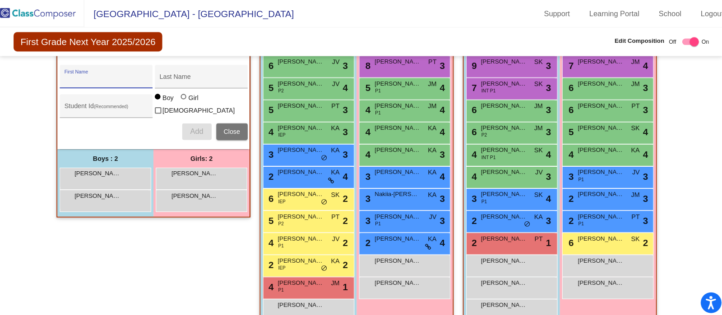
scroll to position [250, 0]
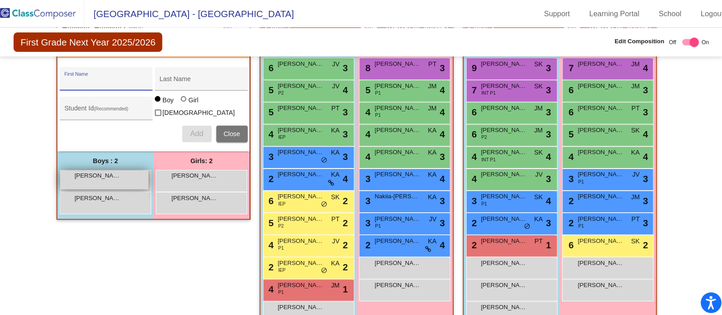
click at [147, 174] on div "Albert Ohanjanyan lock do_not_disturb_alt" at bounding box center [110, 175] width 86 height 18
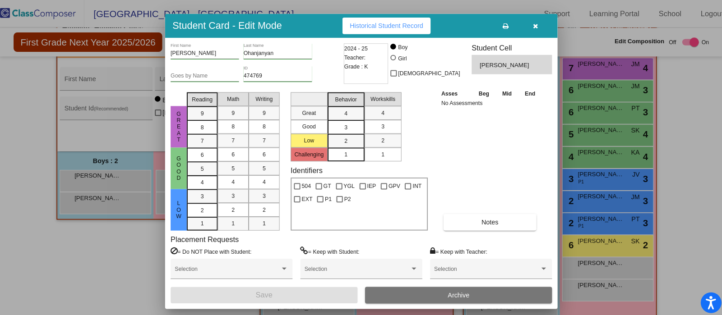
click at [527, 22] on button "button" at bounding box center [531, 25] width 29 height 16
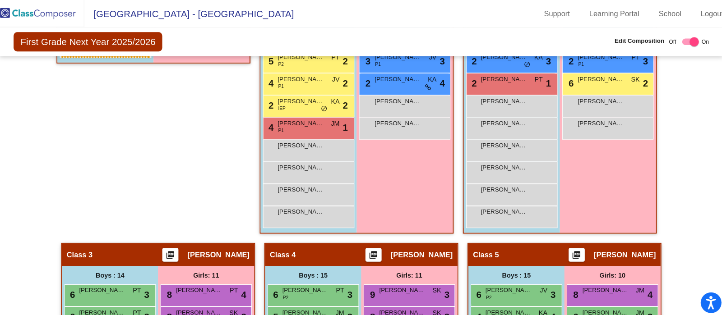
scroll to position [409, 0]
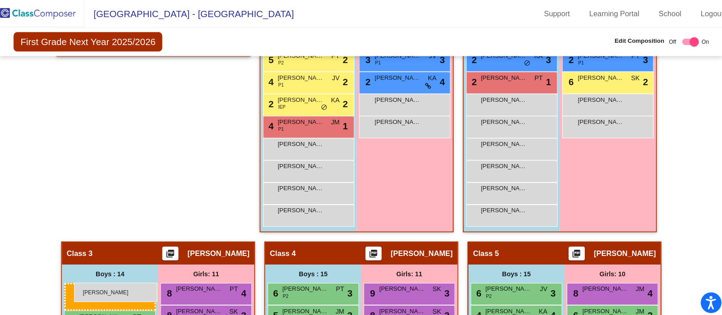
drag, startPoint x: 134, startPoint y: 129, endPoint x: 80, endPoint y: 277, distance: 156.4
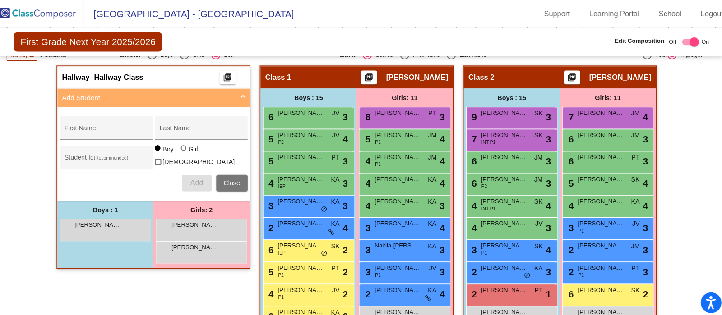
scroll to position [180, 0]
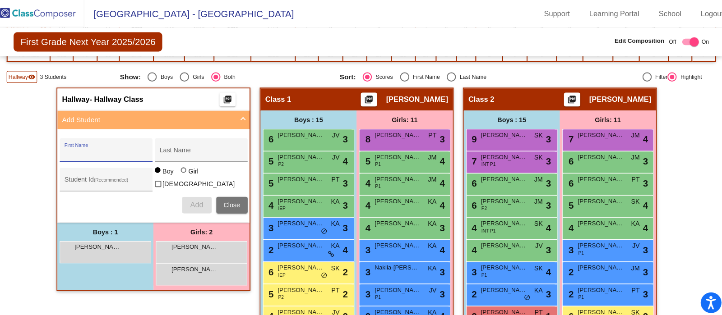
click at [96, 147] on input "First Name" at bounding box center [111, 150] width 81 height 7
type input "Salvador"
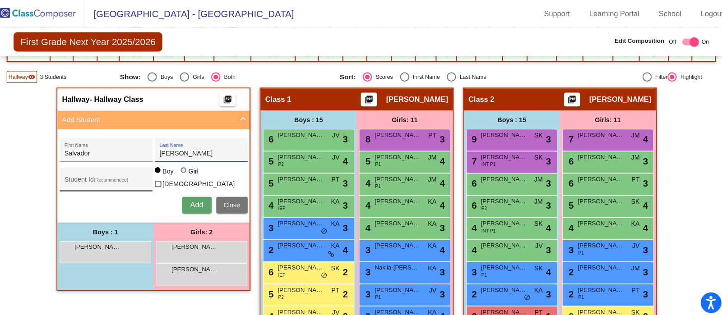
type input "Pantalion"
click at [134, 169] on div "Student Id (Recommended)" at bounding box center [111, 178] width 81 height 18
type input "462664"
click at [198, 197] on span "Add" at bounding box center [200, 201] width 13 height 8
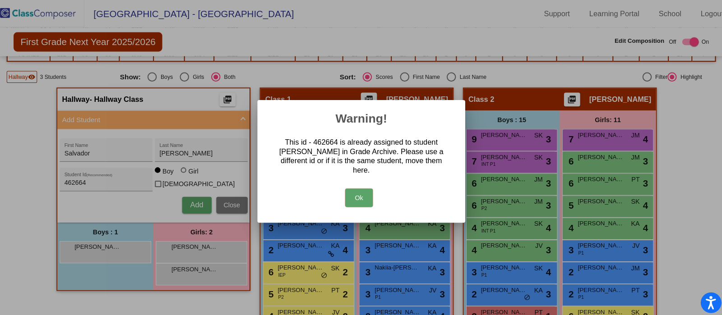
click at [353, 192] on button "Ok" at bounding box center [358, 194] width 27 height 18
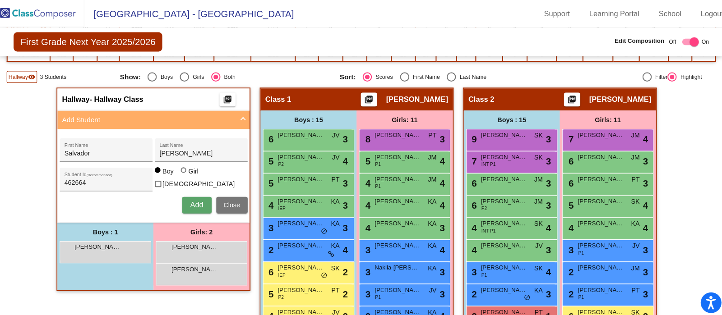
click at [230, 199] on span "Close" at bounding box center [235, 200] width 16 height 7
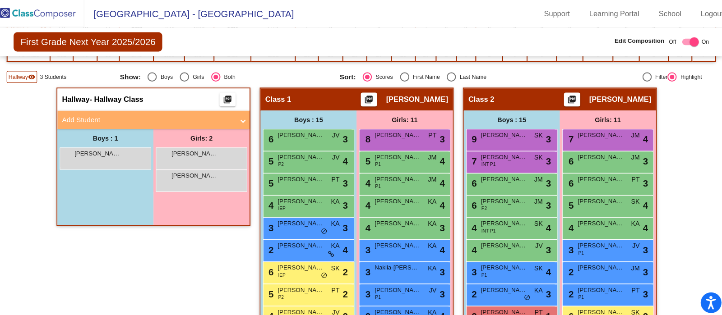
click at [50, 14] on img at bounding box center [45, 13] width 90 height 27
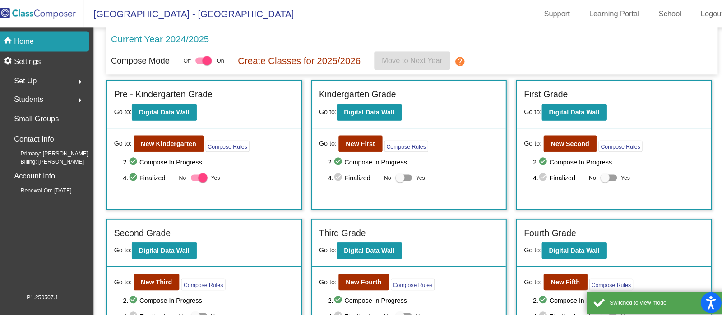
click at [50, 93] on div "Students arrow_right" at bounding box center [52, 97] width 86 height 18
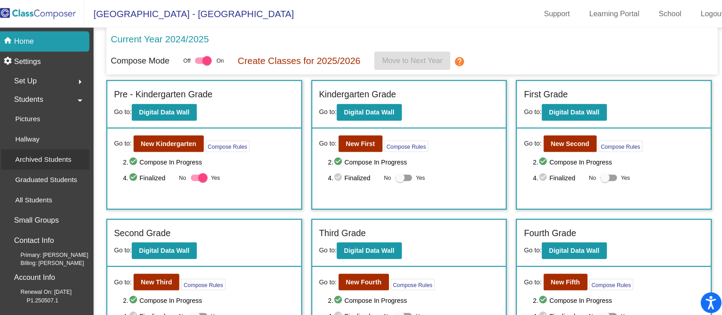
click at [64, 159] on p "Archived Students" at bounding box center [50, 156] width 55 height 11
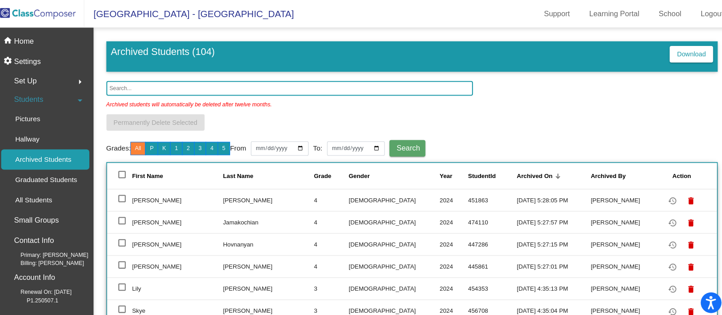
click at [187, 86] on input "text" at bounding box center [291, 86] width 359 height 14
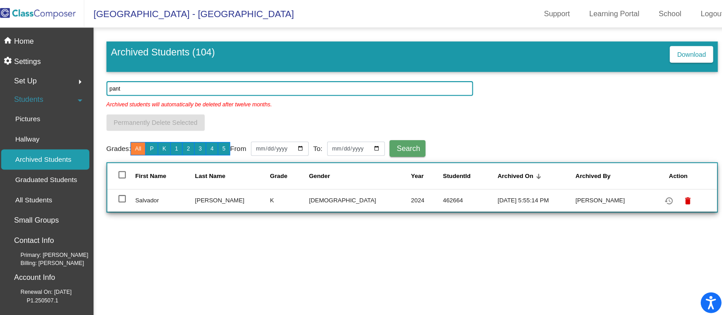
type input "pant"
click at [130, 196] on div at bounding box center [127, 194] width 7 height 7
click at [127, 198] on input "select row 46" at bounding box center [127, 198] width 0 height 0
checkbox input "true"
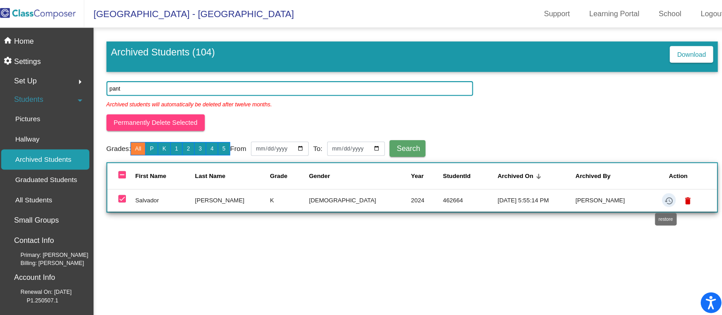
click at [656, 194] on mat-icon "restore" at bounding box center [661, 196] width 11 height 11
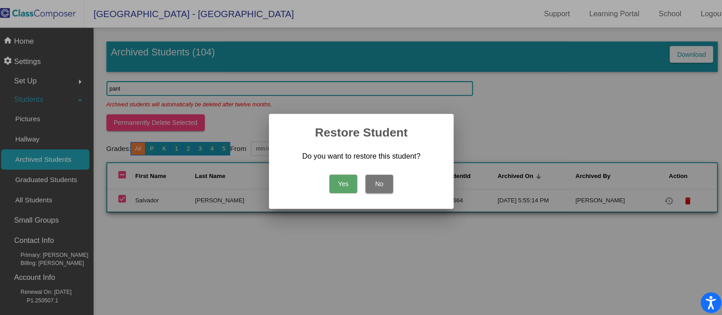
click at [345, 179] on button "Yes" at bounding box center [343, 180] width 27 height 18
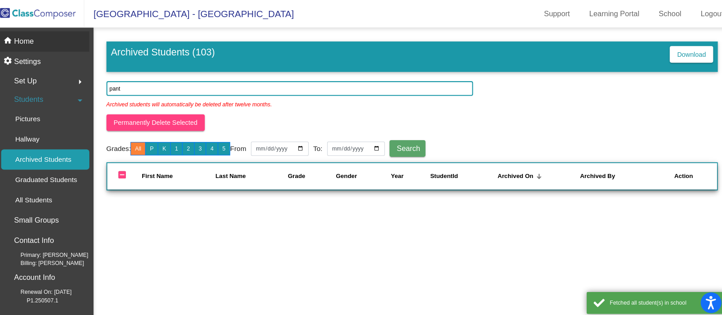
click at [43, 32] on div "home Home" at bounding box center [50, 41] width 92 height 20
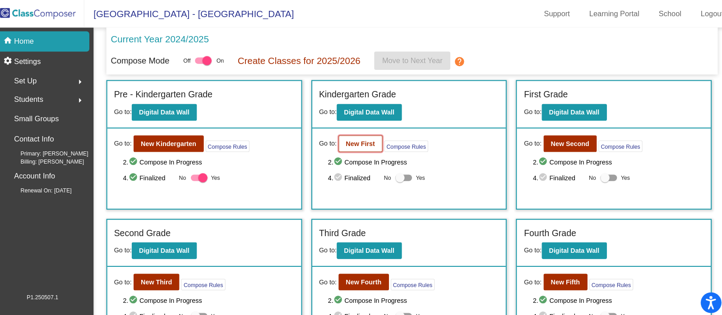
click at [359, 141] on b "New First" at bounding box center [360, 140] width 28 height 7
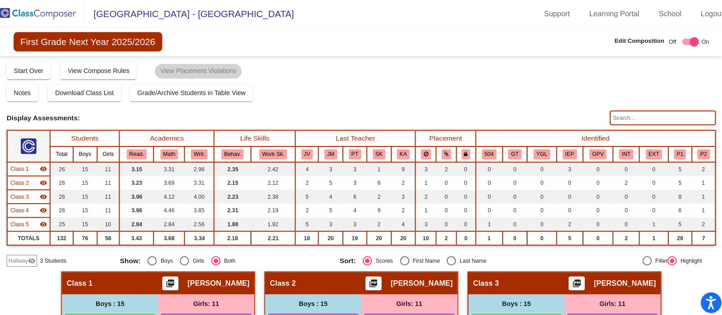
click at [624, 115] on input "text" at bounding box center [656, 115] width 104 height 14
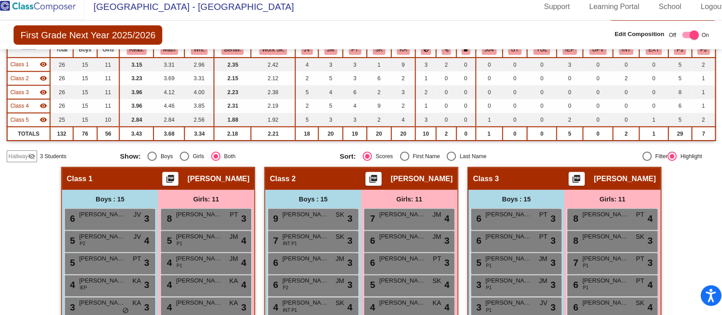
scroll to position [93, 0]
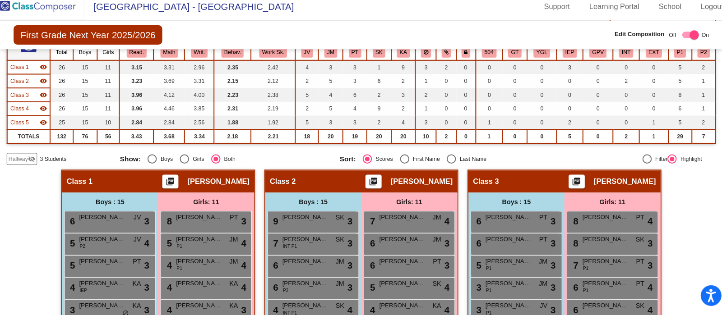
click at [35, 161] on mat-icon "visibility_off" at bounding box center [38, 162] width 7 height 7
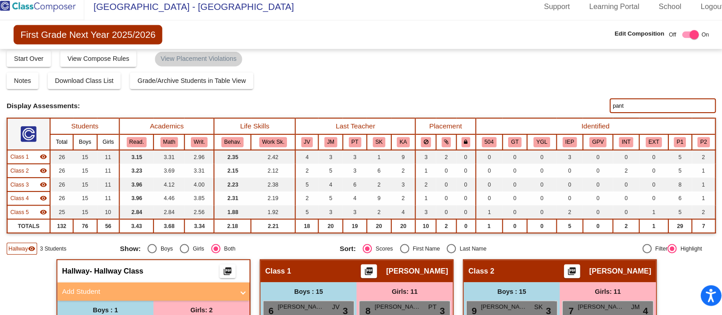
scroll to position [0, 0]
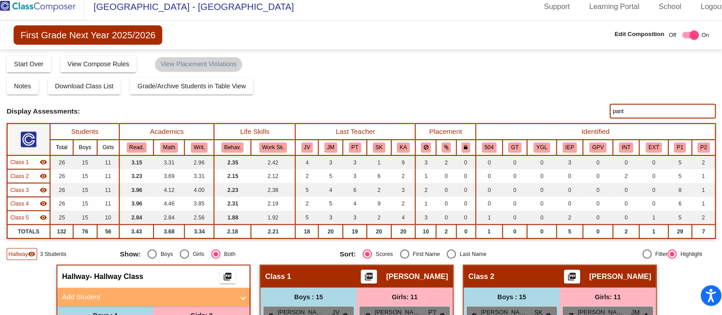
click at [663, 116] on input "pant" at bounding box center [656, 115] width 104 height 14
type input "p"
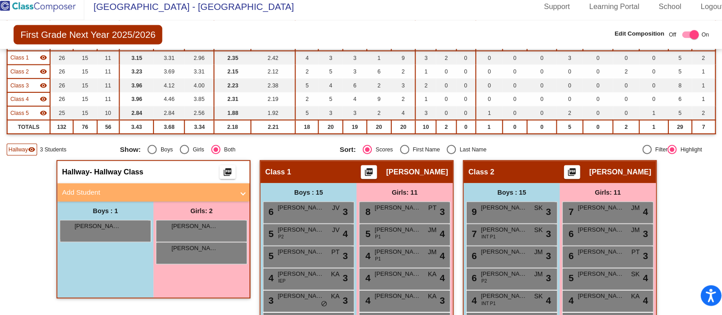
scroll to position [110, 0]
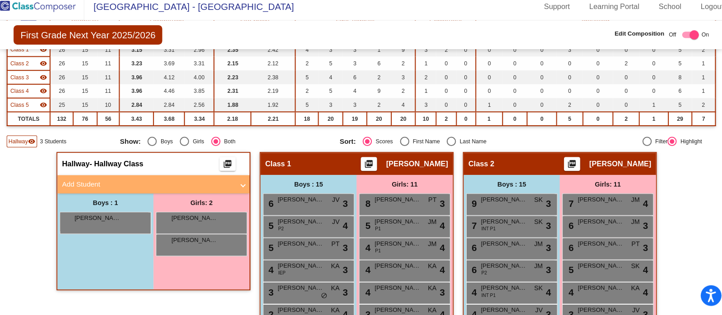
type input "sal"
click at [9, 212] on mat-sidenav-content "First Grade Next Year 2025/2026 Edit Composition Off On Incoming Digital Data W…" at bounding box center [361, 171] width 722 height 288
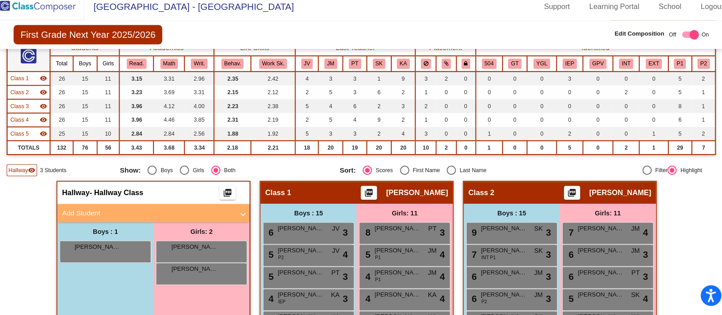
scroll to position [88, 0]
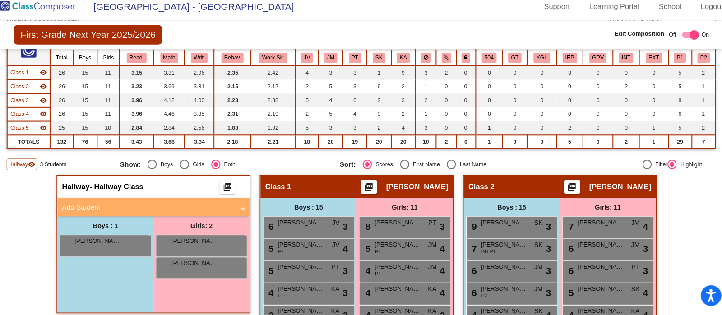
click at [82, 208] on mat-panel-title "Add Student" at bounding box center [153, 210] width 168 height 10
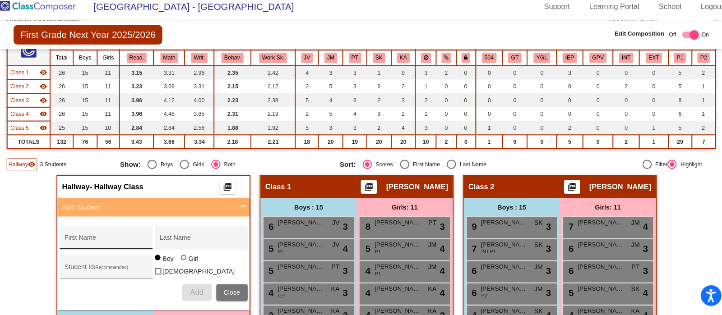
click at [86, 241] on input "First Name" at bounding box center [111, 242] width 81 height 7
type input "s"
type input "Salvador"
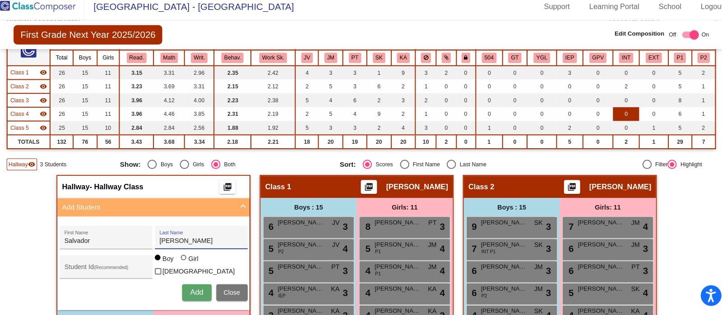
type input "Pantalion"
type input "462664"
click at [190, 294] on button "Add" at bounding box center [200, 293] width 29 height 16
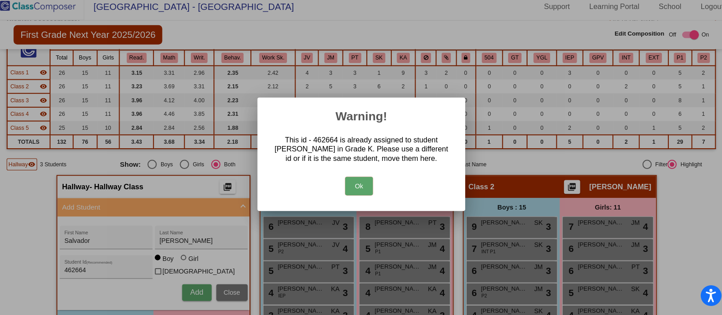
click at [361, 182] on button "Ok" at bounding box center [358, 189] width 27 height 18
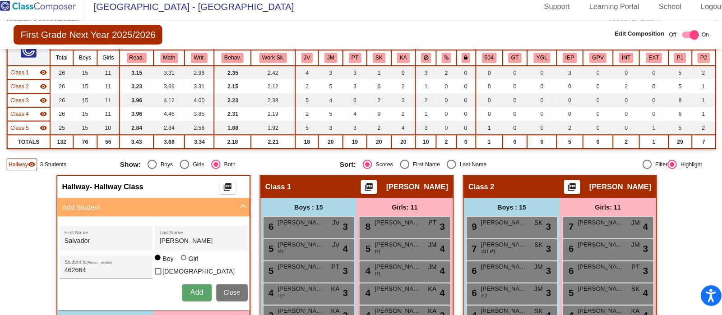
scroll to position [0, 0]
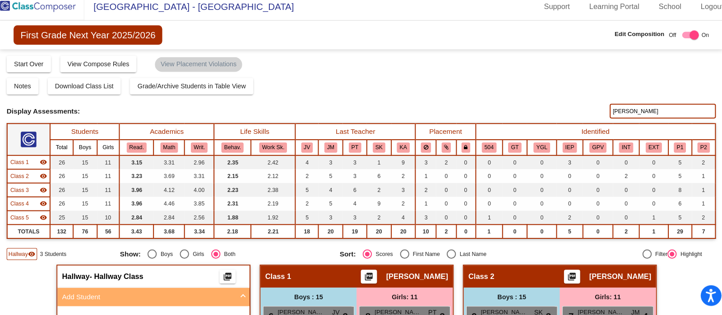
click at [61, 14] on img at bounding box center [45, 13] width 90 height 27
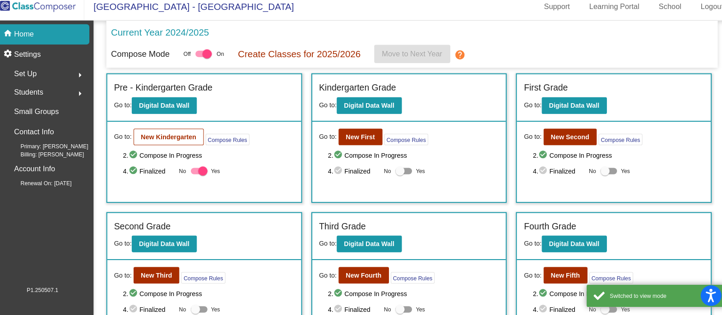
click at [192, 140] on b "New Kindergarten" at bounding box center [173, 140] width 54 height 7
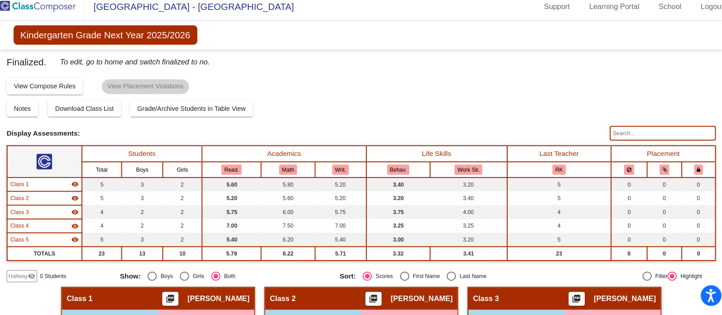
click at [647, 137] on input "text" at bounding box center [656, 137] width 104 height 14
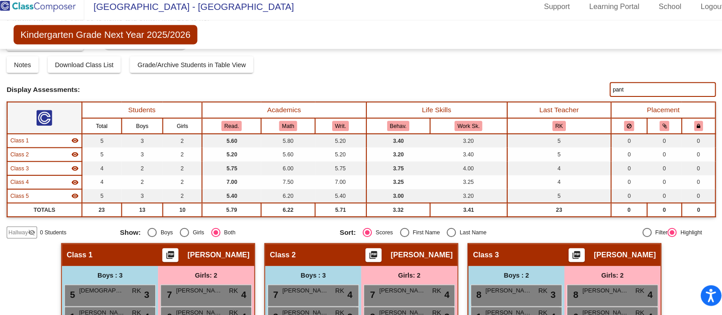
scroll to position [42, 0]
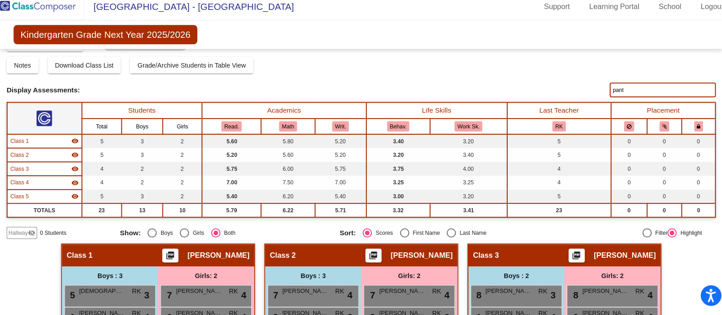
type input "pant"
click at [34, 236] on span "Hallway" at bounding box center [25, 235] width 19 height 8
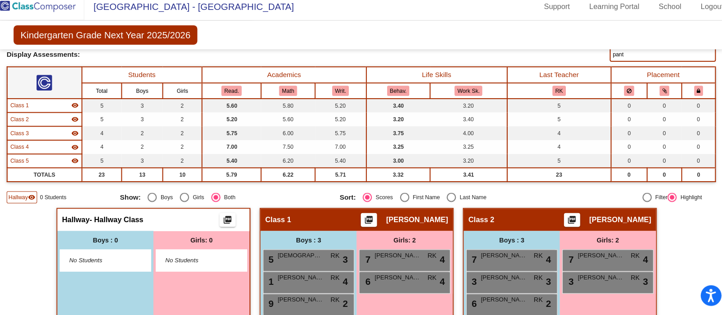
scroll to position [0, 0]
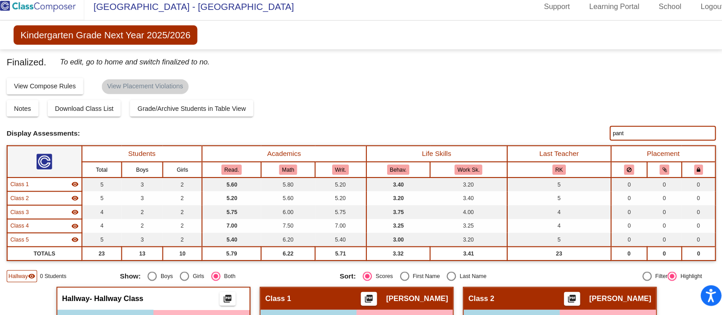
click at [50, 17] on img at bounding box center [45, 13] width 90 height 27
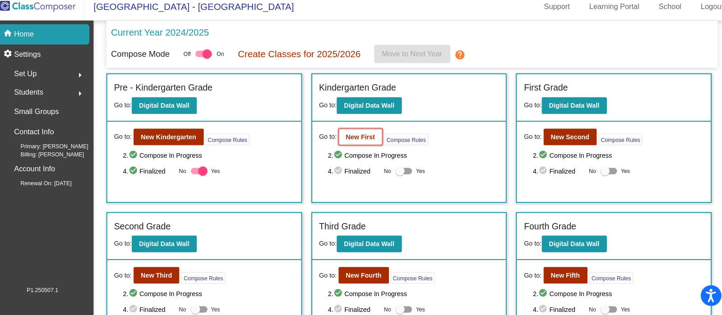
click at [359, 140] on b "New First" at bounding box center [360, 140] width 28 height 7
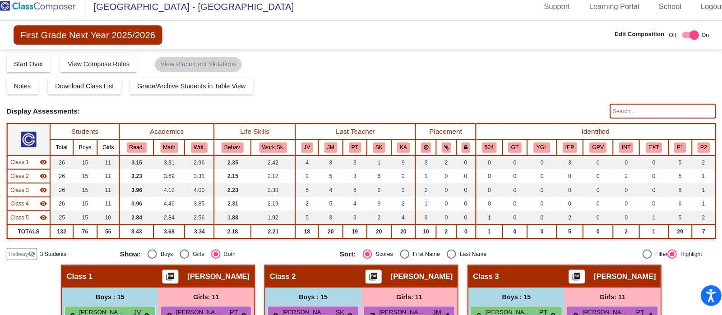
click at [648, 115] on input "text" at bounding box center [656, 115] width 104 height 14
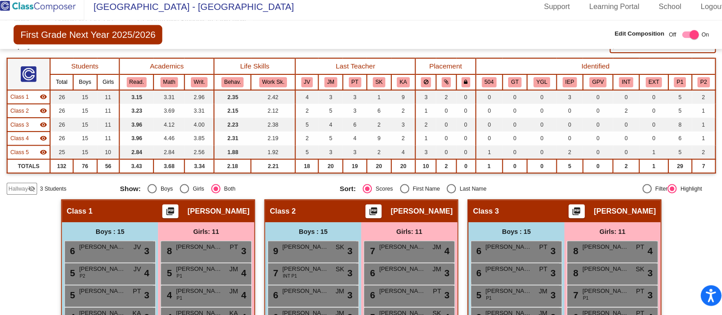
scroll to position [63, 0]
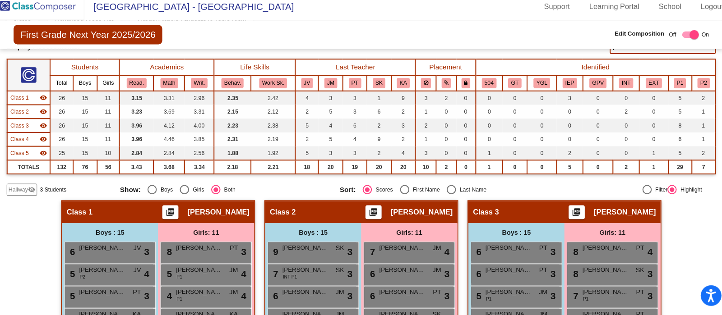
type input "pant"
click at [38, 191] on mat-icon "visibility_off" at bounding box center [38, 192] width 7 height 7
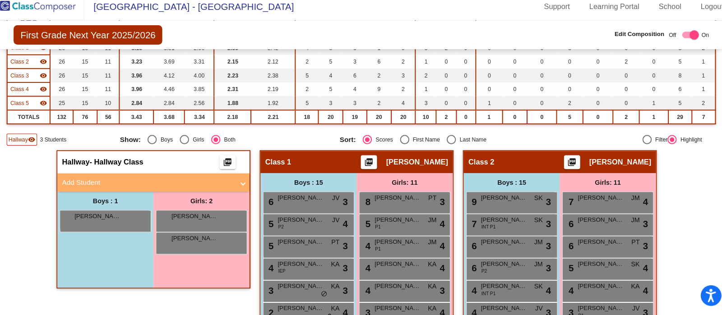
scroll to position [112, 0]
click at [86, 183] on mat-panel-title "Add Student" at bounding box center [153, 185] width 168 height 10
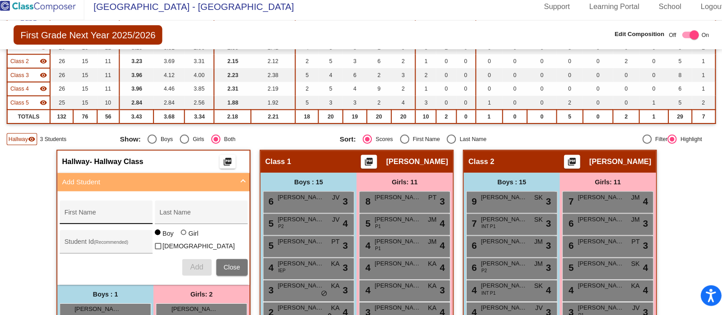
click at [83, 217] on input "First Name" at bounding box center [111, 217] width 81 height 7
type input "Salvador"
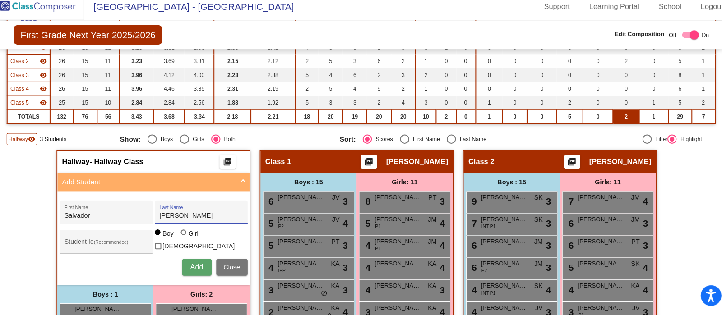
type input "Pantalion"
click at [203, 268] on span "Add" at bounding box center [200, 268] width 13 height 8
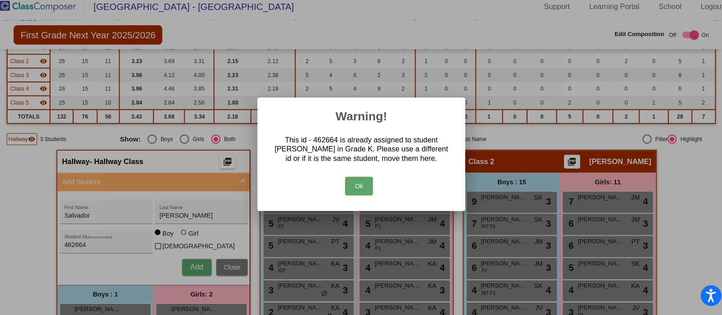
click at [366, 185] on button "Ok" at bounding box center [358, 189] width 27 height 18
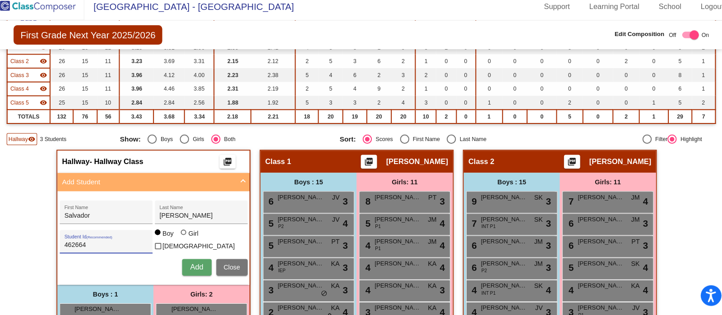
click at [119, 243] on input "462664" at bounding box center [111, 246] width 81 height 7
type input "4"
click at [201, 264] on span "Add" at bounding box center [200, 268] width 13 height 8
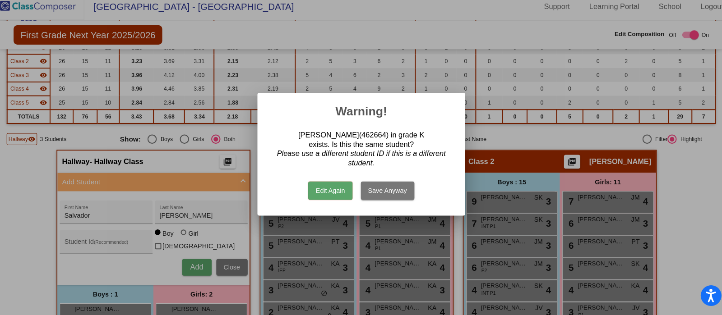
click at [382, 195] on button "Save Anyway" at bounding box center [387, 194] width 52 height 18
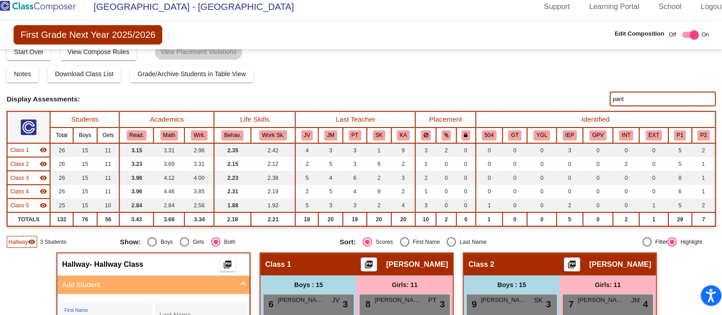
scroll to position [3, 0]
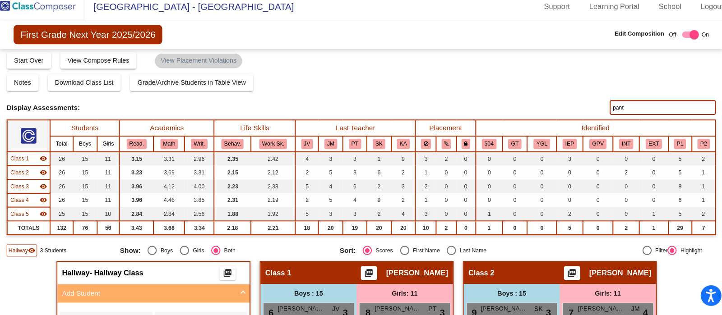
click at [661, 109] on input "pant" at bounding box center [656, 112] width 104 height 14
type input "p"
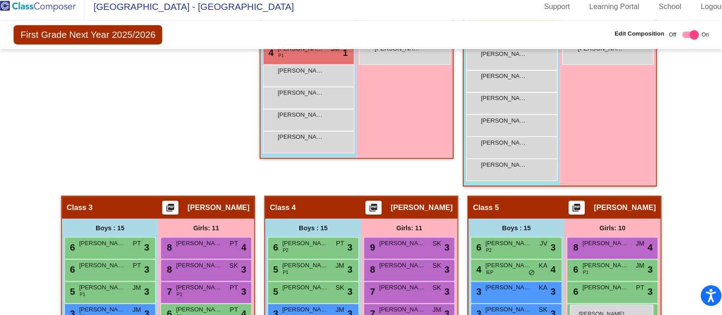
scroll to position [476, 0]
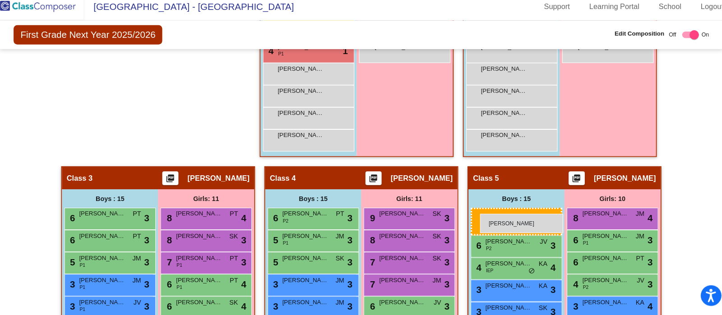
drag, startPoint x: 116, startPoint y: 111, endPoint x: 477, endPoint y: 216, distance: 375.7
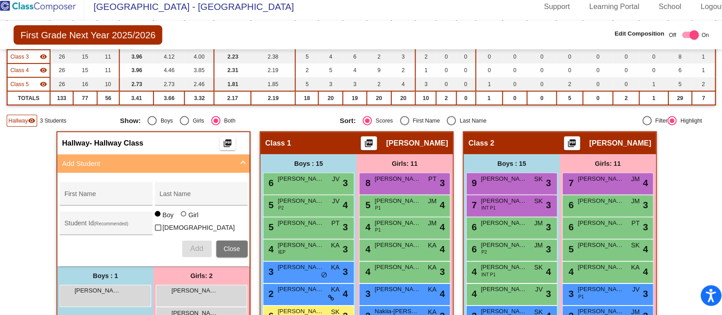
scroll to position [0, 0]
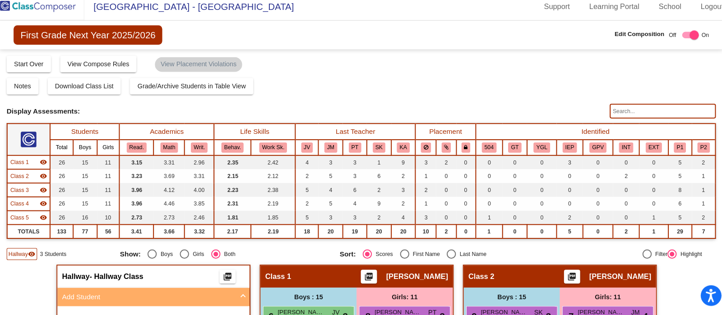
click at [55, 11] on img at bounding box center [45, 13] width 90 height 27
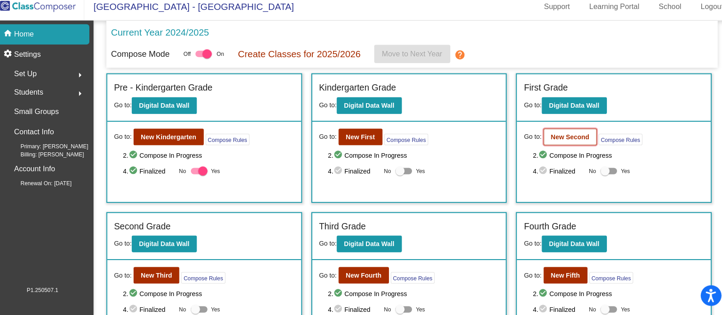
click at [565, 139] on b "New Second" at bounding box center [564, 140] width 37 height 7
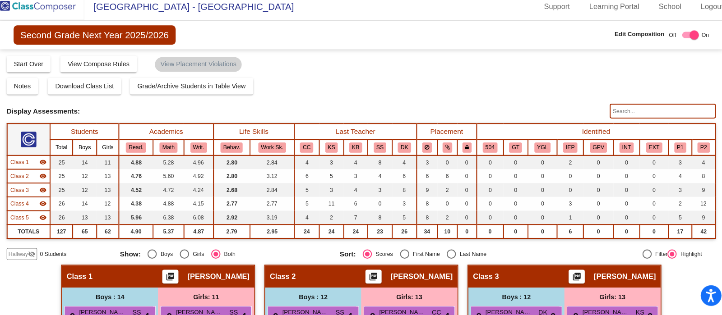
click at [654, 112] on input "text" at bounding box center [656, 115] width 104 height 14
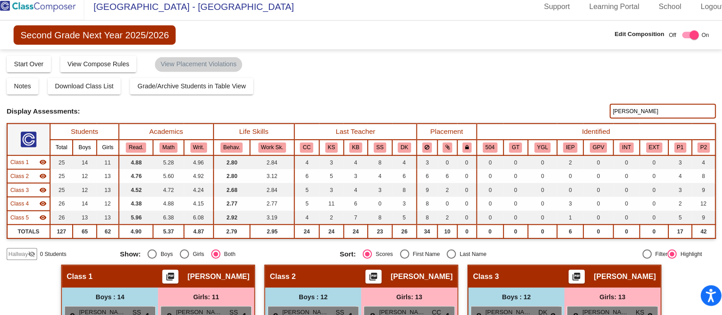
type input "gula"
click at [38, 254] on mat-icon "visibility_off" at bounding box center [38, 255] width 7 height 7
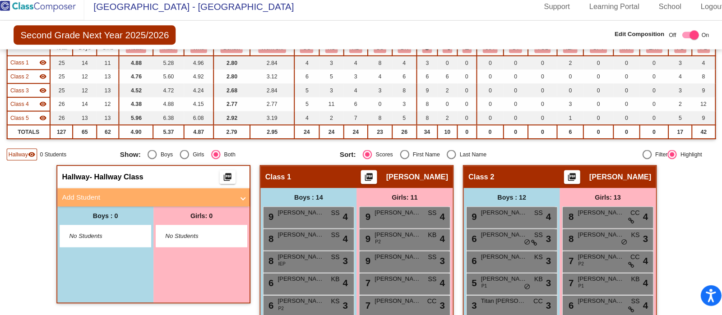
scroll to position [98, 0]
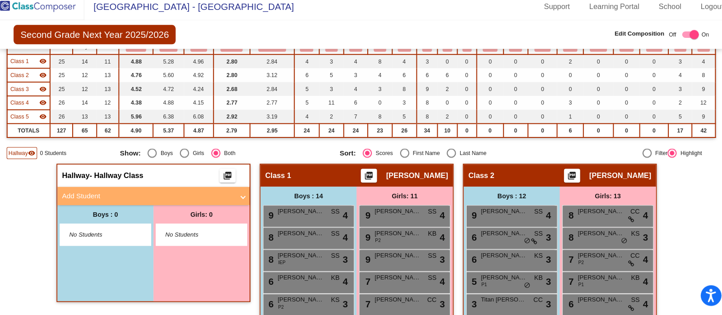
click at [99, 199] on mat-panel-title "Add Student" at bounding box center [153, 199] width 168 height 10
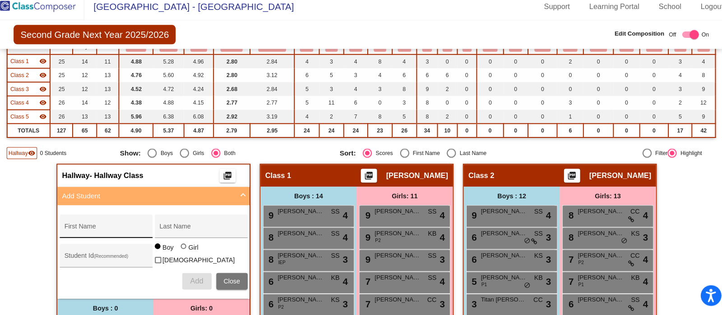
click at [104, 233] on input "First Name" at bounding box center [111, 231] width 81 height 7
type input "Gulanian"
type input "Amilia"
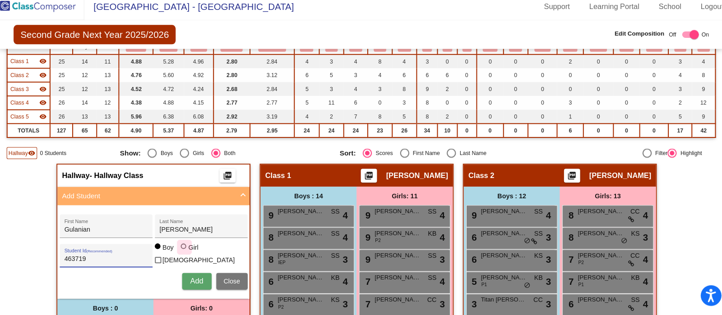
type input "463719"
click at [185, 251] on div at bounding box center [187, 247] width 5 height 5
click at [188, 253] on input "Girl" at bounding box center [188, 253] width 0 height 0
radio input "true"
click at [190, 276] on button "Add" at bounding box center [200, 282] width 29 height 16
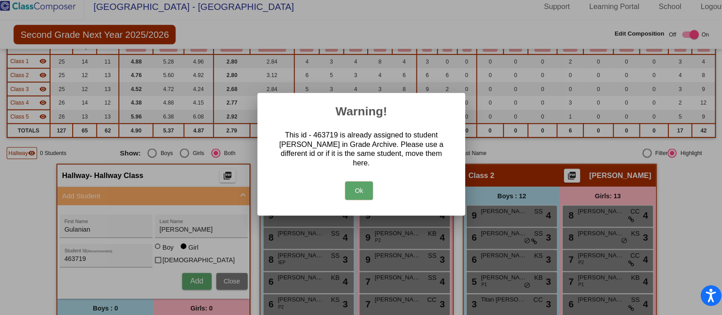
click at [359, 186] on button "Ok" at bounding box center [358, 194] width 27 height 18
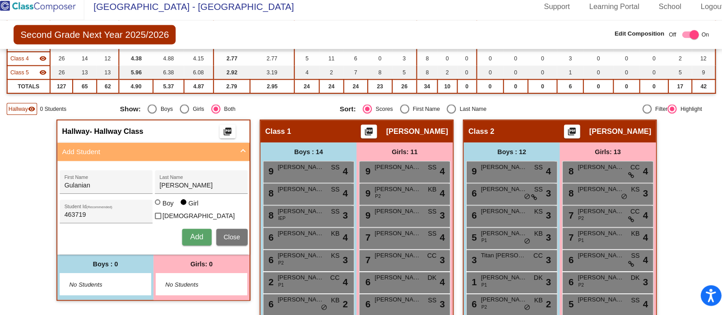
scroll to position [151, 0]
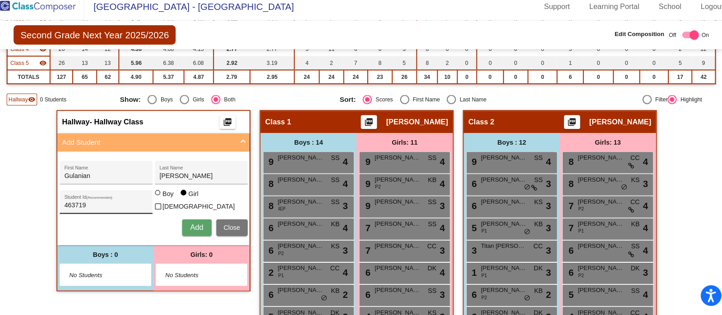
click at [106, 204] on input "463719" at bounding box center [111, 207] width 81 height 7
type input "4"
click at [194, 226] on span "Add" at bounding box center [200, 230] width 13 height 8
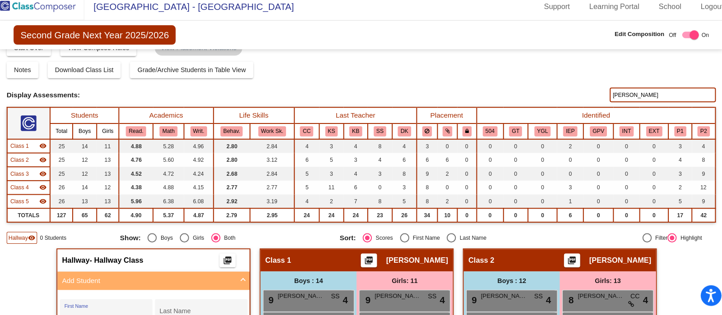
scroll to position [0, 0]
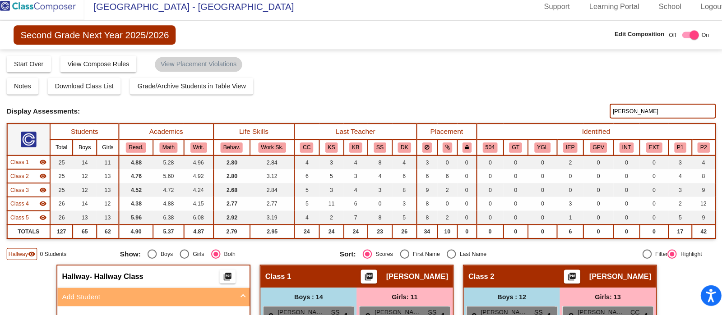
click at [672, 115] on input "gula" at bounding box center [656, 115] width 104 height 14
type input "g"
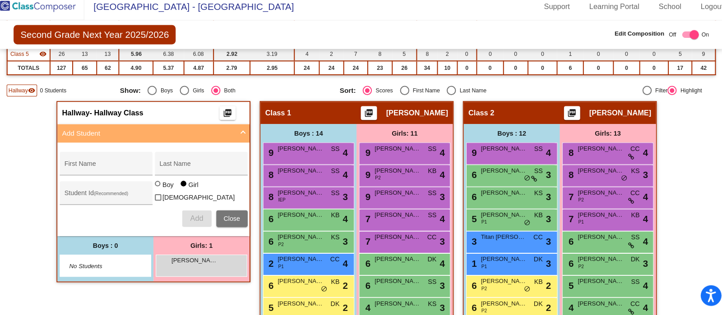
scroll to position [169, 0]
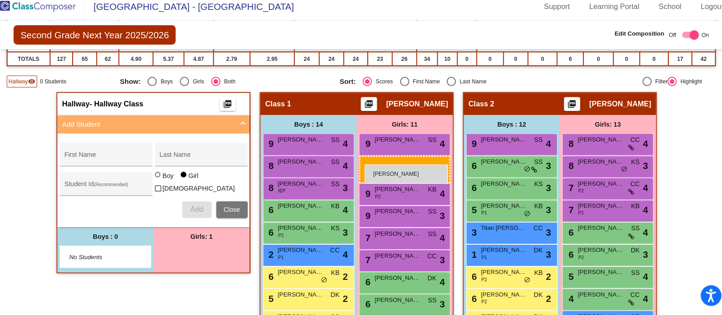
drag, startPoint x: 220, startPoint y: 255, endPoint x: 364, endPoint y: 168, distance: 168.8
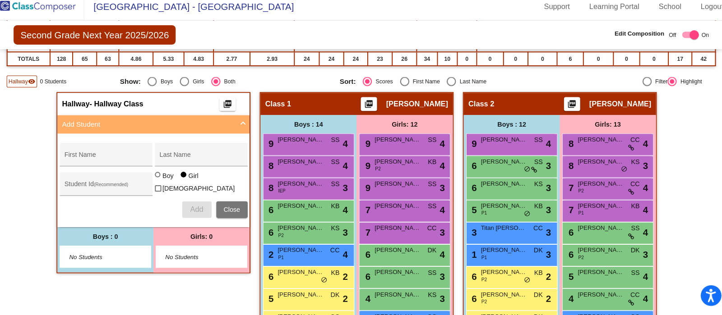
scroll to position [120, 0]
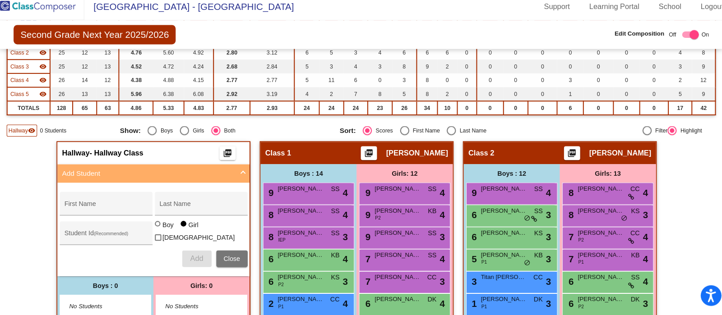
click at [72, 7] on img at bounding box center [45, 13] width 90 height 27
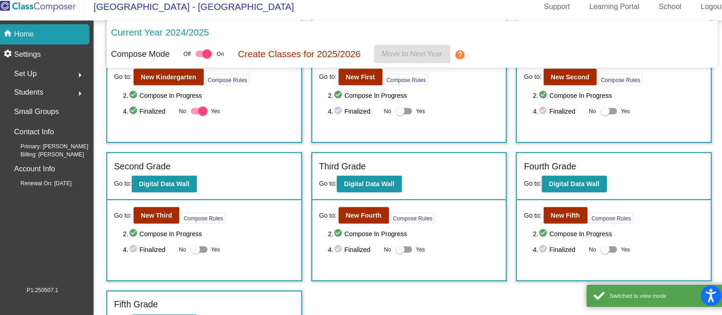
scroll to position [80, 0]
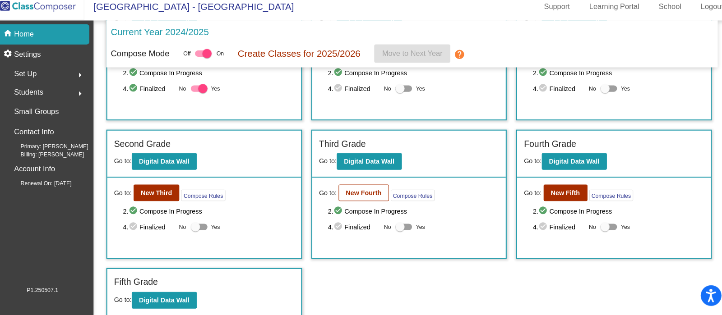
click at [371, 192] on b "New Fourth" at bounding box center [363, 195] width 35 height 7
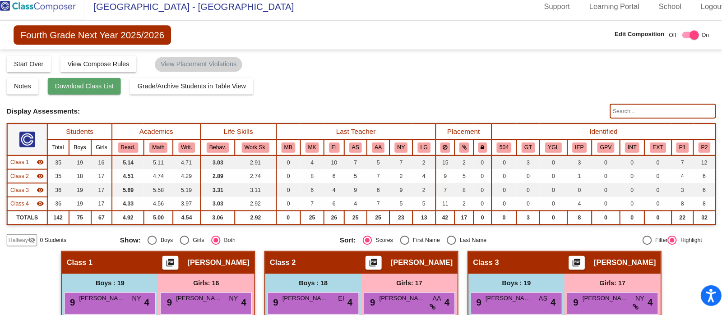
click at [95, 92] on span "Download Class List" at bounding box center [90, 91] width 57 height 7
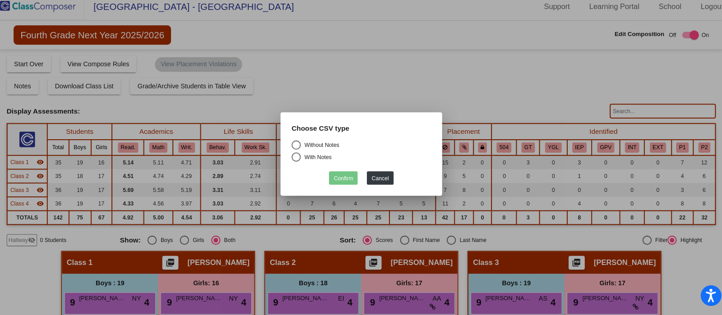
click at [297, 149] on div "Select an option" at bounding box center [297, 149] width 0 height 0
click at [297, 153] on input "Without Notes" at bounding box center [297, 153] width 0 height 0
radio input "true"
click at [347, 179] on button "Confirm" at bounding box center [343, 181] width 28 height 13
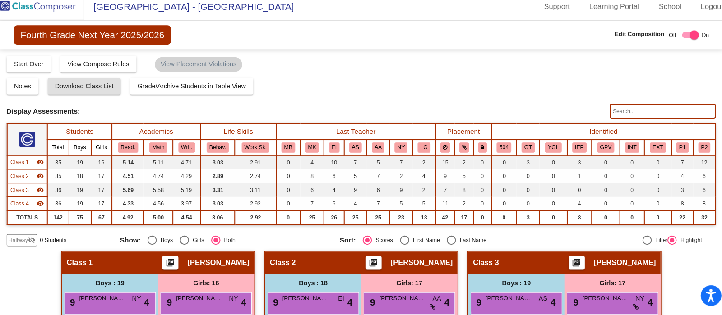
click at [46, 15] on img at bounding box center [45, 13] width 90 height 27
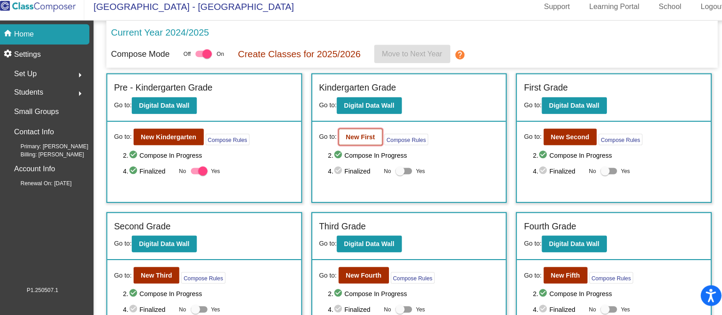
click at [365, 140] on b "New First" at bounding box center [360, 140] width 28 height 7
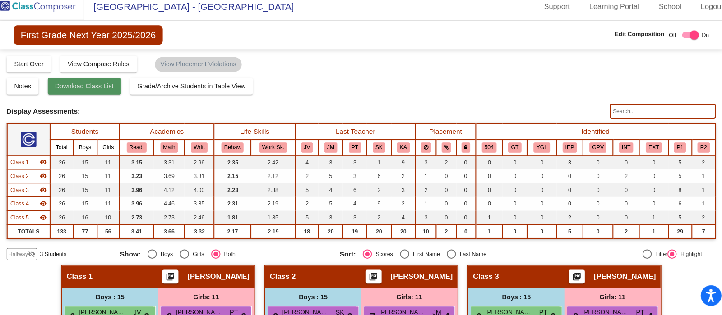
click at [107, 92] on span "Download Class List" at bounding box center [90, 91] width 57 height 7
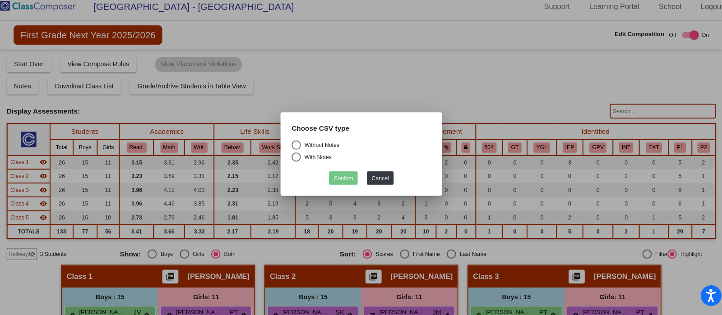
click at [298, 149] on div "Select an option" at bounding box center [297, 148] width 9 height 9
click at [297, 153] on input "Without Notes" at bounding box center [297, 153] width 0 height 0
radio input "true"
click at [337, 182] on button "Confirm" at bounding box center [343, 181] width 28 height 13
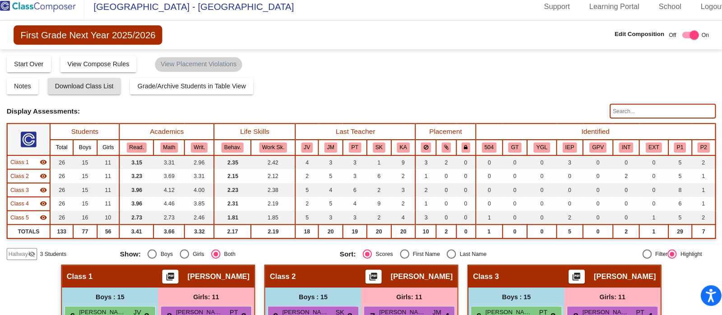
click at [44, 15] on img at bounding box center [45, 13] width 90 height 27
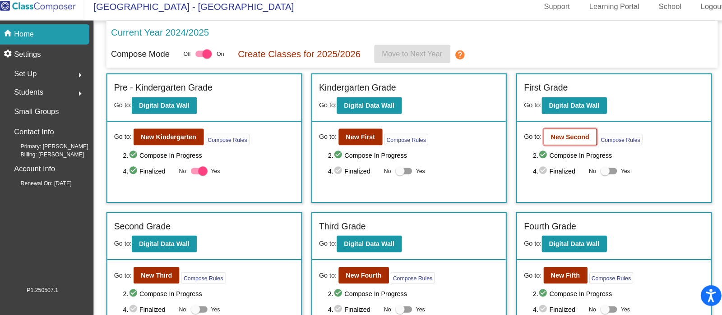
click at [579, 137] on b "New Second" at bounding box center [564, 140] width 37 height 7
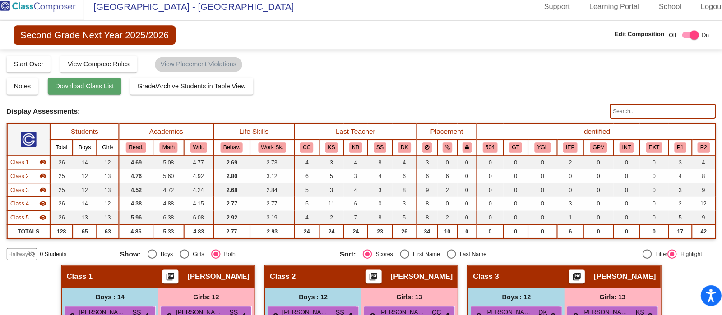
click at [94, 91] on span "Download Class List" at bounding box center [90, 91] width 57 height 7
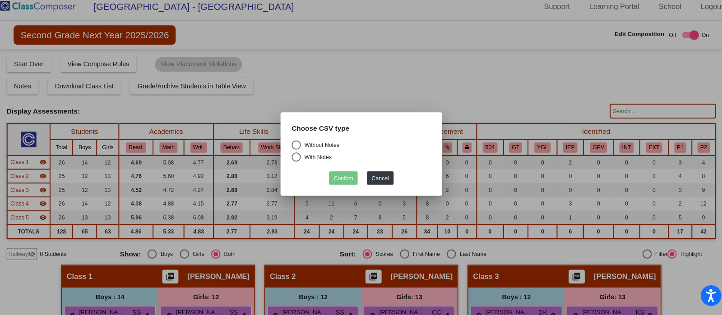
click at [297, 148] on div "Select an option" at bounding box center [297, 148] width 9 height 9
click at [297, 153] on input "Without Notes" at bounding box center [297, 153] width 0 height 0
radio input "true"
click at [337, 181] on button "Confirm" at bounding box center [343, 181] width 28 height 13
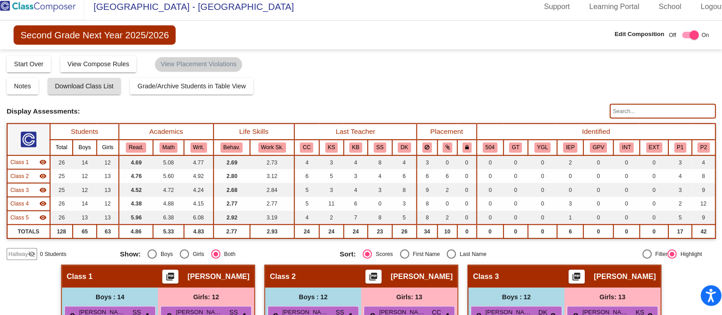
click at [70, 8] on img at bounding box center [45, 13] width 90 height 27
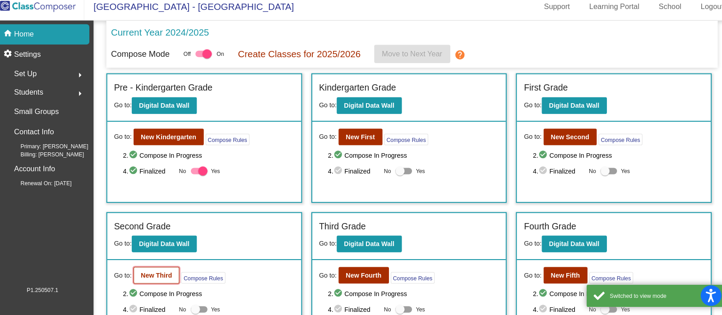
click at [169, 278] on b "New Third" at bounding box center [161, 276] width 31 height 7
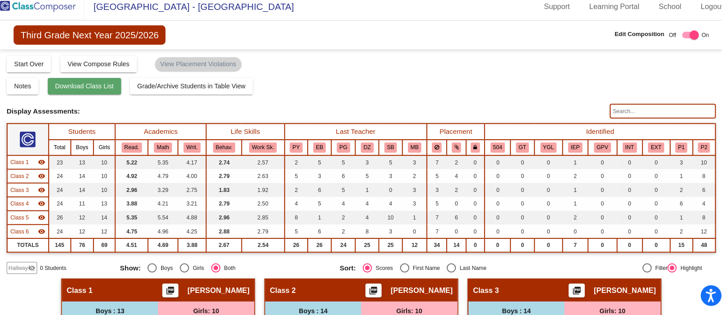
click at [111, 92] on span "Download Class List" at bounding box center [90, 91] width 57 height 7
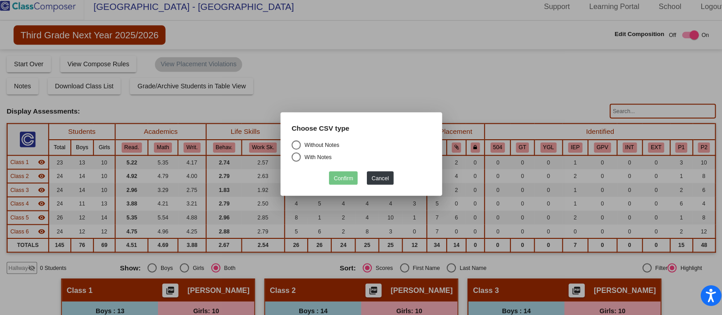
click at [297, 148] on div "Select an option" at bounding box center [297, 148] width 9 height 9
click at [297, 153] on input "Without Notes" at bounding box center [297, 153] width 0 height 0
radio input "true"
click at [338, 179] on button "Confirm" at bounding box center [343, 181] width 28 height 13
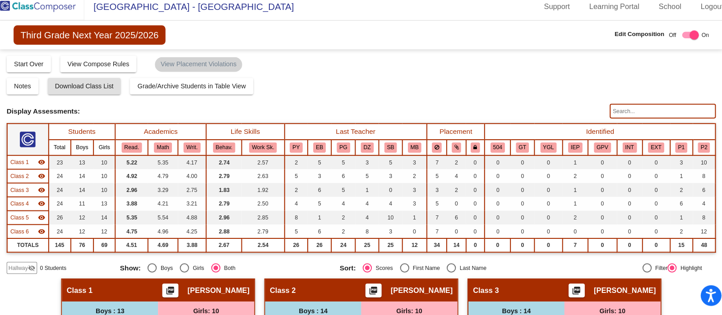
click at [32, 17] on img at bounding box center [45, 13] width 90 height 27
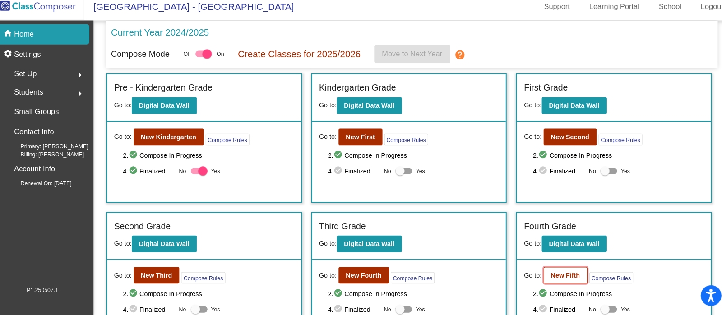
click at [551, 275] on b "New Fifth" at bounding box center [560, 276] width 28 height 7
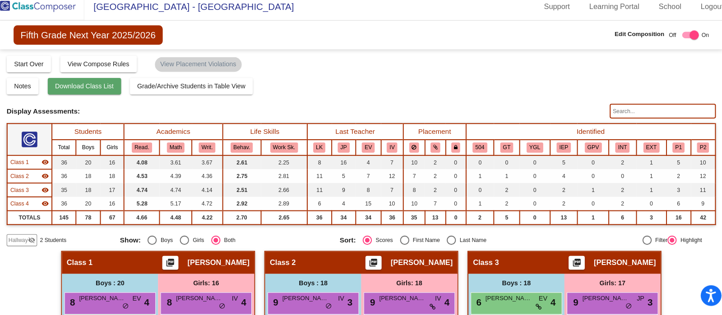
click at [103, 92] on span "Download Class List" at bounding box center [90, 91] width 57 height 7
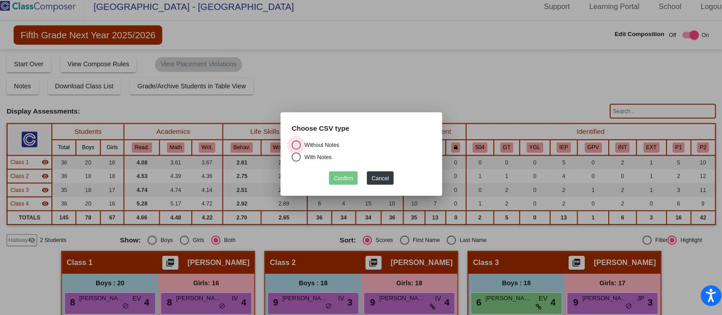
click at [296, 148] on div "Select an option" at bounding box center [297, 148] width 9 height 9
click at [297, 153] on input "Without Notes" at bounding box center [297, 153] width 0 height 0
radio input "true"
click at [337, 182] on button "Confirm" at bounding box center [343, 181] width 28 height 13
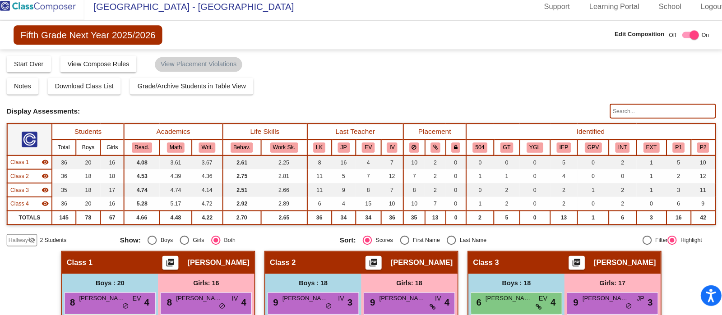
click at [61, 11] on img at bounding box center [45, 13] width 90 height 27
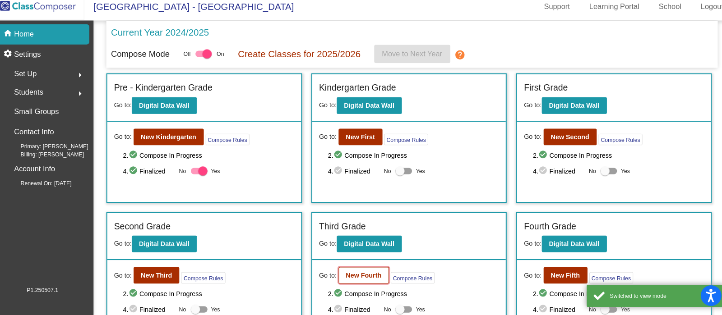
click at [370, 273] on b "New Fourth" at bounding box center [363, 276] width 35 height 7
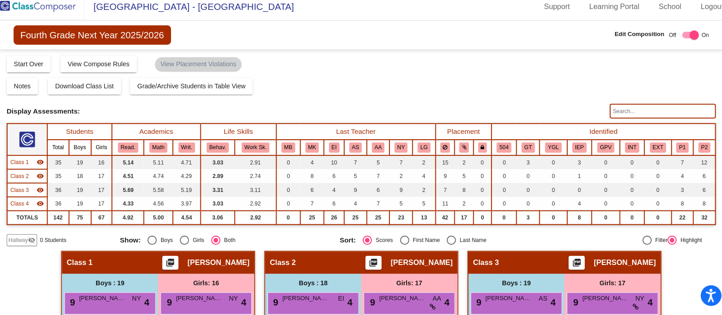
click at [647, 117] on input "text" at bounding box center [656, 115] width 104 height 14
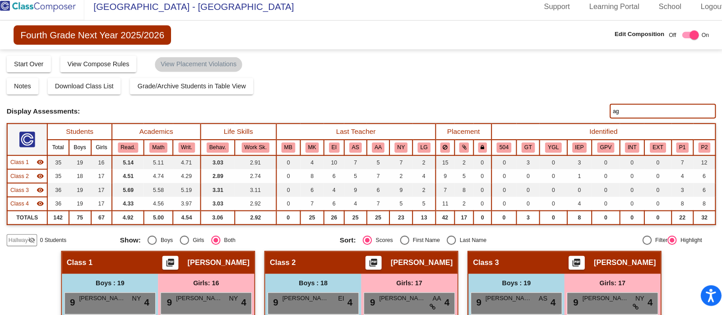
type input "a"
click at [666, 115] on input "gagik" at bounding box center [656, 115] width 104 height 14
type input "g"
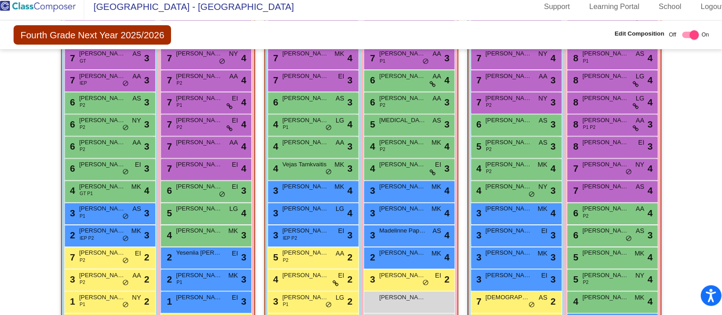
scroll to position [303, 0]
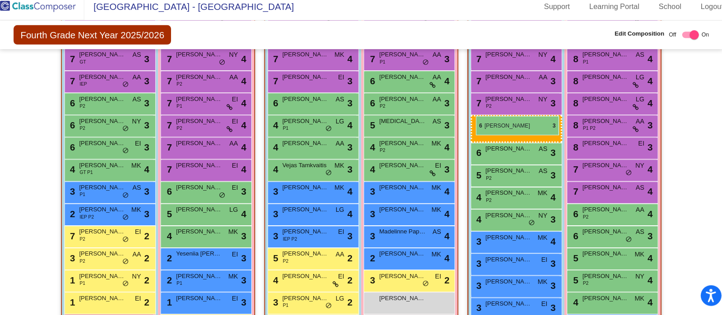
drag, startPoint x: 127, startPoint y: 148, endPoint x: 473, endPoint y: 120, distance: 347.2
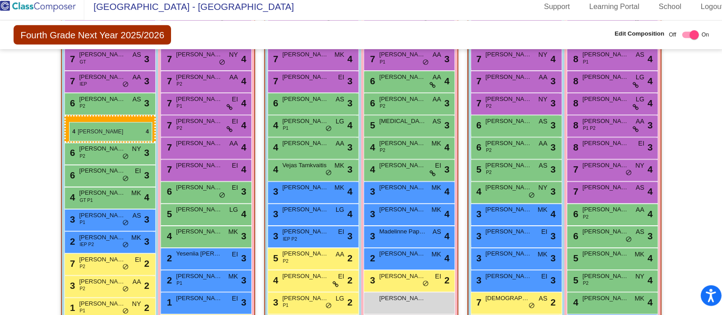
drag, startPoint x: 529, startPoint y: 190, endPoint x: 75, endPoint y: 126, distance: 457.9
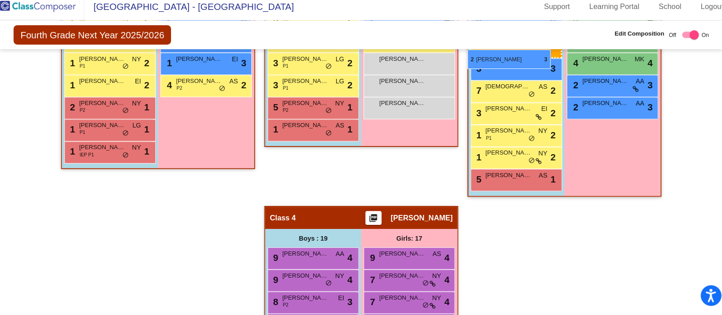
scroll to position [537, 0]
drag, startPoint x: 324, startPoint y: 255, endPoint x: 479, endPoint y: 63, distance: 247.1
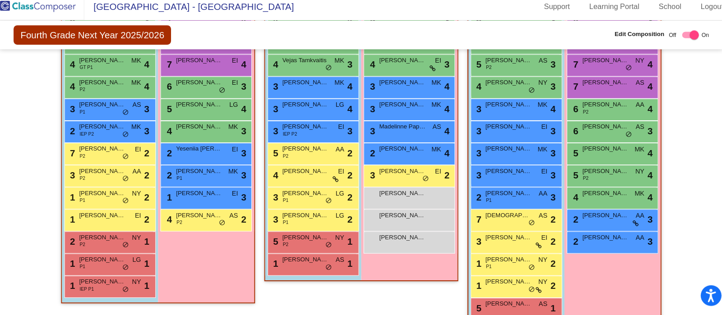
scroll to position [407, 0]
click at [521, 115] on div "3 Arman Mkhitaryan MK lock do_not_disturb_alt 4" at bounding box center [511, 112] width 86 height 18
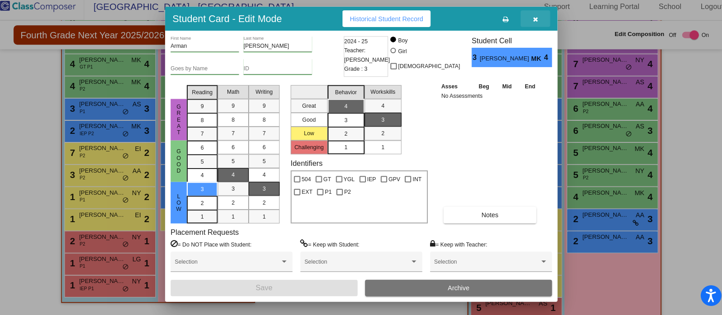
click at [531, 25] on icon "button" at bounding box center [531, 26] width 5 height 6
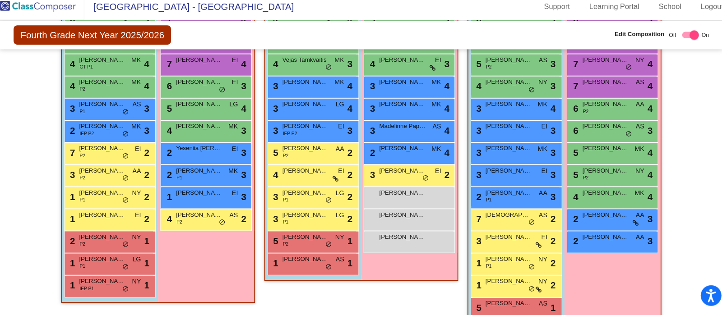
scroll to position [399, 0]
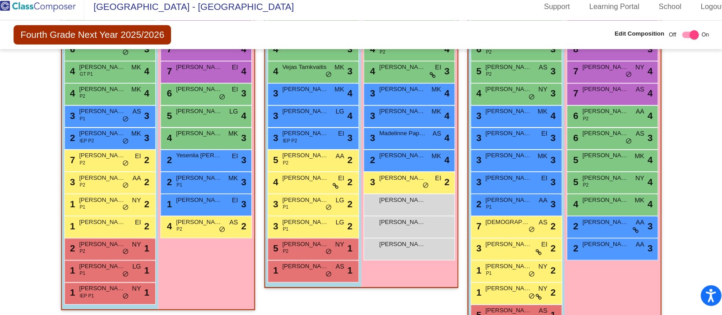
click at [527, 169] on div "3 Oliver Khatchoyan MK lock do_not_disturb_alt 3" at bounding box center [511, 163] width 86 height 18
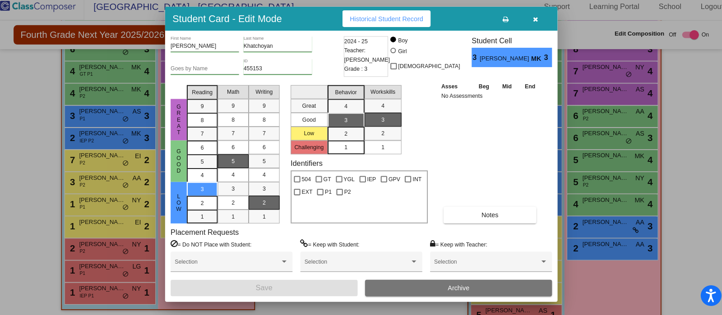
click at [531, 25] on icon "button" at bounding box center [531, 26] width 5 height 6
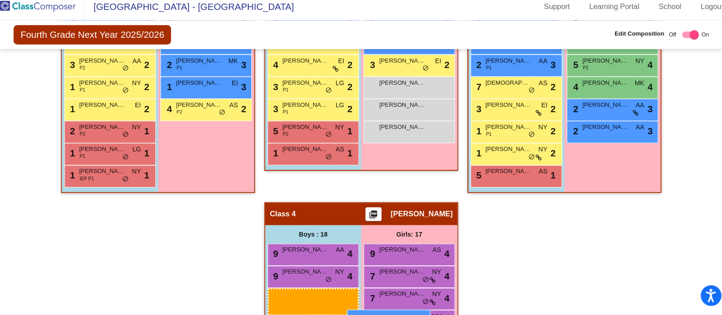
scroll to position [518, 0]
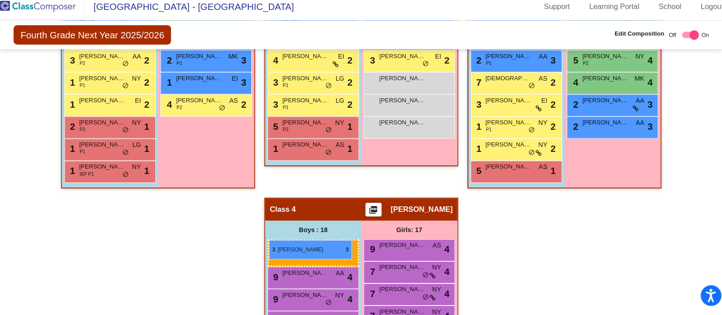
drag, startPoint x: 494, startPoint y: 166, endPoint x: 271, endPoint y: 242, distance: 235.4
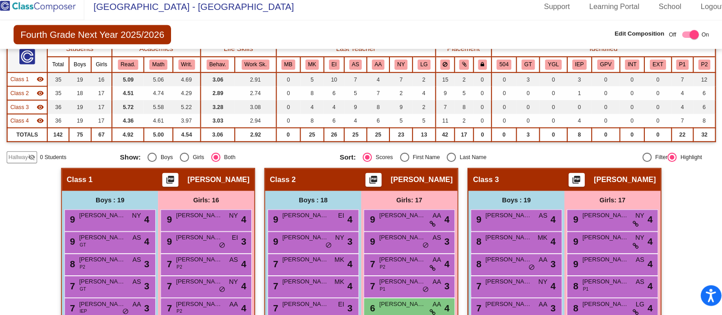
scroll to position [0, 0]
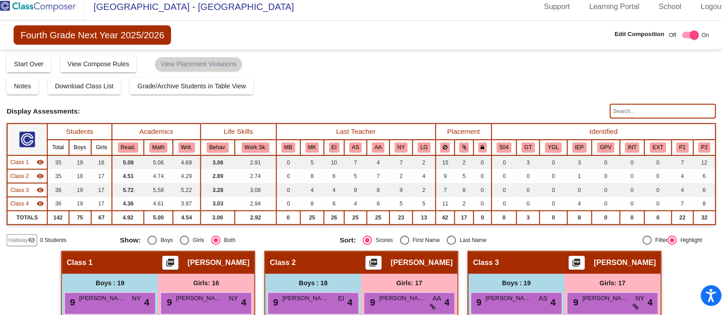
click at [52, 14] on img at bounding box center [45, 13] width 90 height 27
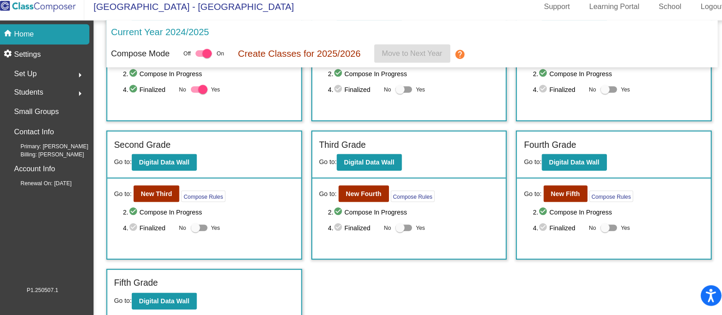
scroll to position [80, 0]
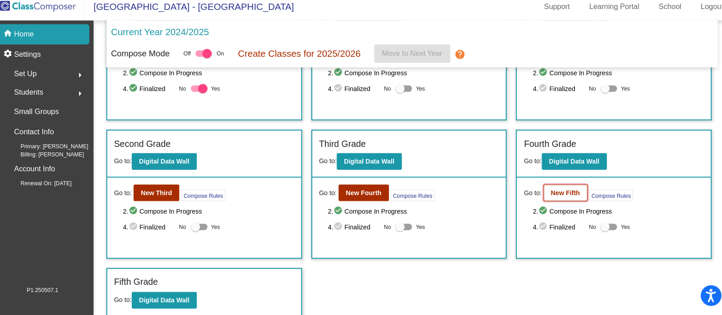
click at [563, 194] on b "New Fifth" at bounding box center [560, 195] width 28 height 7
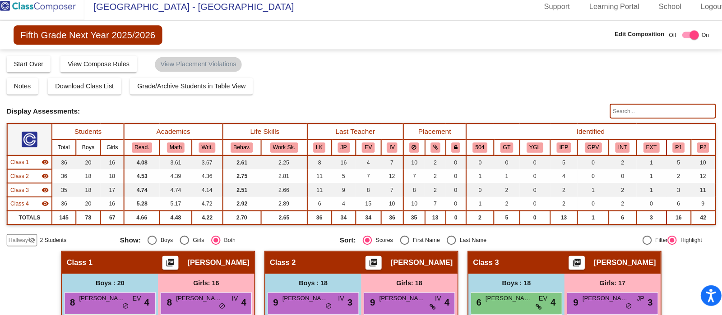
click at [637, 111] on input "text" at bounding box center [656, 115] width 104 height 14
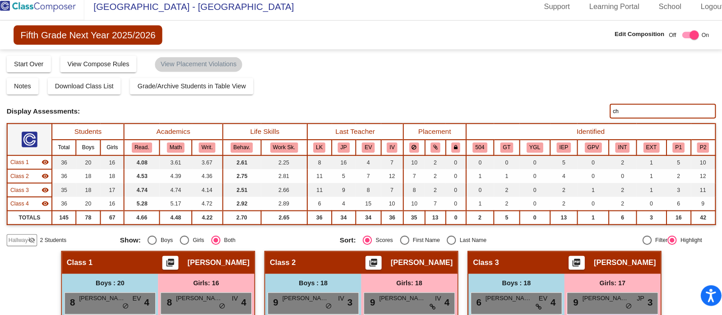
type input "c"
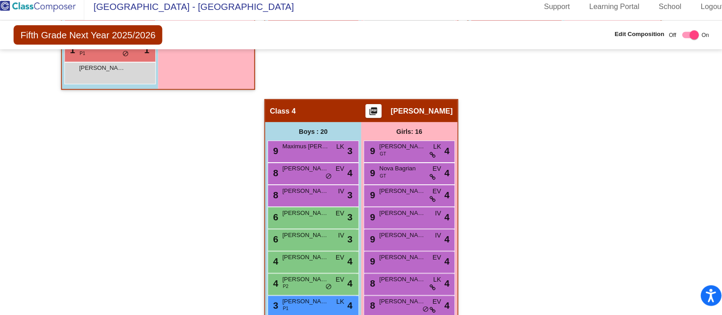
scroll to position [696, 0]
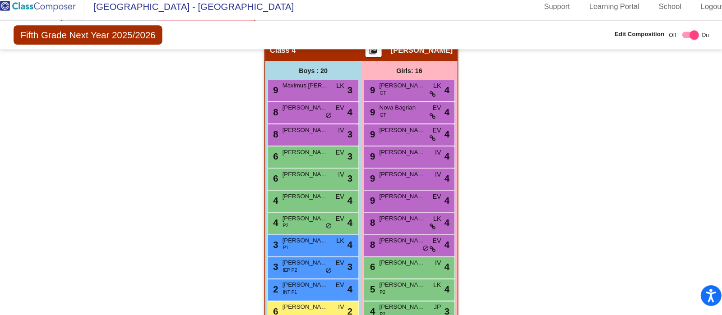
click at [633, 208] on div "Hallway - Hallway Class picture_as_pdf Add Student First Name Last Name Student…" at bounding box center [360, 44] width 693 height 976
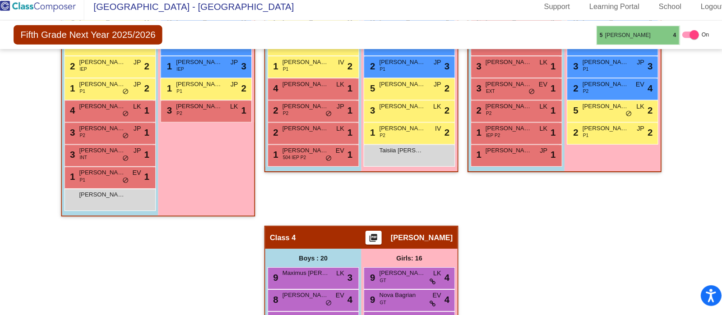
scroll to position [507, 0]
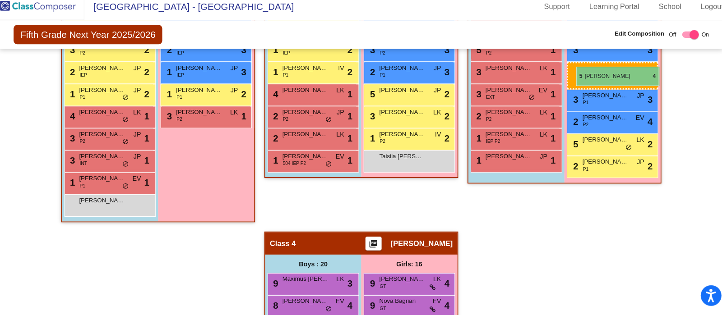
drag, startPoint x: 397, startPoint y: 208, endPoint x: 571, endPoint y: 72, distance: 221.1
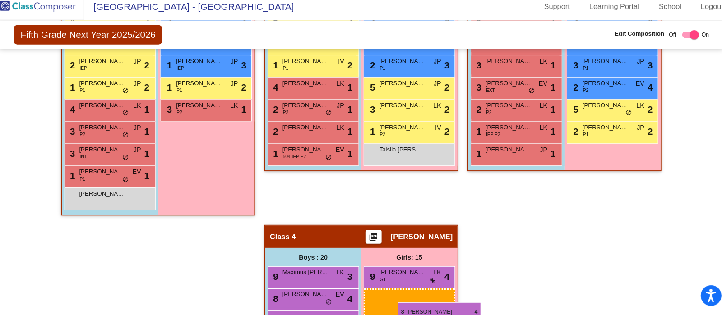
scroll to position [515, 0]
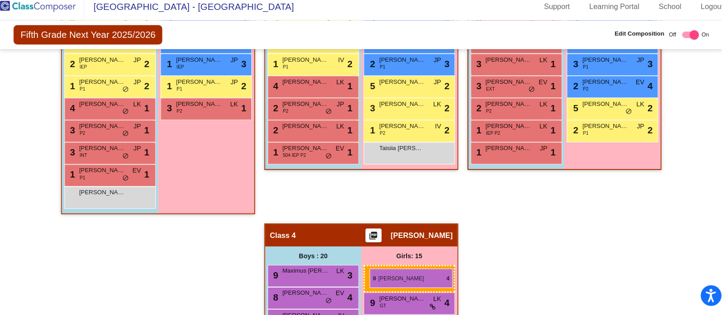
drag, startPoint x: 610, startPoint y: 126, endPoint x: 369, endPoint y: 270, distance: 280.0
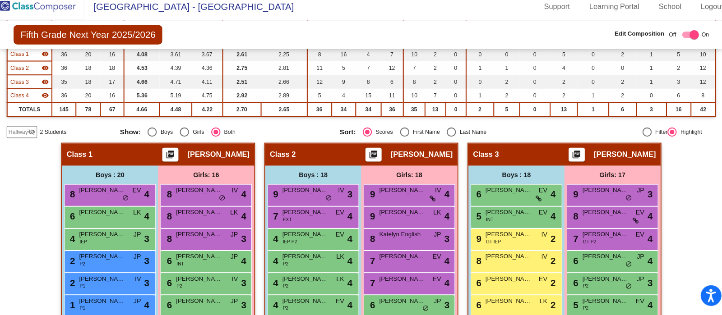
scroll to position [103, 0]
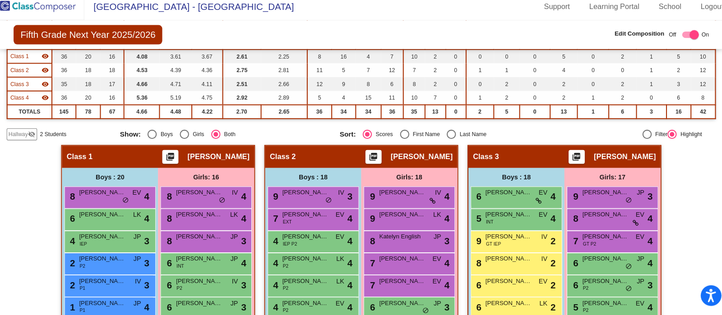
click at [69, 21] on img at bounding box center [45, 13] width 90 height 27
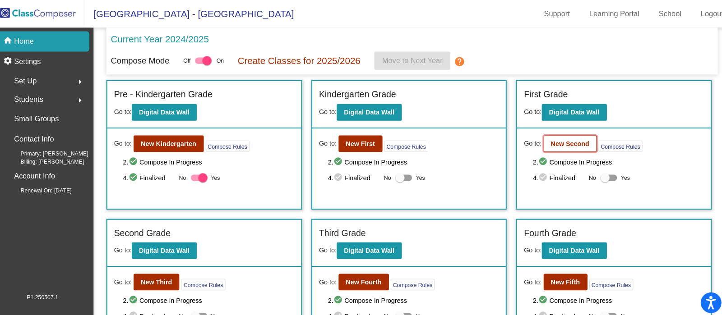
click at [560, 143] on b "New Second" at bounding box center [564, 140] width 37 height 7
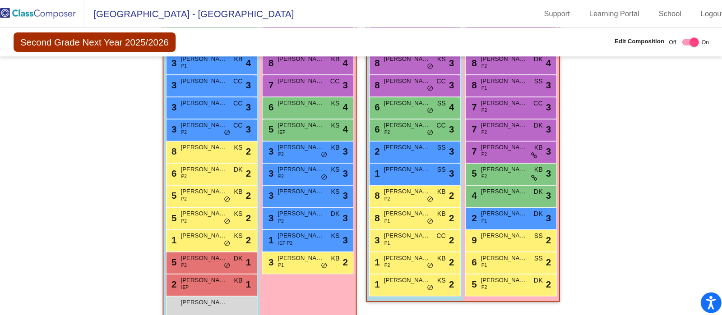
scroll to position [659, 0]
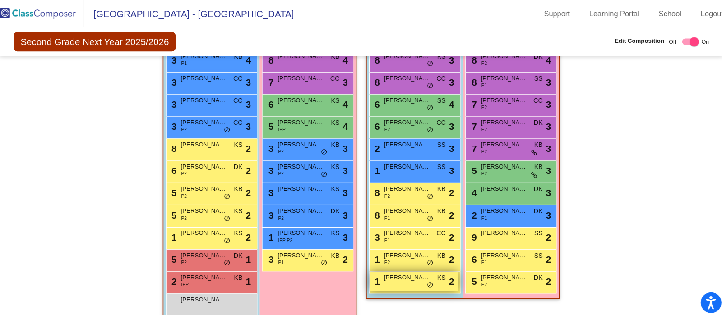
click at [417, 277] on div "1 Hendrix Vasquez KS lock do_not_disturb_alt 2" at bounding box center [412, 275] width 86 height 18
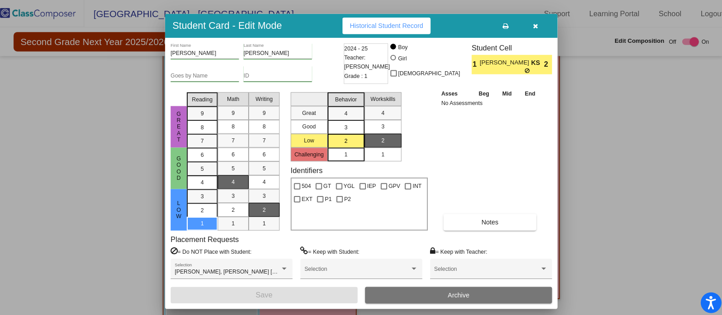
click at [532, 28] on icon "button" at bounding box center [531, 26] width 5 height 6
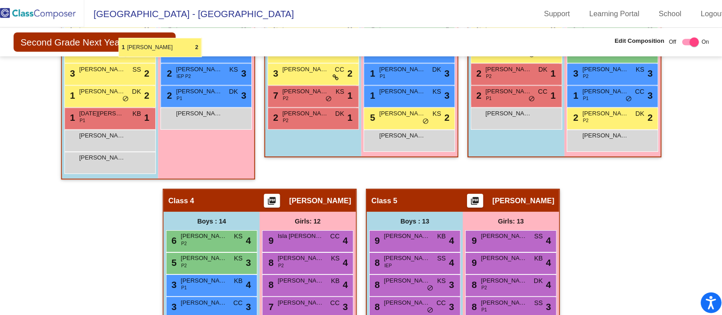
scroll to position [430, 0]
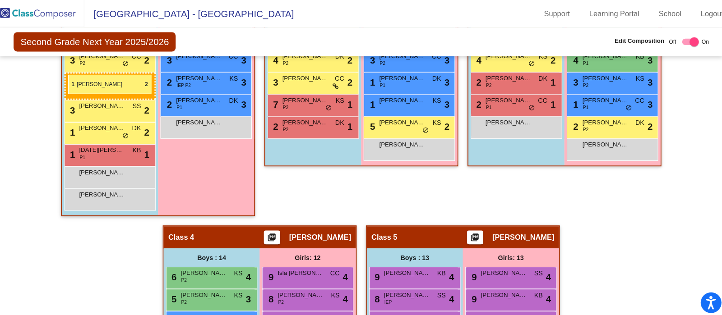
drag, startPoint x: 397, startPoint y: 274, endPoint x: 74, endPoint y: 73, distance: 379.9
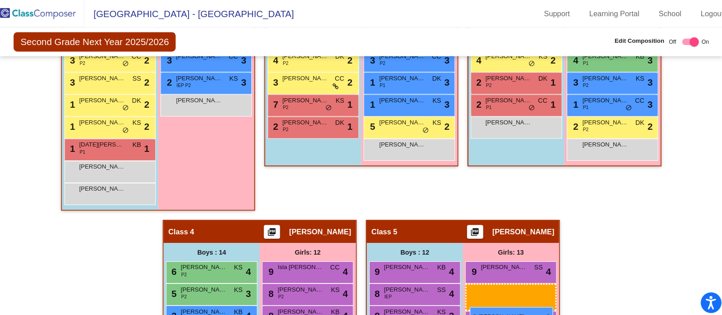
scroll to position [432, 0]
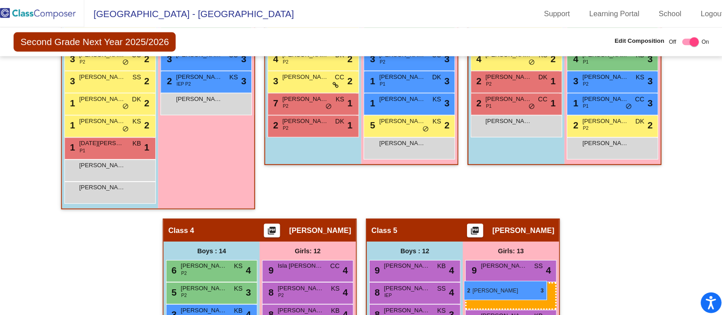
drag, startPoint x: 208, startPoint y: 149, endPoint x: 461, endPoint y: 275, distance: 282.5
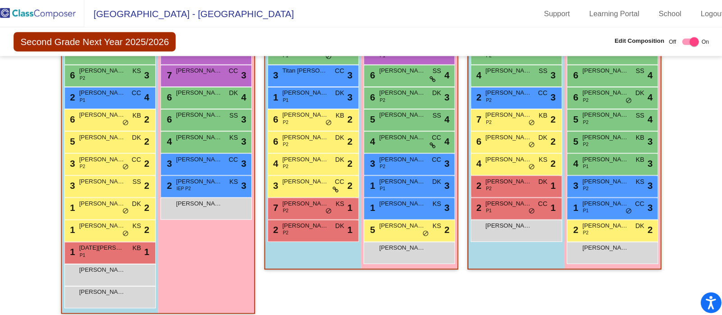
scroll to position [322, 0]
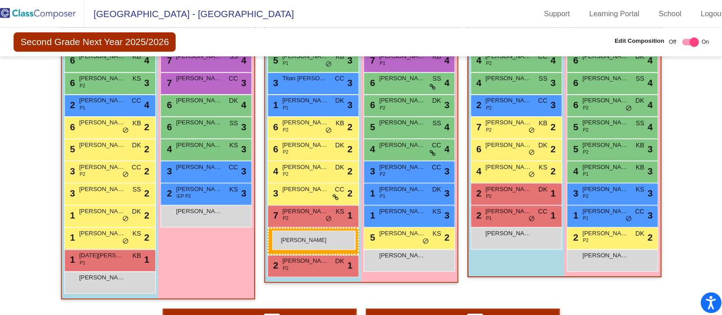
drag, startPoint x: 86, startPoint y: 287, endPoint x: 274, endPoint y: 226, distance: 197.5
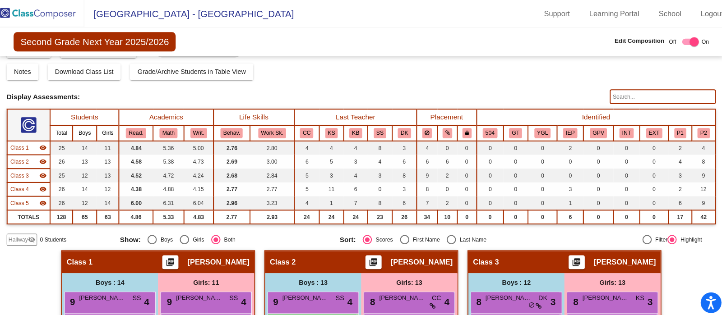
scroll to position [20, 0]
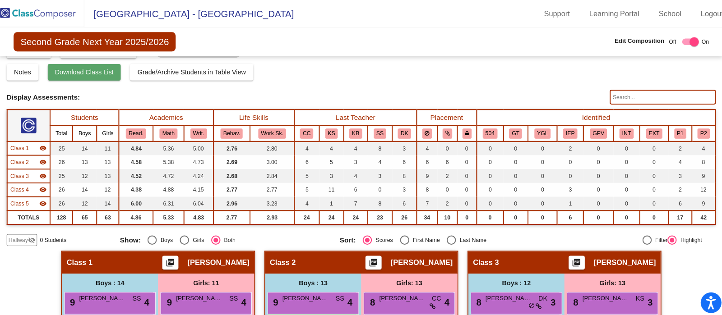
click at [104, 72] on span "Download Class List" at bounding box center [90, 70] width 57 height 7
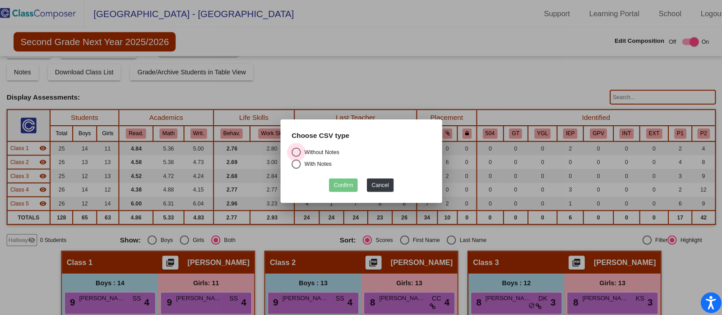
click at [300, 149] on div "Select an option" at bounding box center [297, 148] width 9 height 9
click at [297, 153] on input "Without Notes" at bounding box center [297, 153] width 0 height 0
radio input "true"
click at [350, 182] on button "Confirm" at bounding box center [343, 181] width 28 height 13
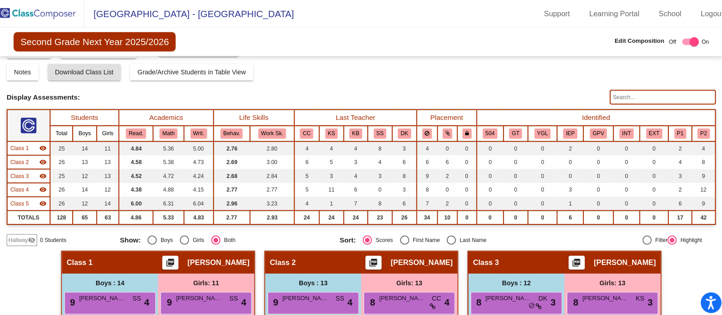
click at [61, 11] on img at bounding box center [45, 13] width 90 height 27
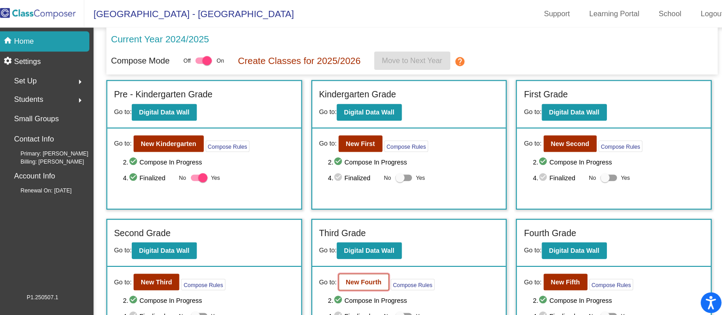
click at [366, 280] on button "New Fourth" at bounding box center [363, 276] width 49 height 16
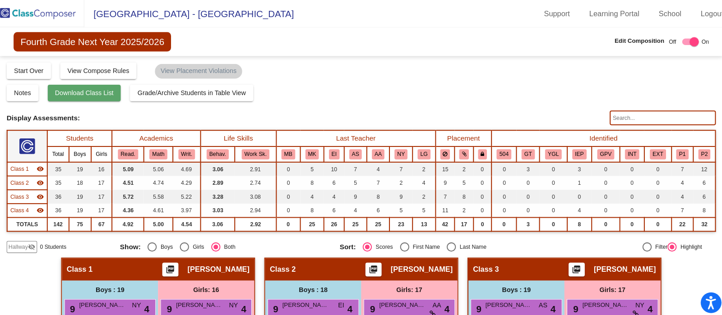
click at [111, 89] on span "Download Class List" at bounding box center [90, 91] width 57 height 7
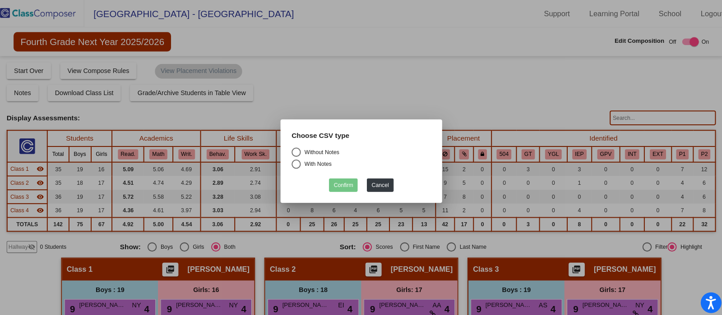
click at [299, 146] on div "Select an option" at bounding box center [297, 148] width 9 height 9
click at [297, 153] on input "Without Notes" at bounding box center [297, 153] width 0 height 0
radio input "true"
click at [343, 181] on button "Confirm" at bounding box center [343, 181] width 28 height 13
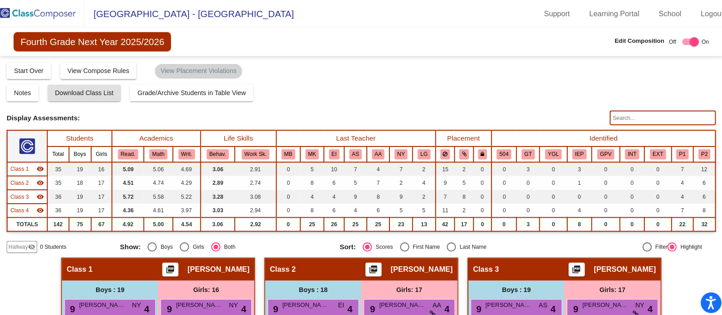
click at [56, 15] on img at bounding box center [45, 13] width 90 height 27
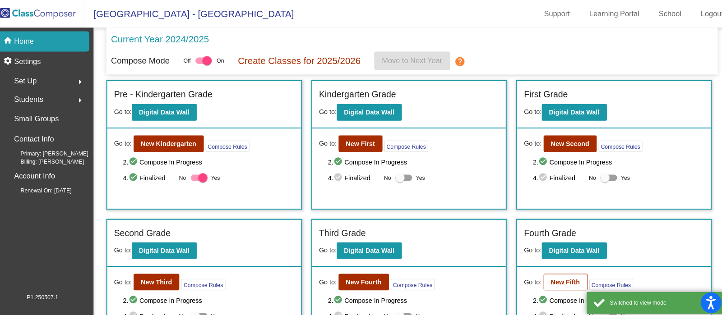
click at [553, 275] on b "New Fifth" at bounding box center [560, 276] width 28 height 7
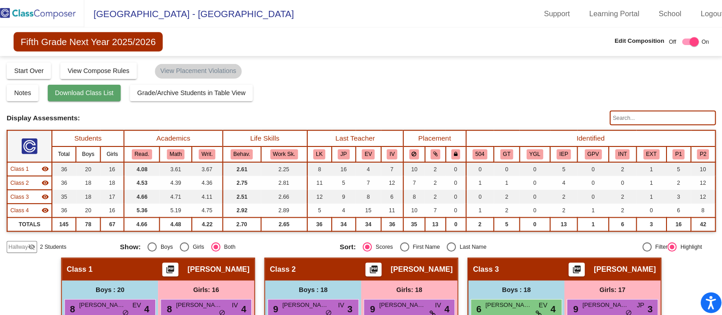
click at [102, 95] on button "Download Class List" at bounding box center [91, 91] width 72 height 16
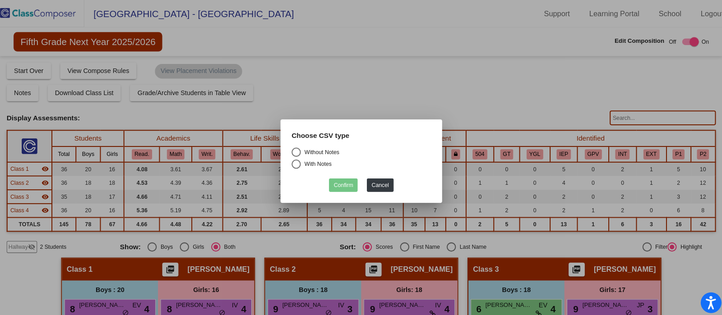
click at [296, 148] on div "Select an option" at bounding box center [297, 148] width 9 height 9
click at [297, 153] on input "Without Notes" at bounding box center [297, 153] width 0 height 0
radio input "true"
click at [333, 185] on button "Confirm" at bounding box center [343, 181] width 28 height 13
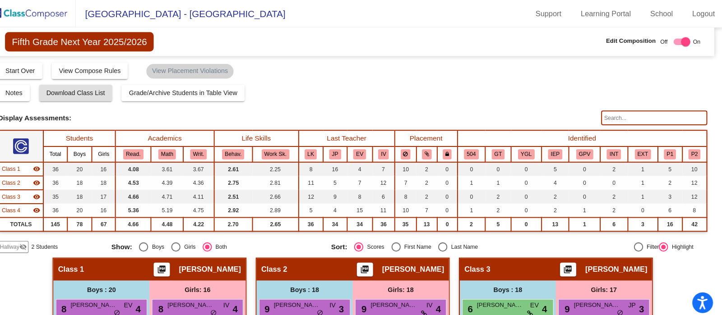
click at [68, 9] on img at bounding box center [45, 13] width 90 height 27
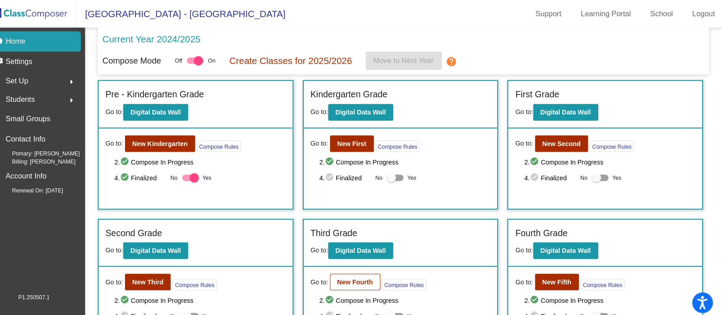
click at [361, 276] on b "New Fourth" at bounding box center [363, 276] width 35 height 7
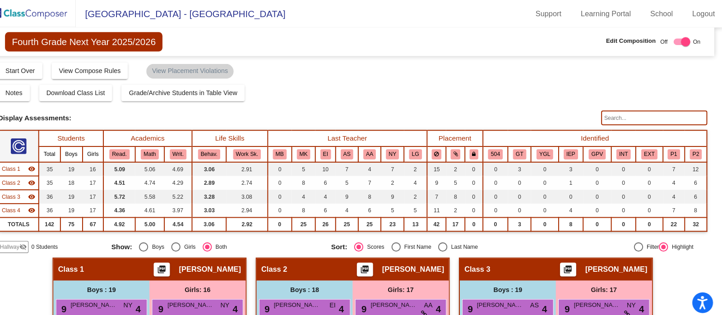
click at [475, 87] on div "Notes Download Class List Import Students Grade/Archive Students in Table View …" at bounding box center [360, 91] width 693 height 16
